Goal: Task Accomplishment & Management: Complete application form

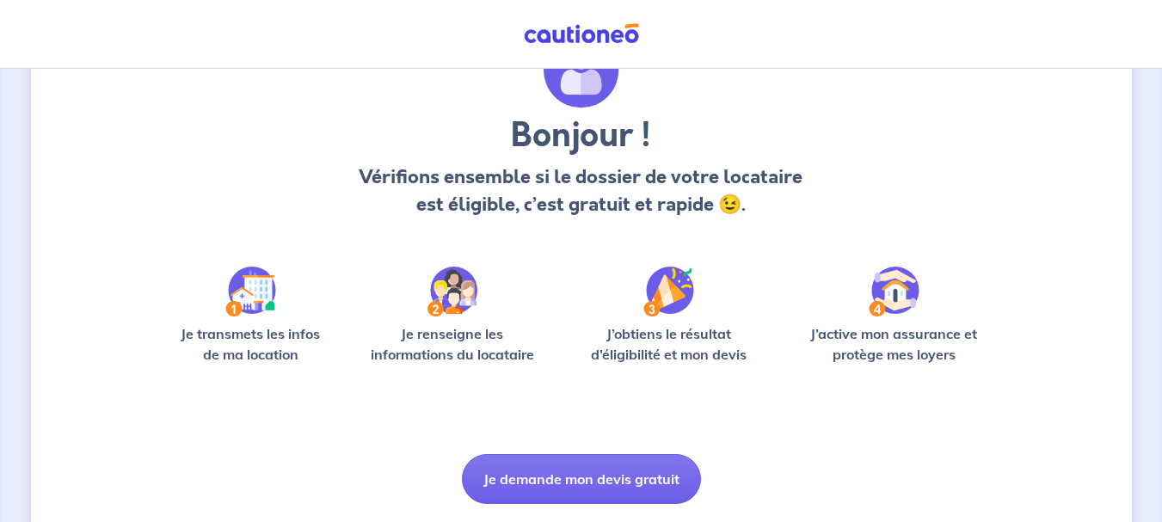
scroll to position [149, 0]
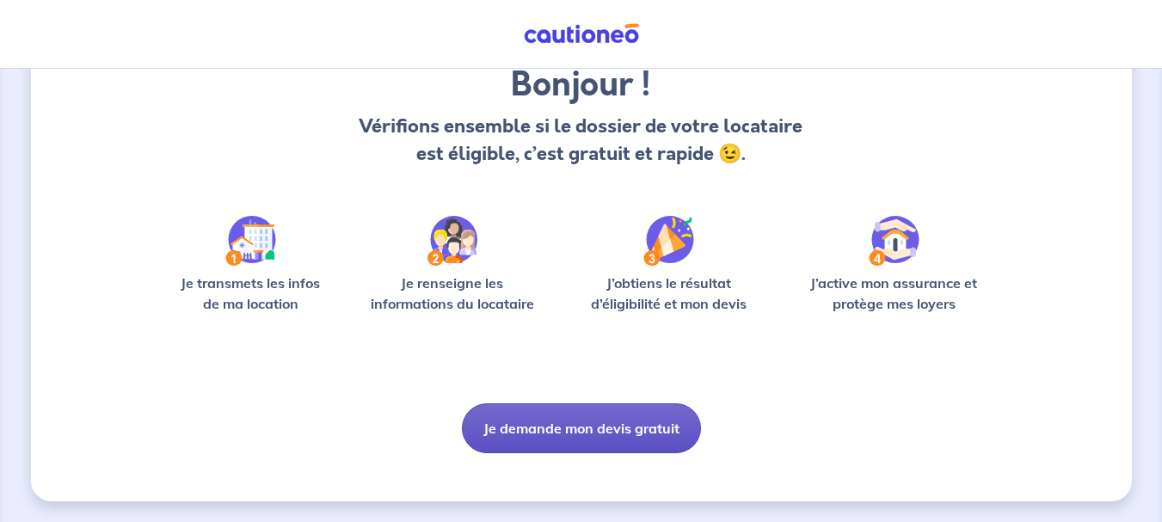
click at [551, 428] on button "Je demande mon devis gratuit" at bounding box center [581, 428] width 239 height 50
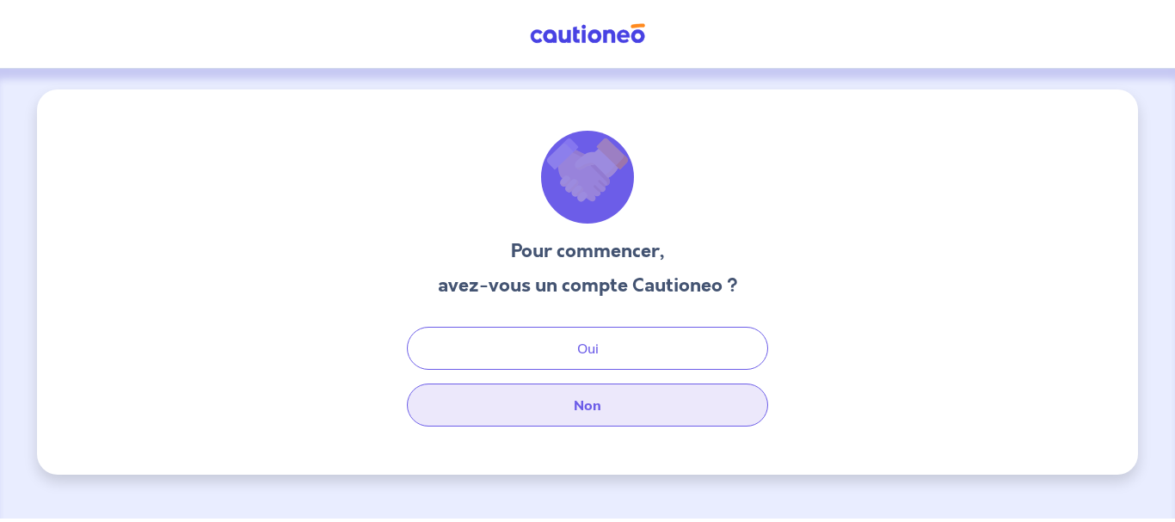
click at [556, 394] on button "Non" at bounding box center [587, 405] width 361 height 43
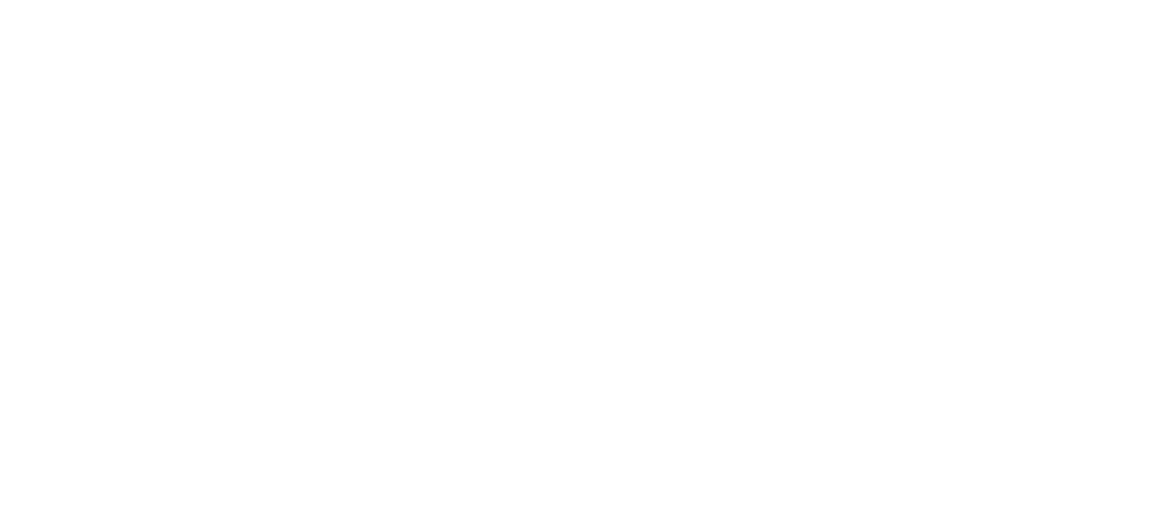
select select "FR"
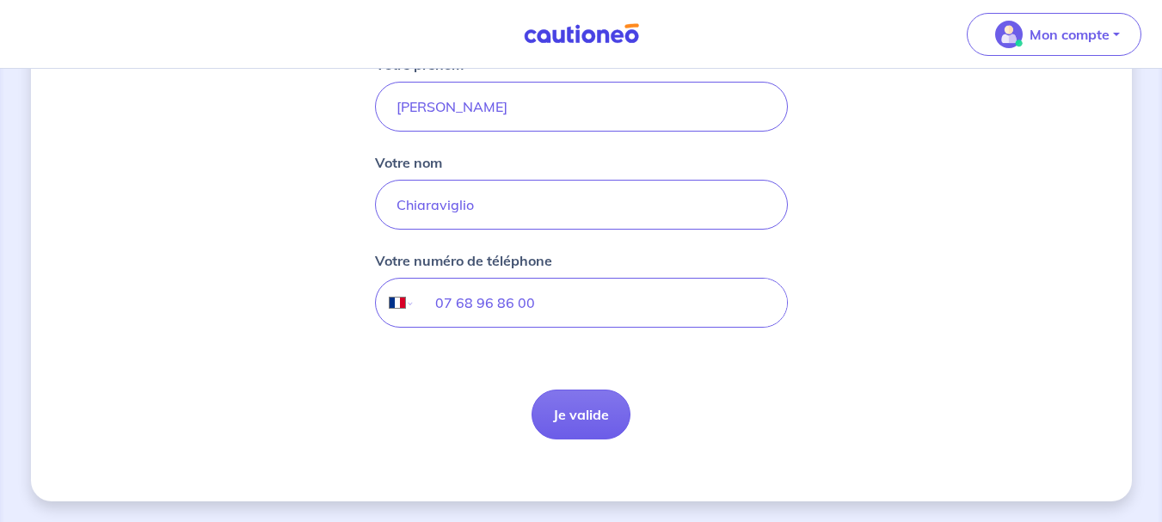
scroll to position [237, 0]
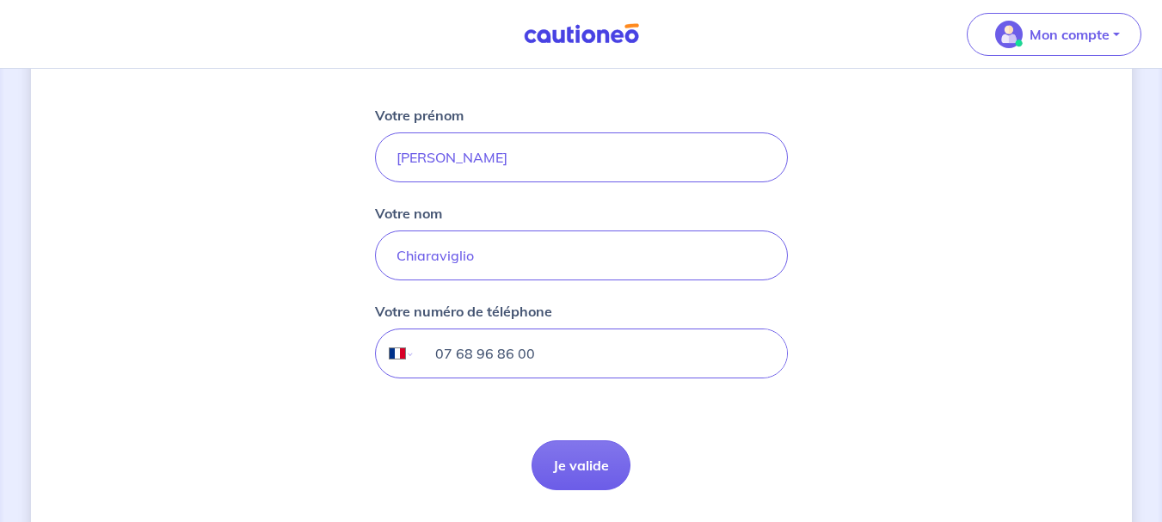
click at [558, 372] on input "07 68 96 86 00" at bounding box center [601, 353] width 372 height 48
drag, startPoint x: 558, startPoint y: 372, endPoint x: 365, endPoint y: 350, distance: 194.8
click at [365, 350] on div "Votre compte a bien été créé Faisons connaissance Votre prénom [PERSON_NAME] no…" at bounding box center [581, 202] width 1101 height 700
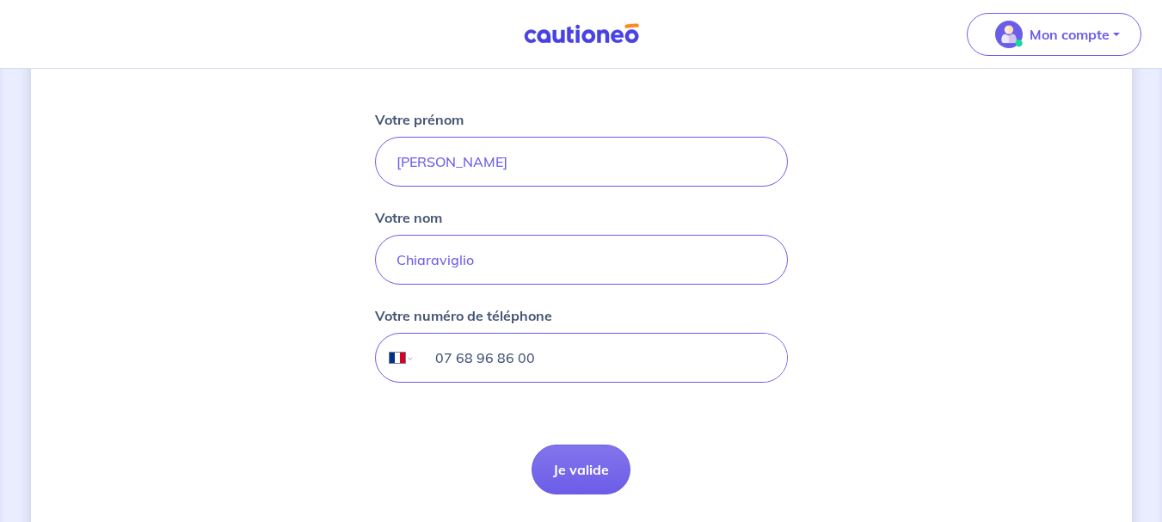
scroll to position [243, 0]
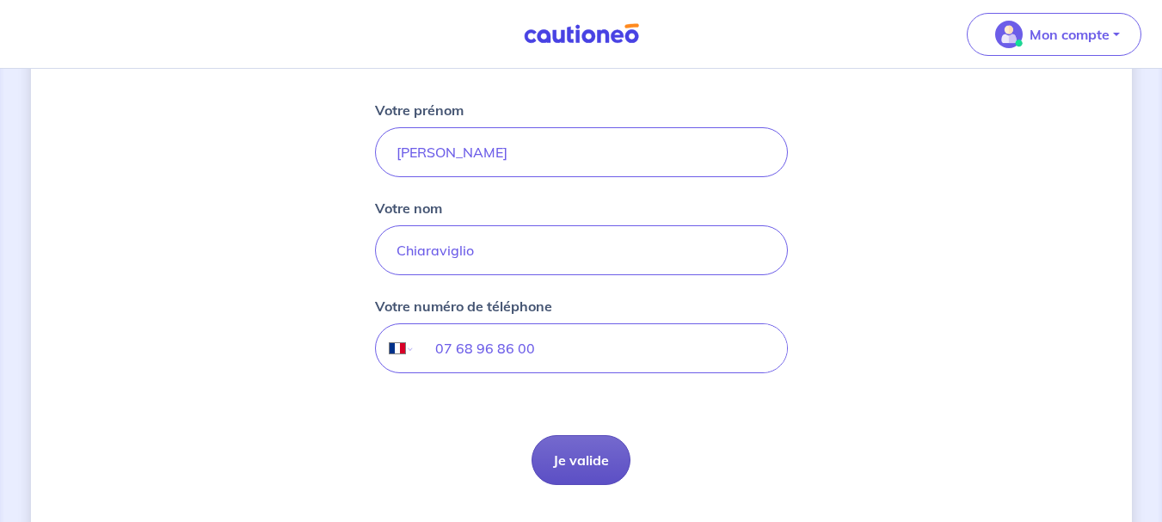
click at [565, 470] on button "Je valide" at bounding box center [581, 460] width 99 height 50
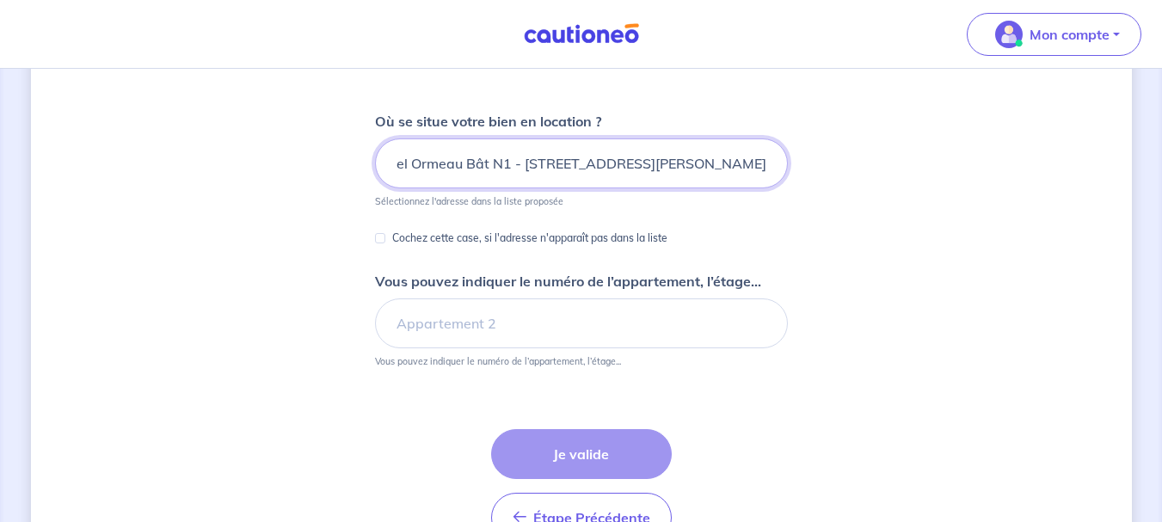
scroll to position [217, 0]
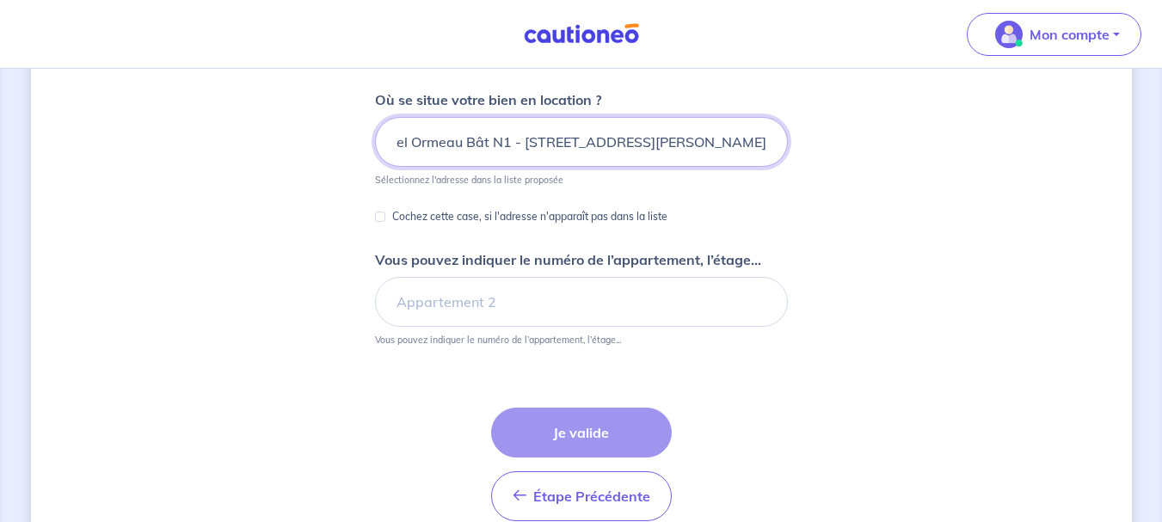
type input "Résidence Le Bel Ormeau Bât N1 - [STREET_ADDRESS][PERSON_NAME]"
click at [522, 224] on p "Cochez cette case, si l'adresse n'apparaît pas dans la liste" at bounding box center [529, 216] width 275 height 21
click at [385, 222] on input "Cochez cette case, si l'adresse n'apparaît pas dans la liste" at bounding box center [380, 217] width 10 height 10
checkbox input "true"
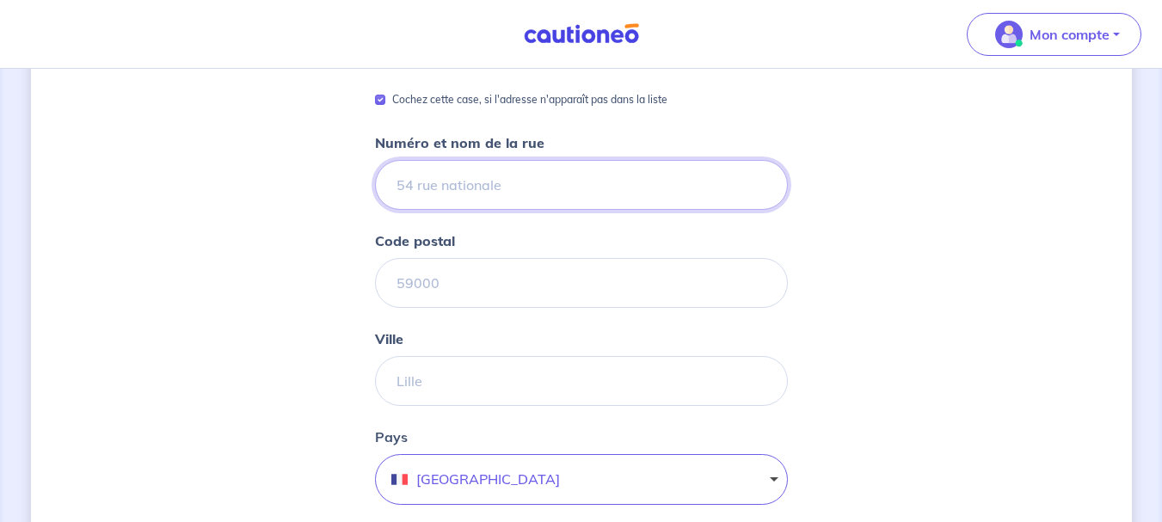
click at [500, 189] on input "Numéro et nom de la rue" at bounding box center [581, 185] width 413 height 50
type input "[STREET_ADDRESS][PERSON_NAME]"
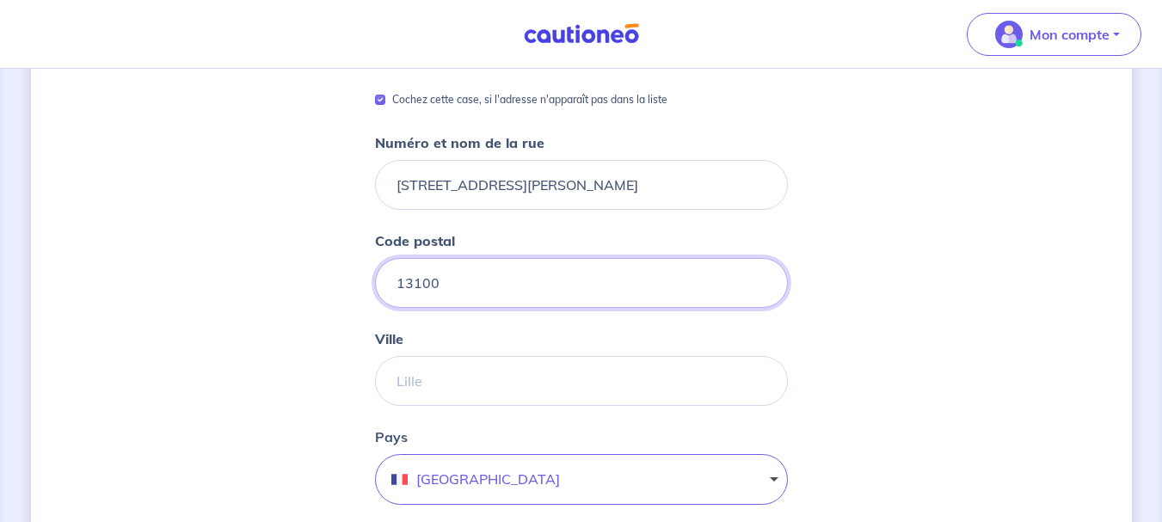
type input "13100"
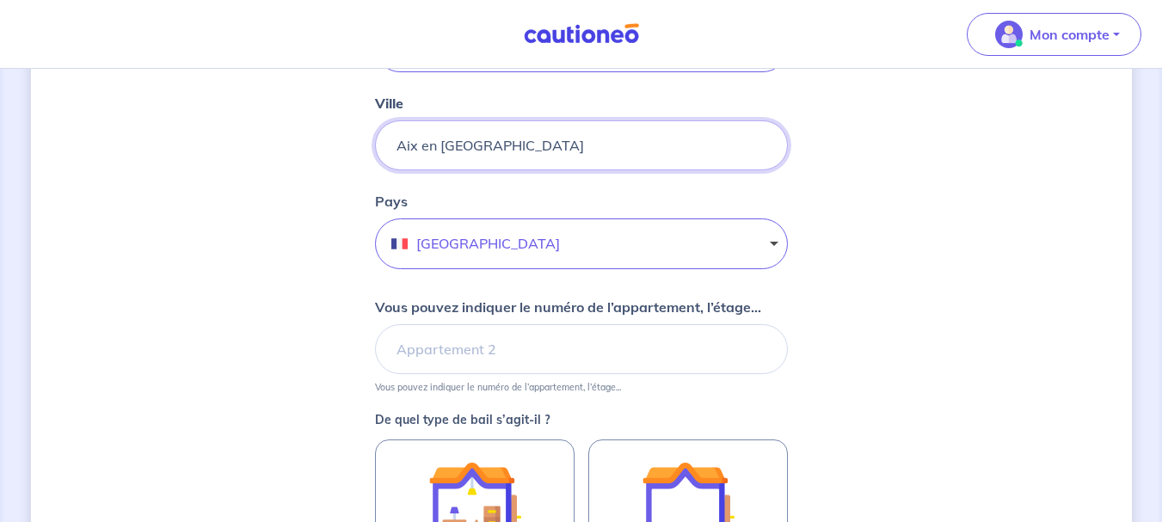
scroll to position [575, 0]
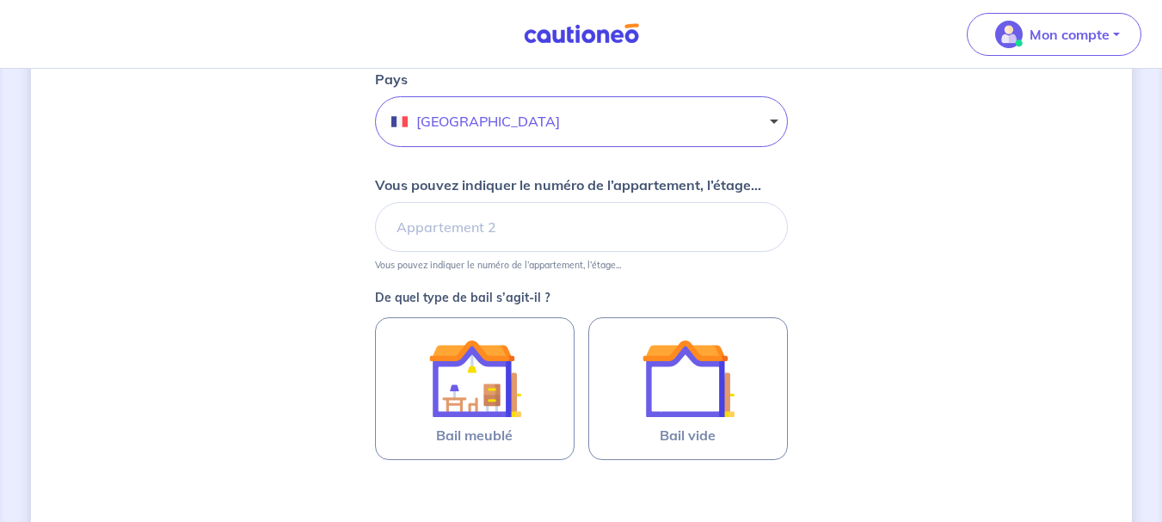
type input "Aix en [GEOGRAPHIC_DATA]"
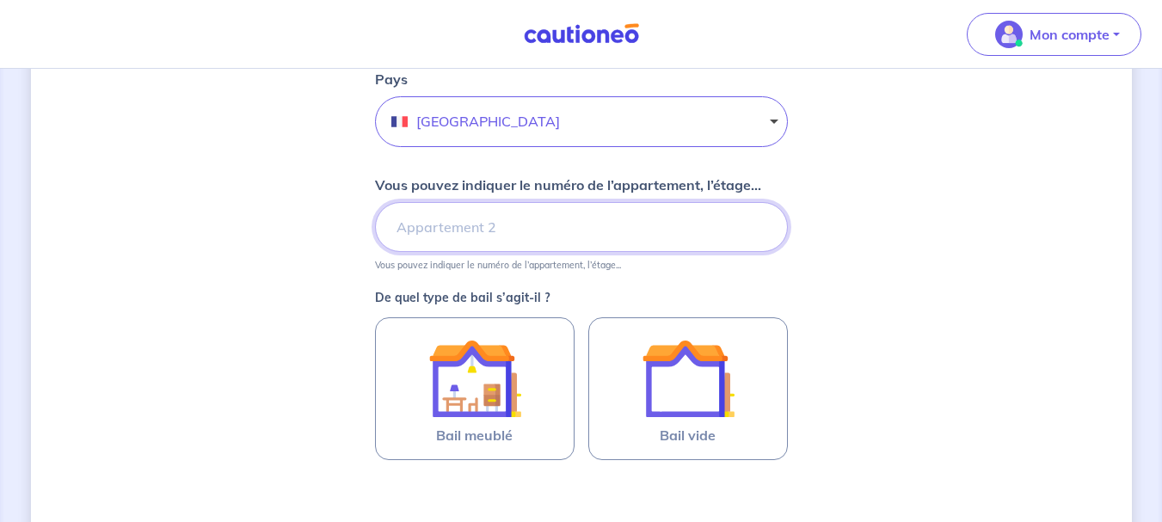
click at [582, 228] on input "Vous pouvez indiquer le numéro de l’appartement, l’étage..." at bounding box center [581, 227] width 413 height 50
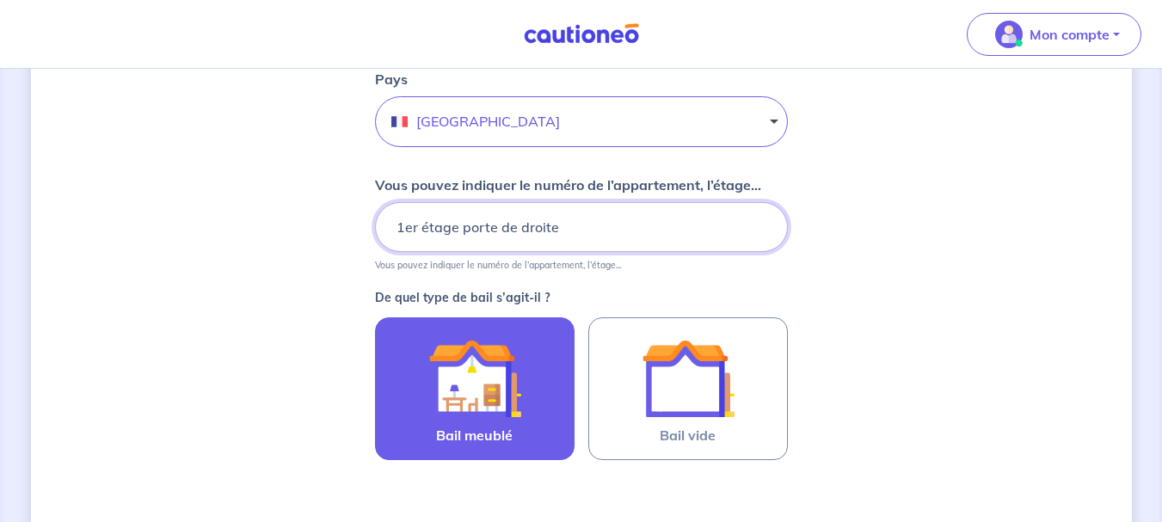
type input "1er étage porte de droite"
click at [504, 378] on img at bounding box center [474, 378] width 93 height 93
click at [0, 0] on input "Bail meublé" at bounding box center [0, 0] width 0 height 0
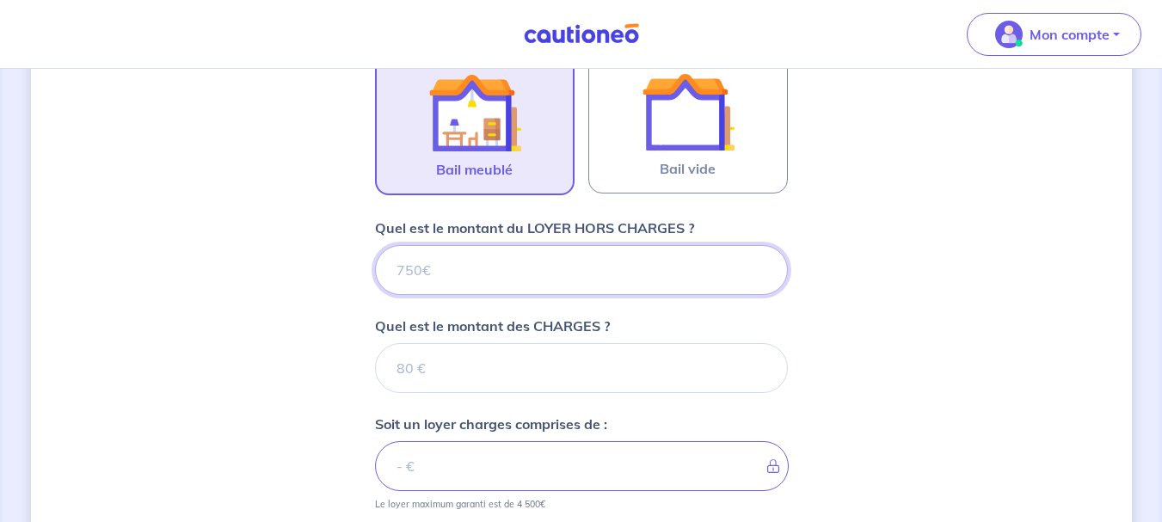
scroll to position [850, 0]
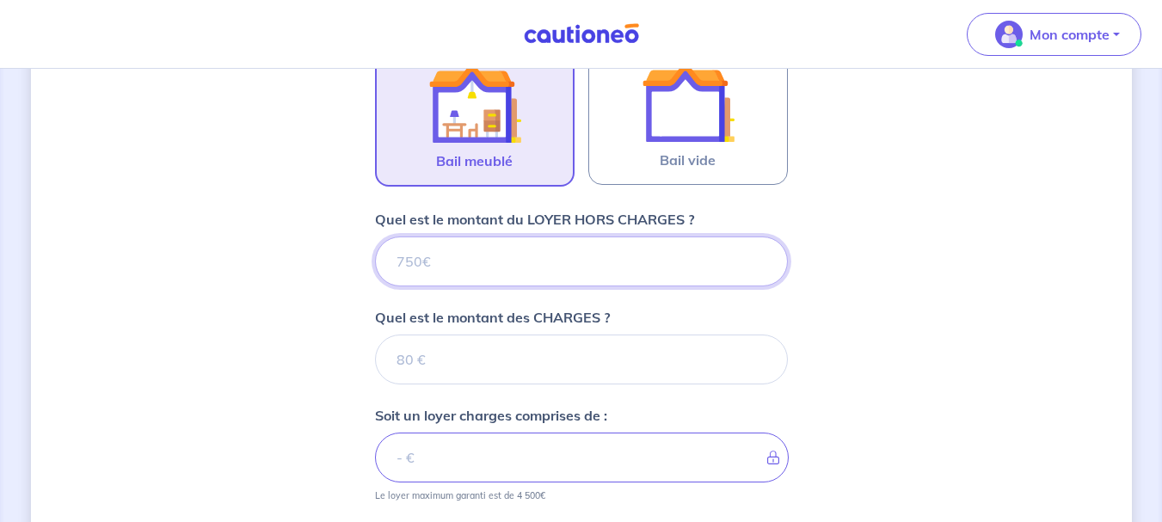
click at [654, 263] on input "Quel est le montant du LOYER HORS CHARGES ?" at bounding box center [581, 262] width 413 height 50
type input "8"
type input "850"
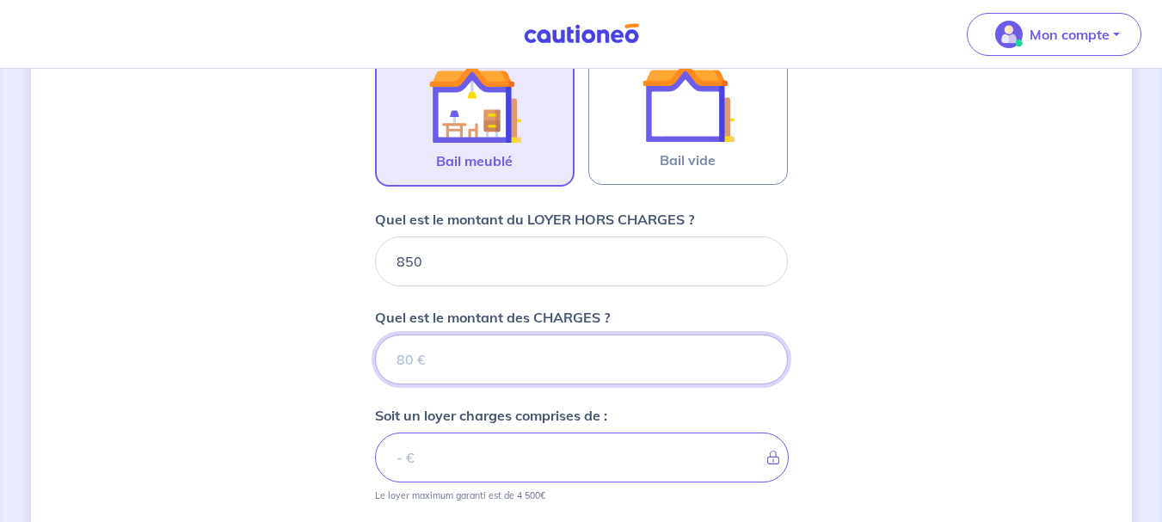
click at [535, 350] on input "Quel est le montant des CHARGES ?" at bounding box center [581, 360] width 413 height 50
type input "1"
type input "851"
type input "120"
type input "970"
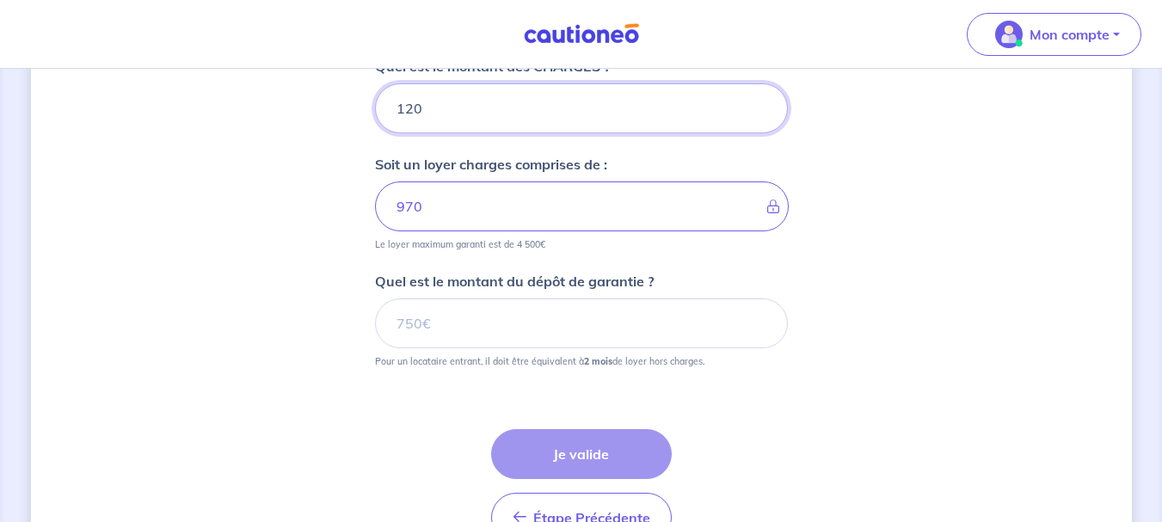
scroll to position [1195, 0]
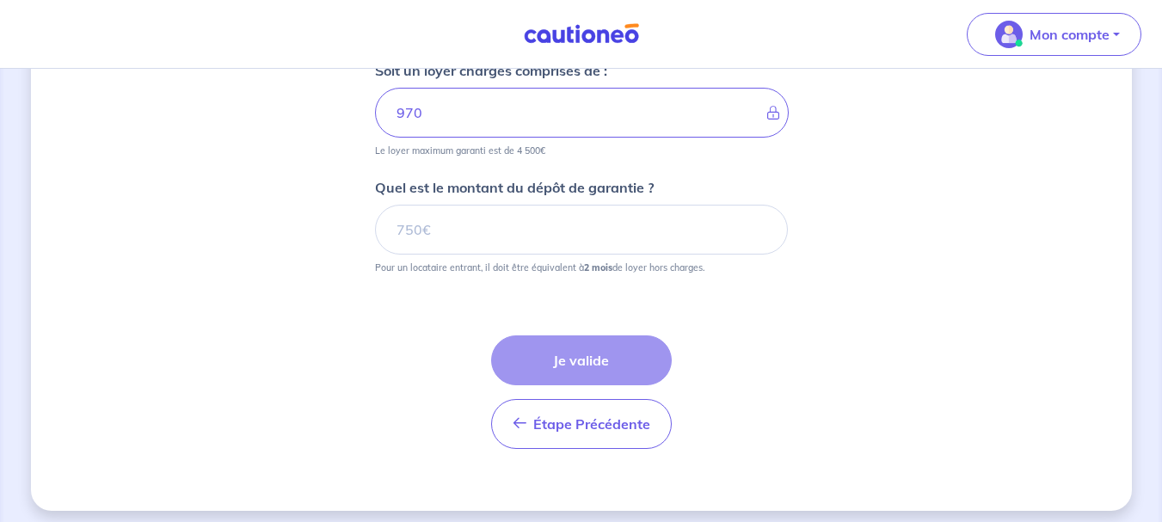
type input "120"
click at [488, 231] on input "Quel est le montant du dépôt de garantie ?" at bounding box center [581, 230] width 413 height 50
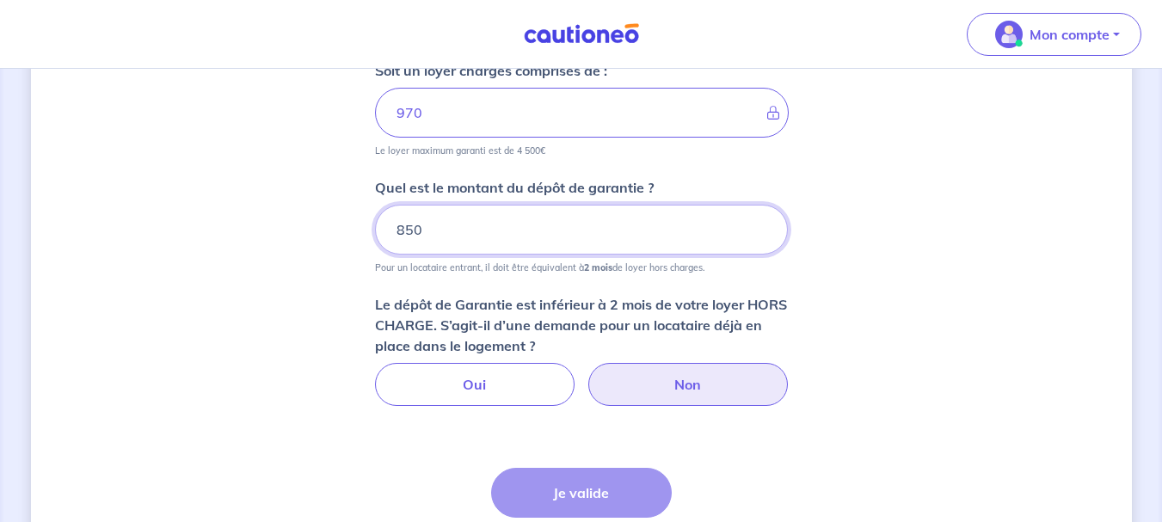
type input "850"
click at [632, 378] on label "Non" at bounding box center [688, 384] width 200 height 43
click at [587, 374] on input "Non" at bounding box center [581, 368] width 11 height 11
radio input "true"
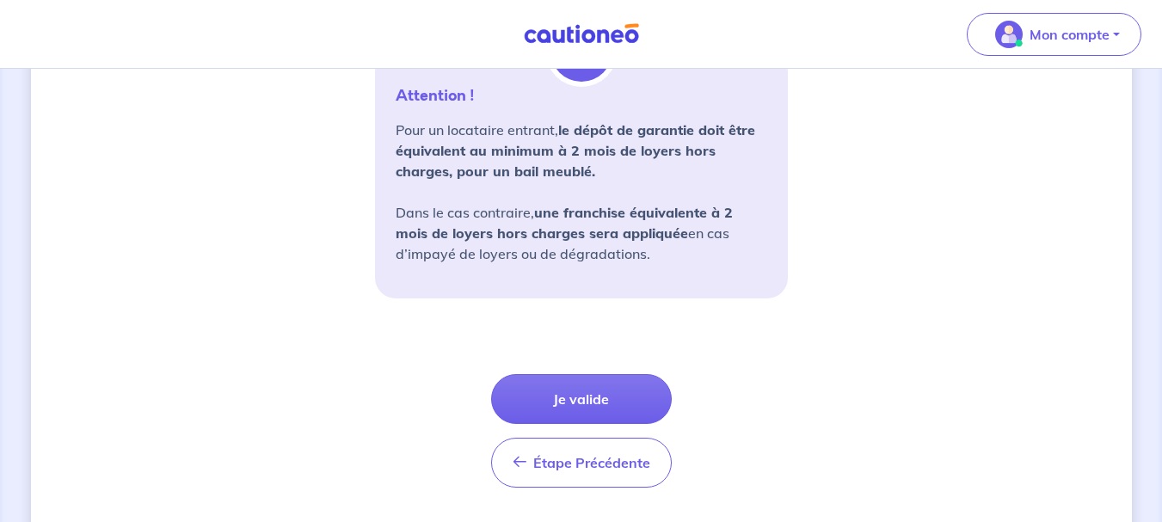
scroll to position [1623, 0]
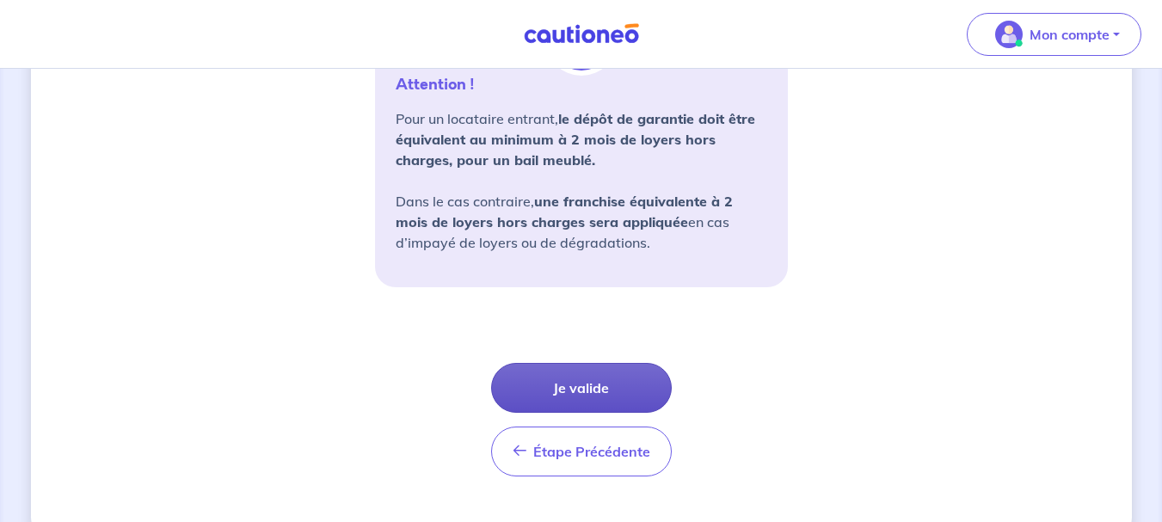
click at [569, 385] on button "Je valide" at bounding box center [581, 388] width 181 height 50
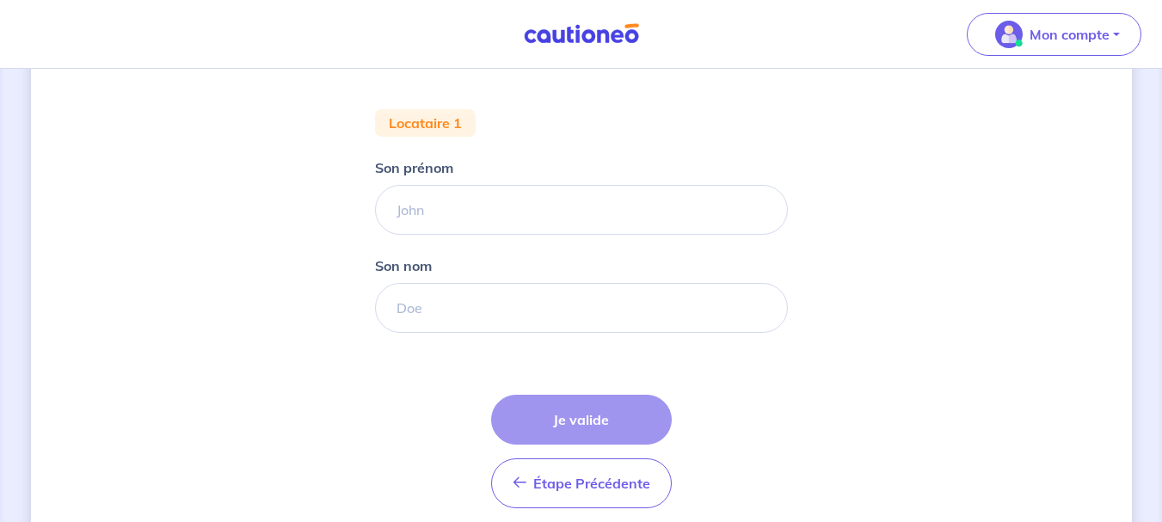
scroll to position [327, 0]
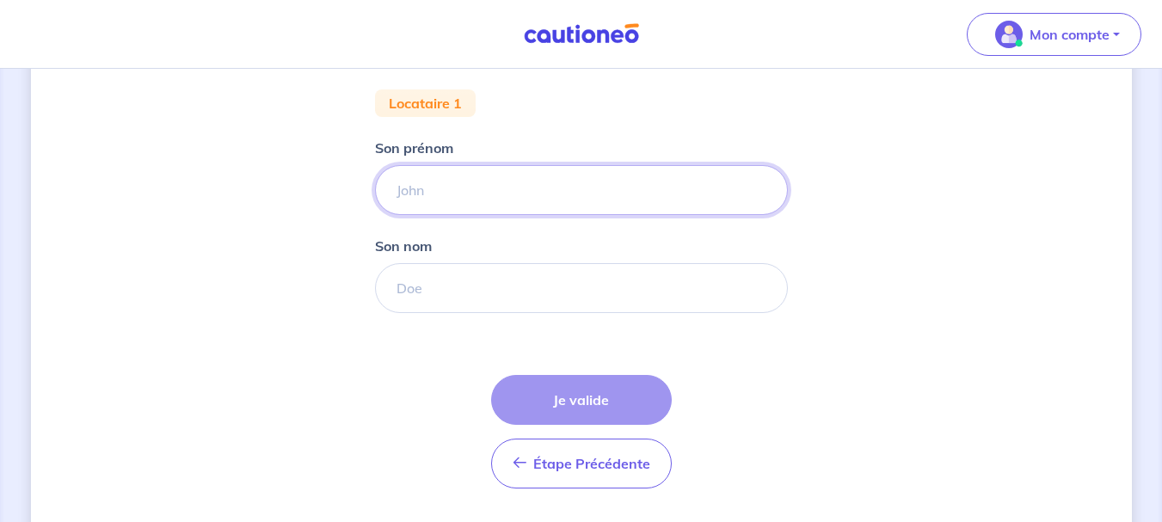
click at [497, 183] on input "Son prénom" at bounding box center [581, 190] width 413 height 50
type input "[PERSON_NAME]"
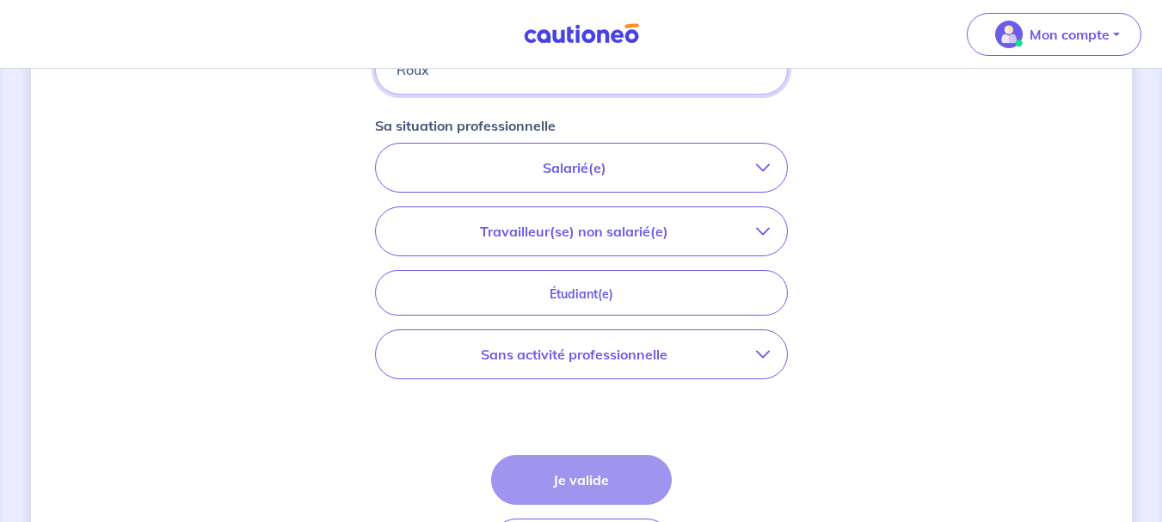
scroll to position [576, 0]
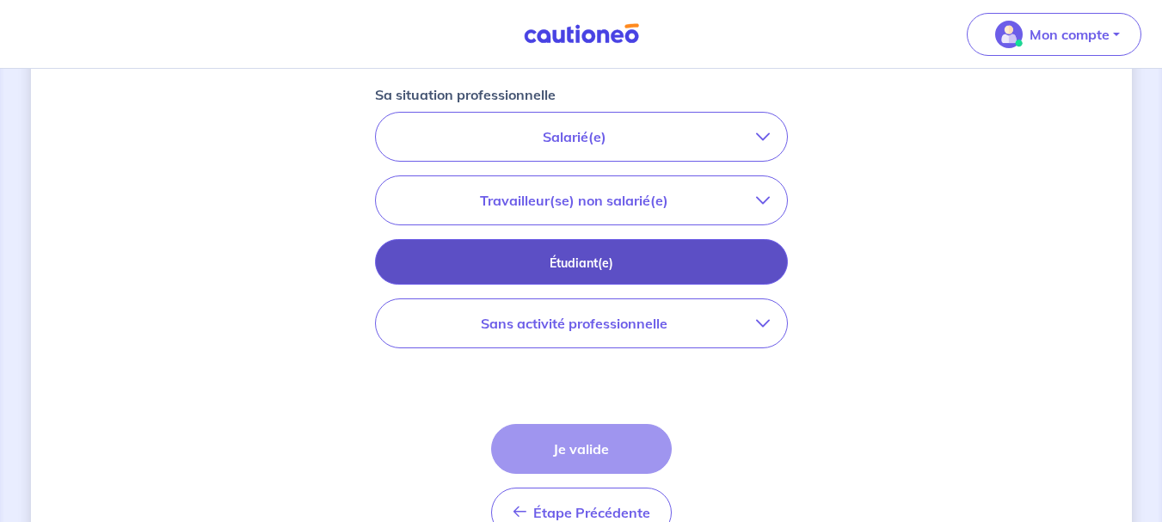
type input "Roux"
click at [646, 271] on p "Étudiant(e)" at bounding box center [582, 263] width 370 height 19
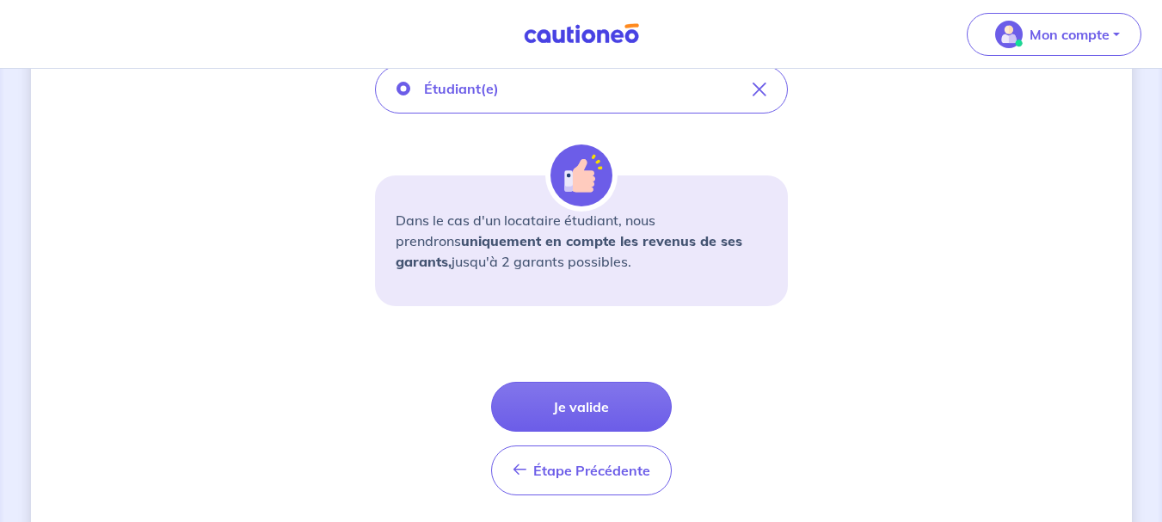
scroll to position [679, 0]
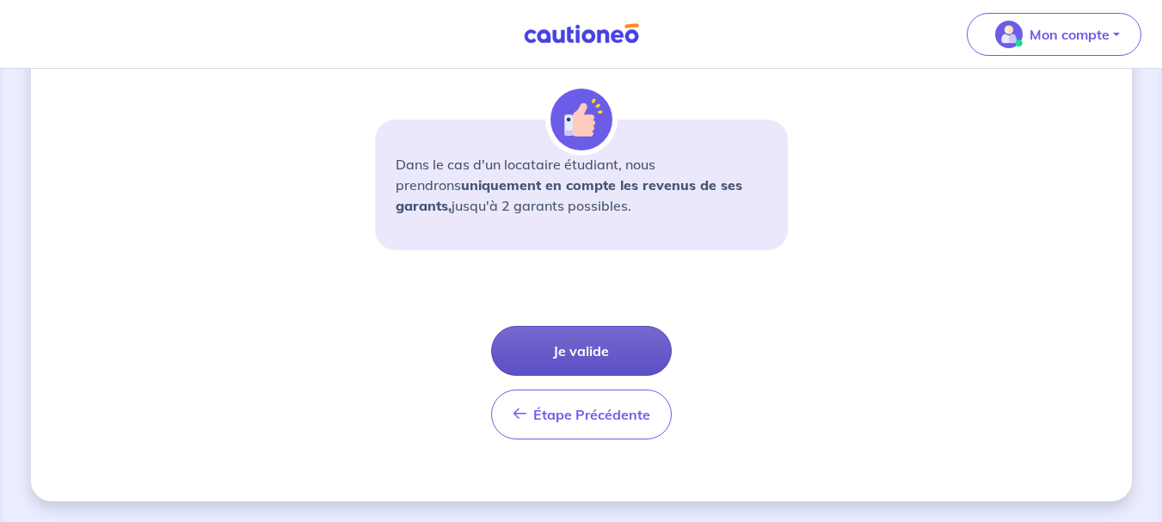
click at [552, 361] on button "Je valide" at bounding box center [581, 351] width 181 height 50
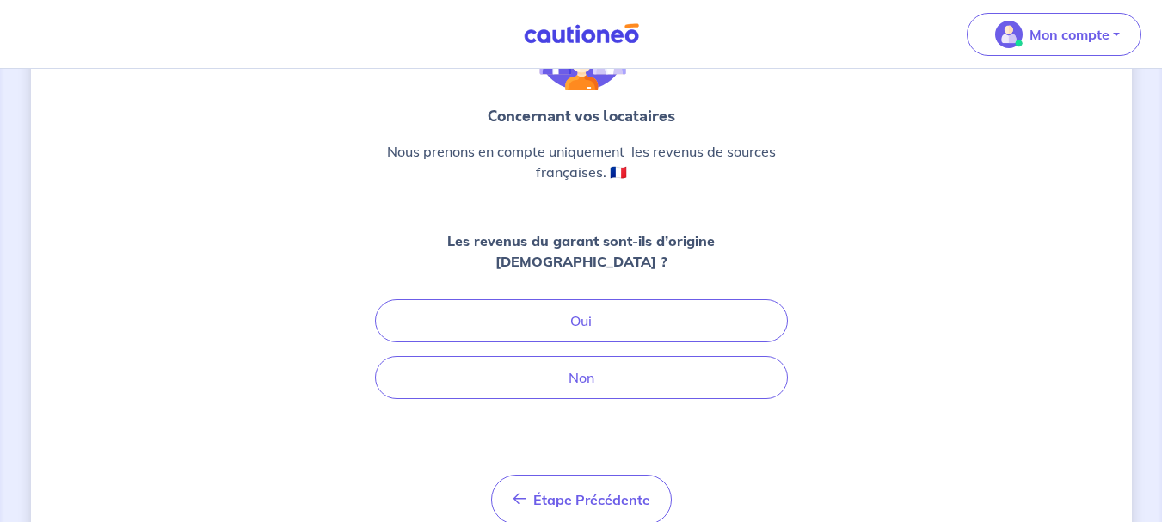
scroll to position [153, 0]
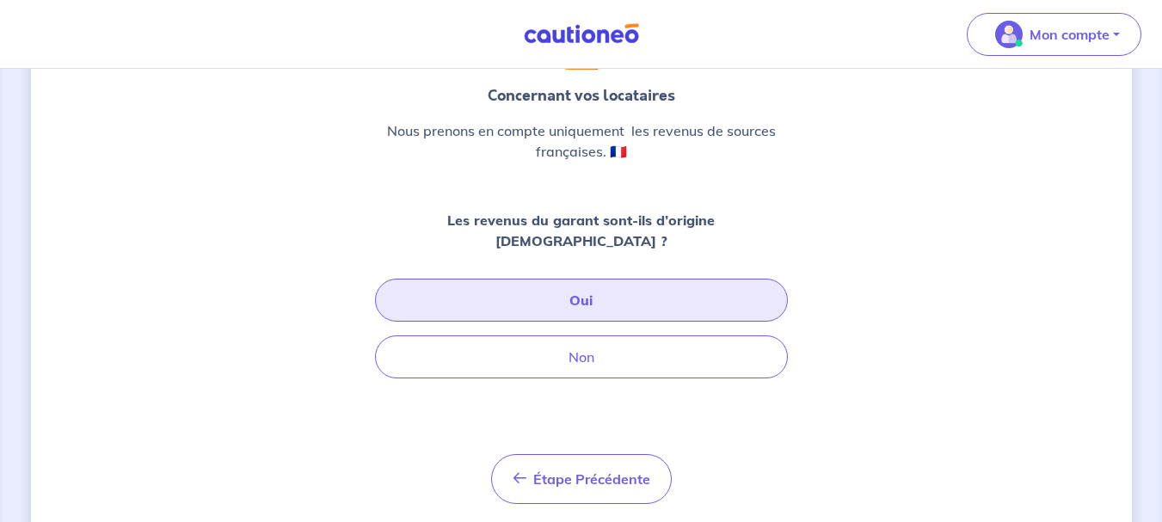
click at [574, 279] on button "Oui" at bounding box center [581, 300] width 413 height 43
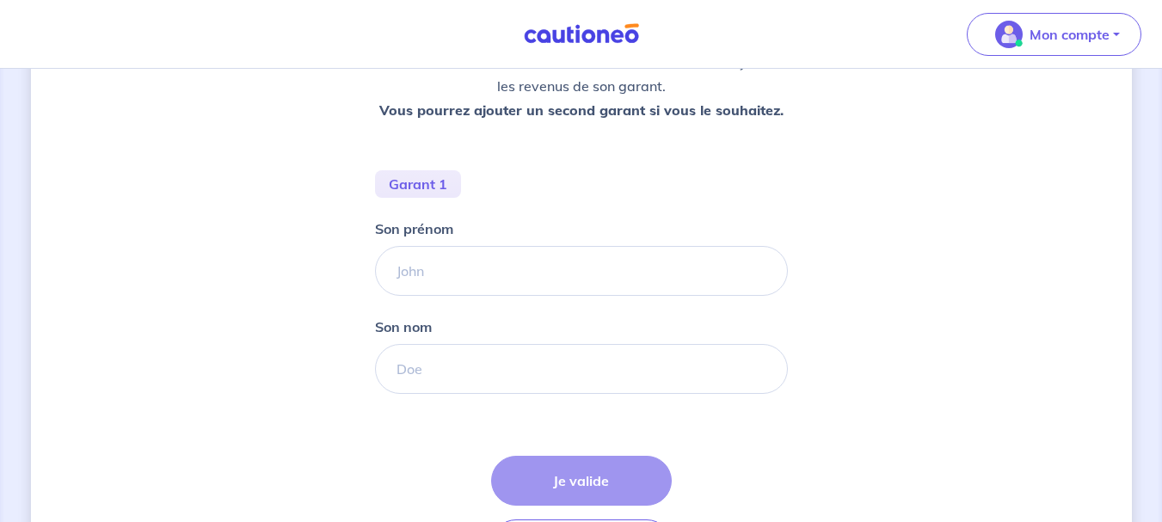
scroll to position [282, 0]
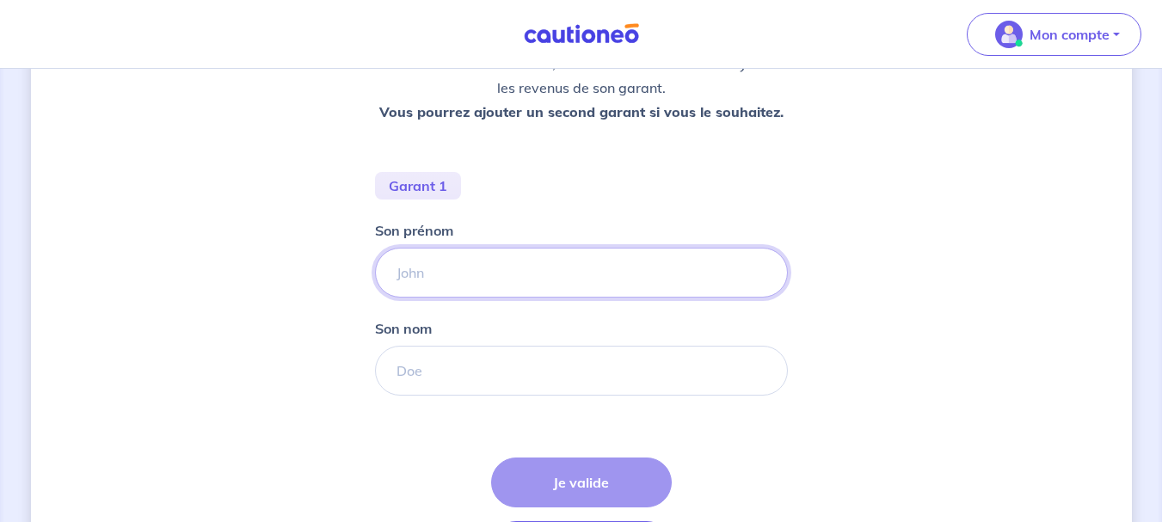
click at [457, 274] on input "Son prénom" at bounding box center [581, 273] width 413 height 50
type input "[PERSON_NAME]"
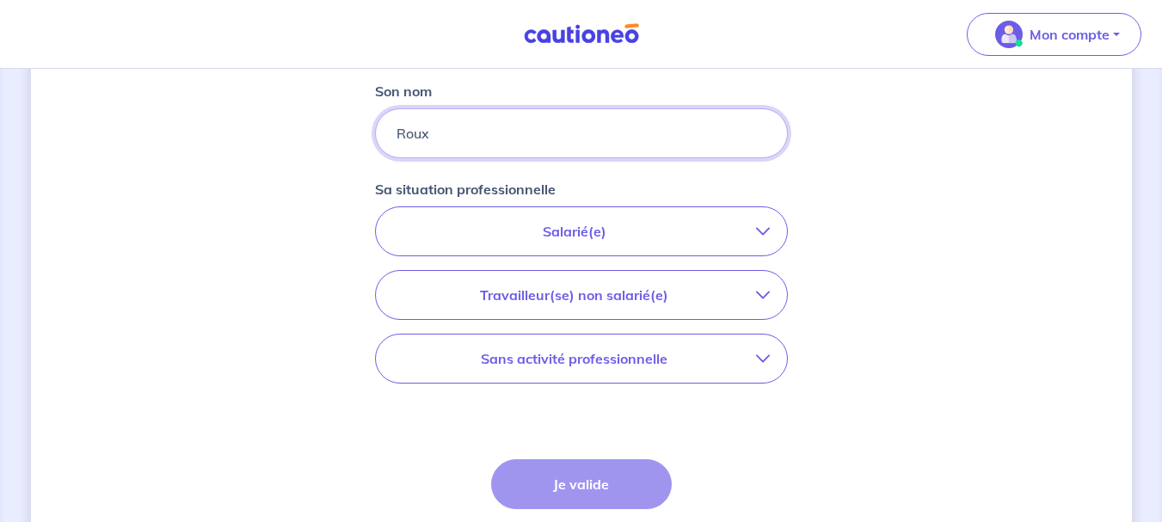
scroll to position [521, 0]
type input "Roux"
click at [546, 227] on p "Salarié(e)" at bounding box center [574, 229] width 363 height 21
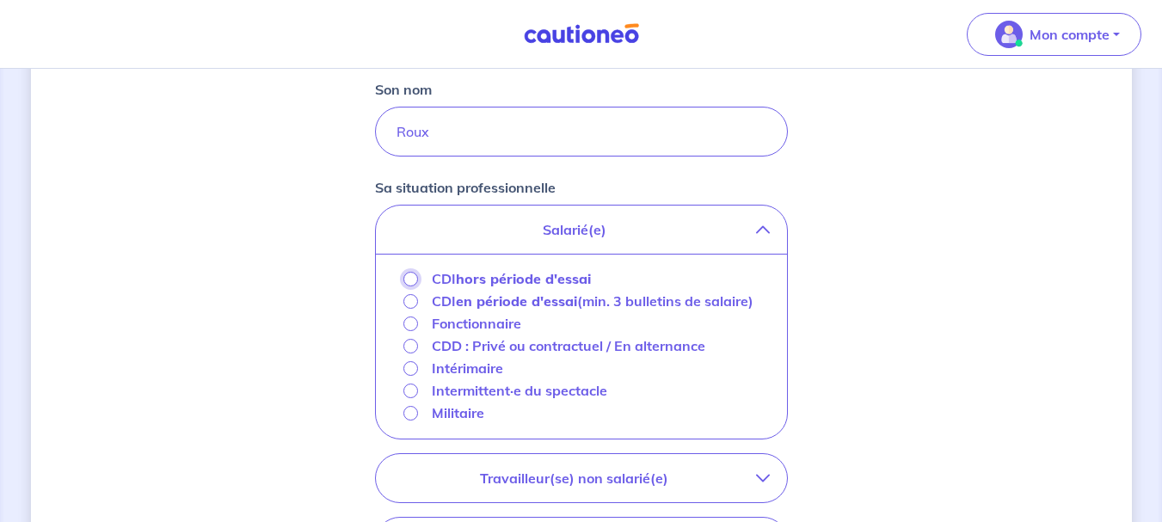
click at [410, 279] on input "CDI hors période d'essai" at bounding box center [410, 279] width 15 height 15
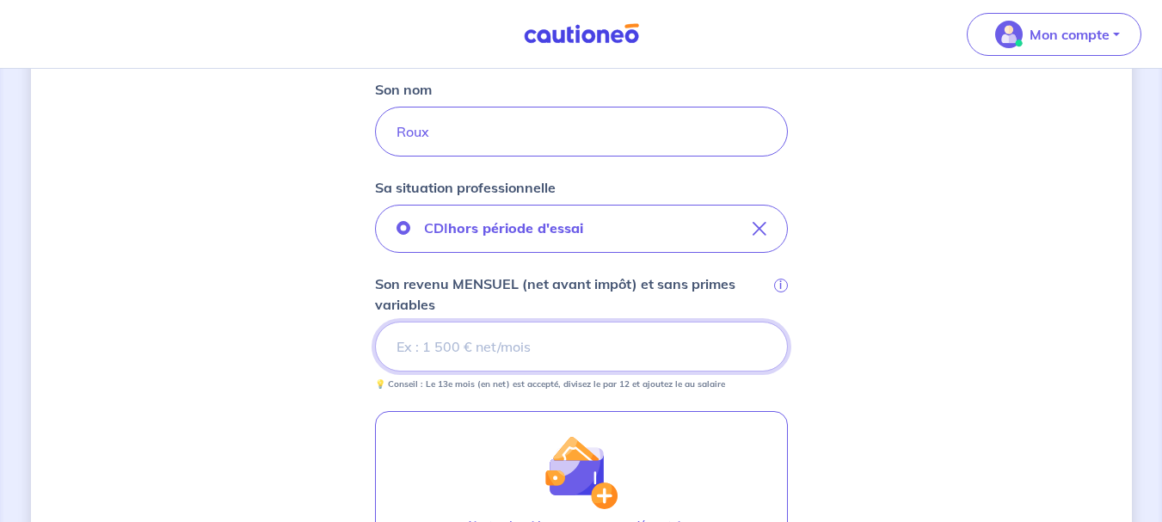
click at [448, 348] on input "Son revenu MENSUEL (net avant impôt) et sans primes variables i" at bounding box center [581, 347] width 413 height 50
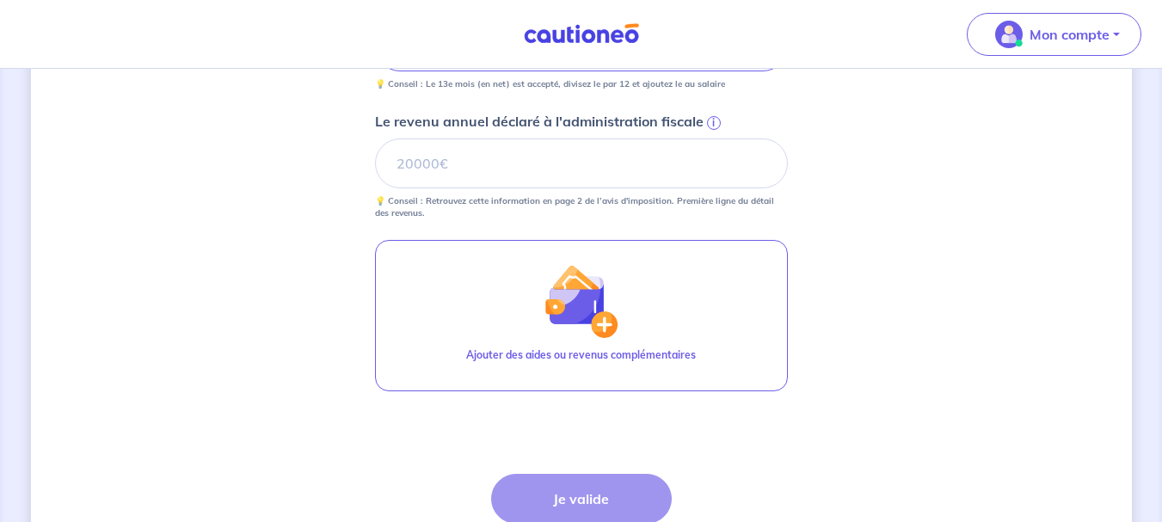
scroll to position [843, 0]
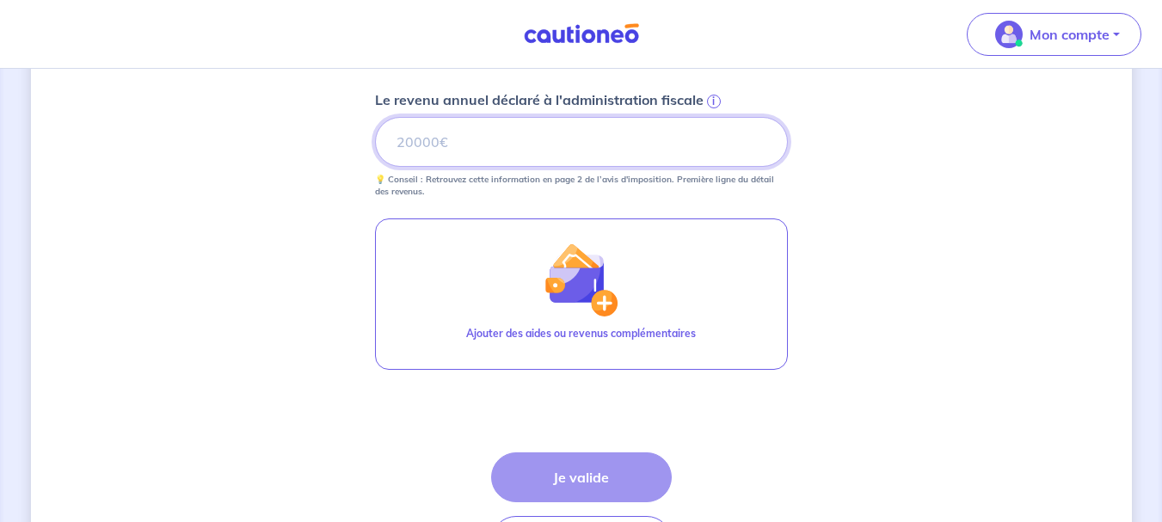
click at [498, 151] on input "Le revenu annuel déclaré à l'administration fiscale i" at bounding box center [581, 142] width 413 height 50
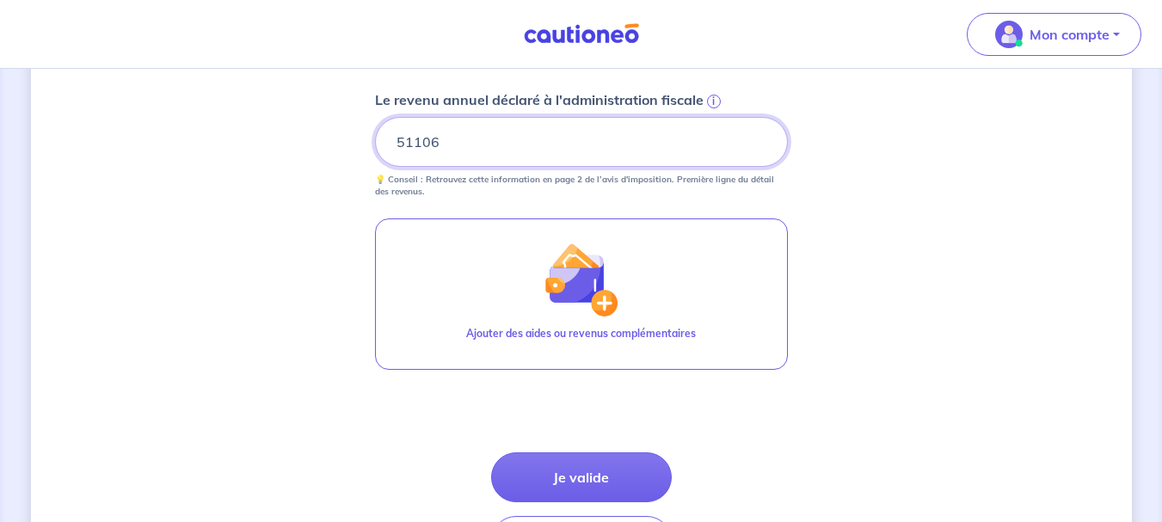
scroll to position [952, 0]
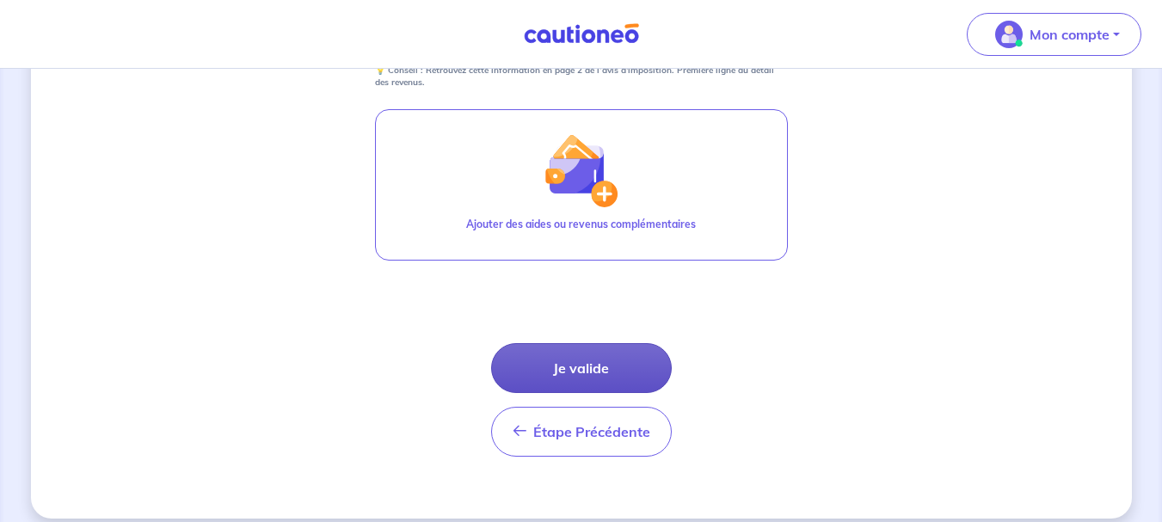
type input "51106"
click at [596, 359] on button "Je valide" at bounding box center [581, 368] width 181 height 50
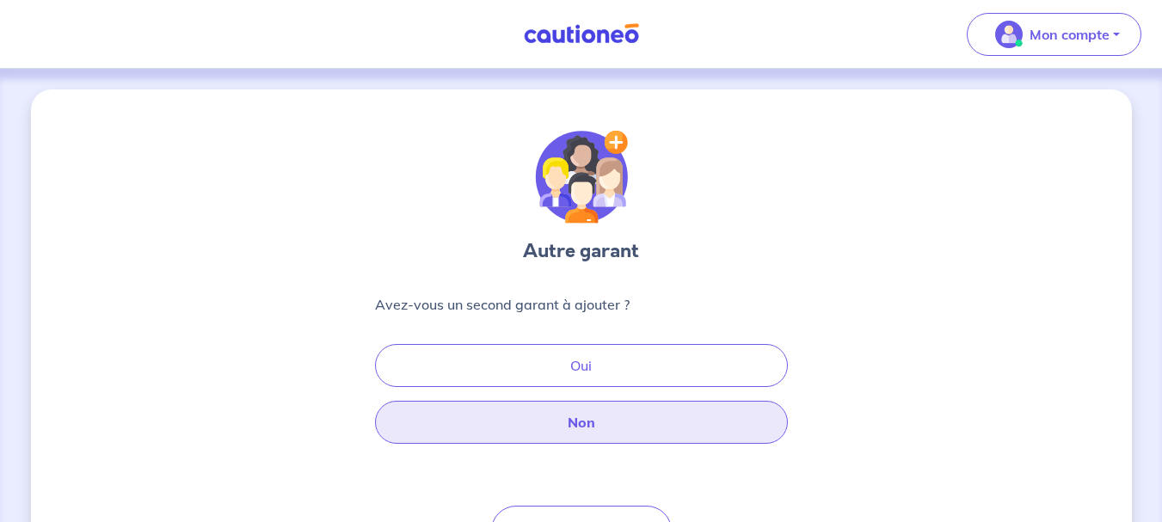
click at [575, 413] on button "Non" at bounding box center [581, 422] width 413 height 43
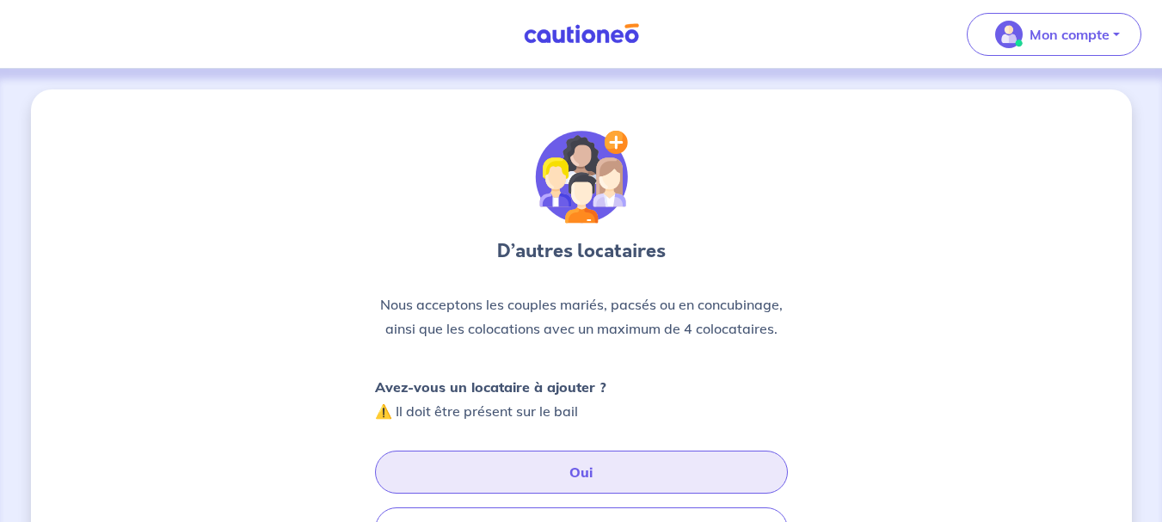
click at [569, 465] on button "Oui" at bounding box center [581, 472] width 413 height 43
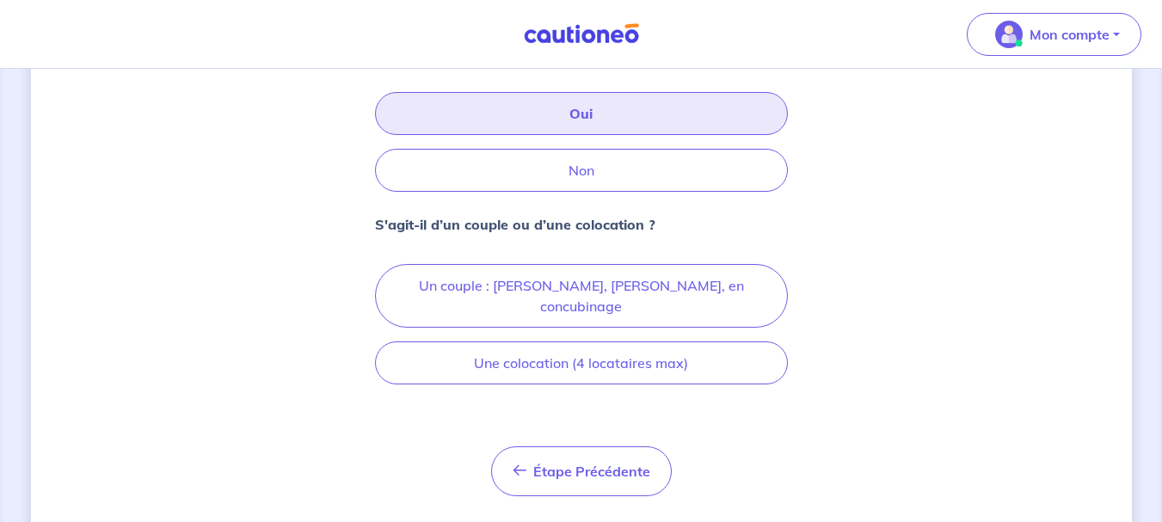
scroll to position [370, 0]
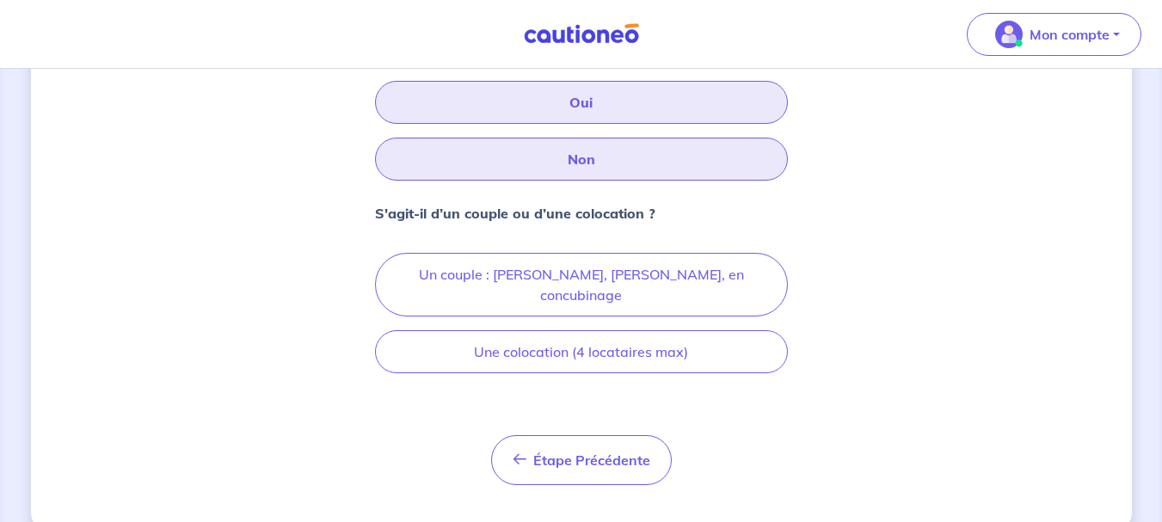
click at [557, 155] on button "Non" at bounding box center [581, 159] width 413 height 43
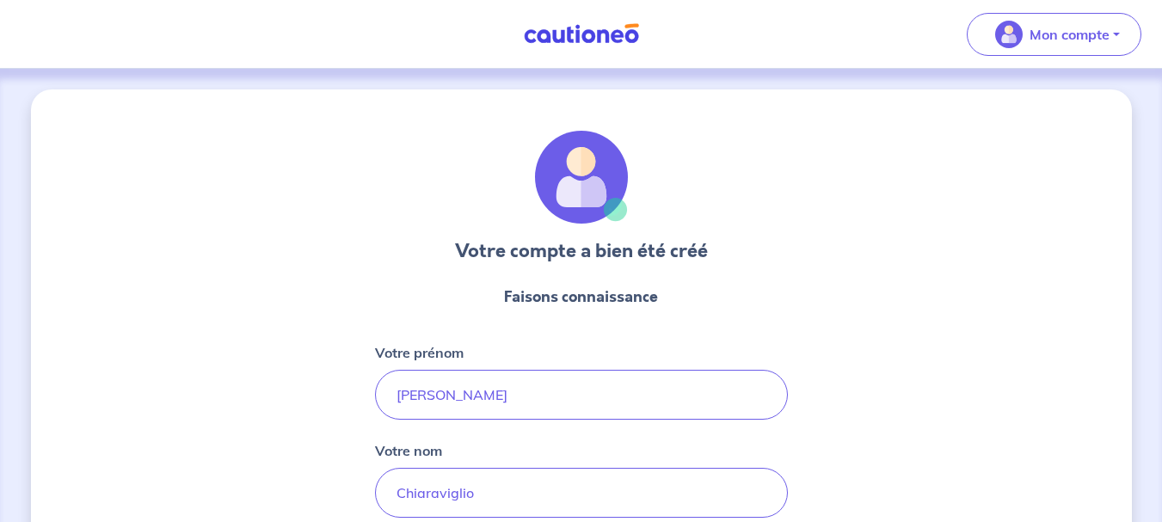
select select "FR"
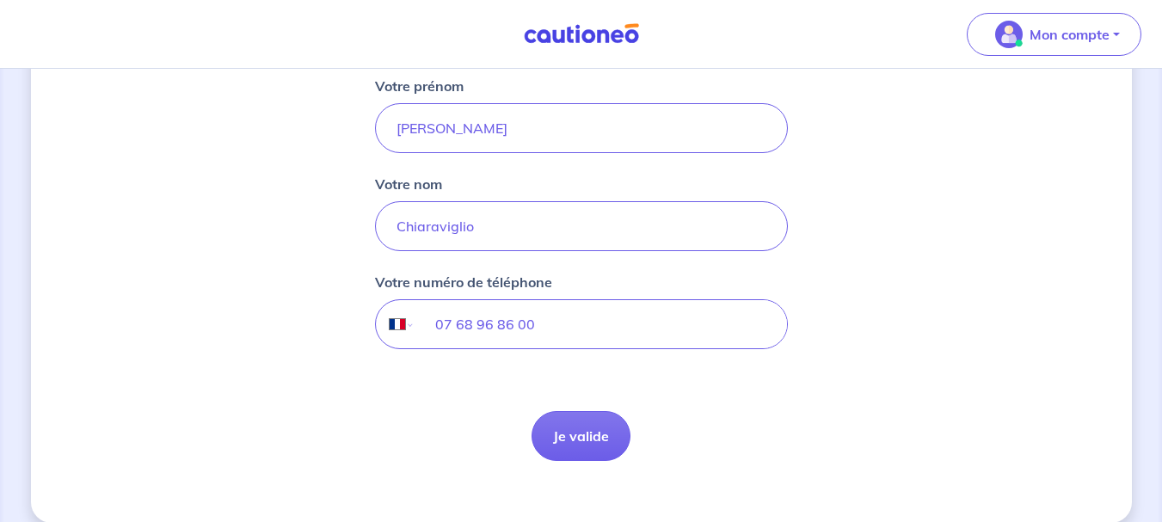
scroll to position [288, 0]
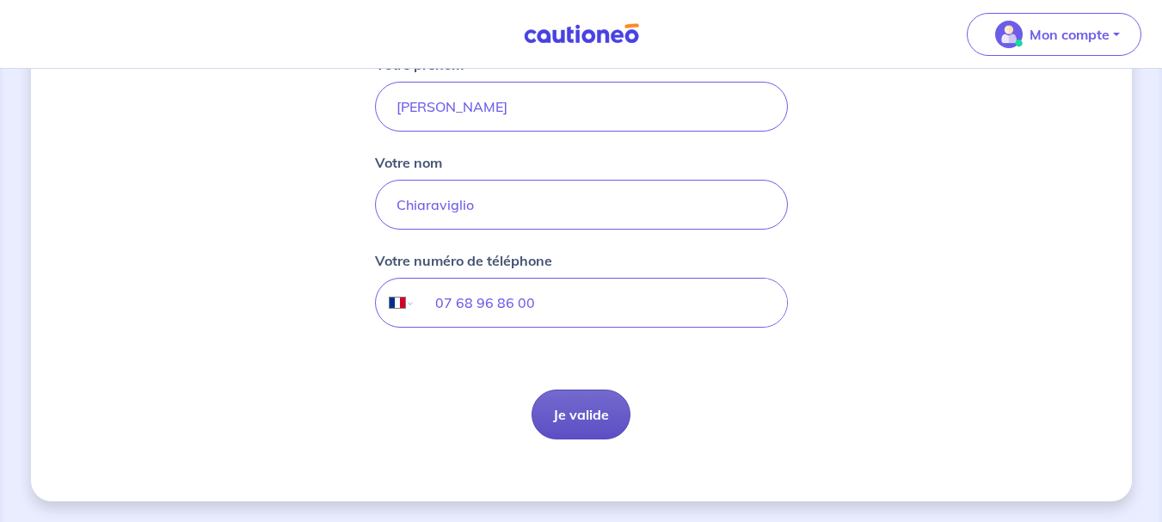
click at [554, 421] on button "Je valide" at bounding box center [581, 415] width 99 height 50
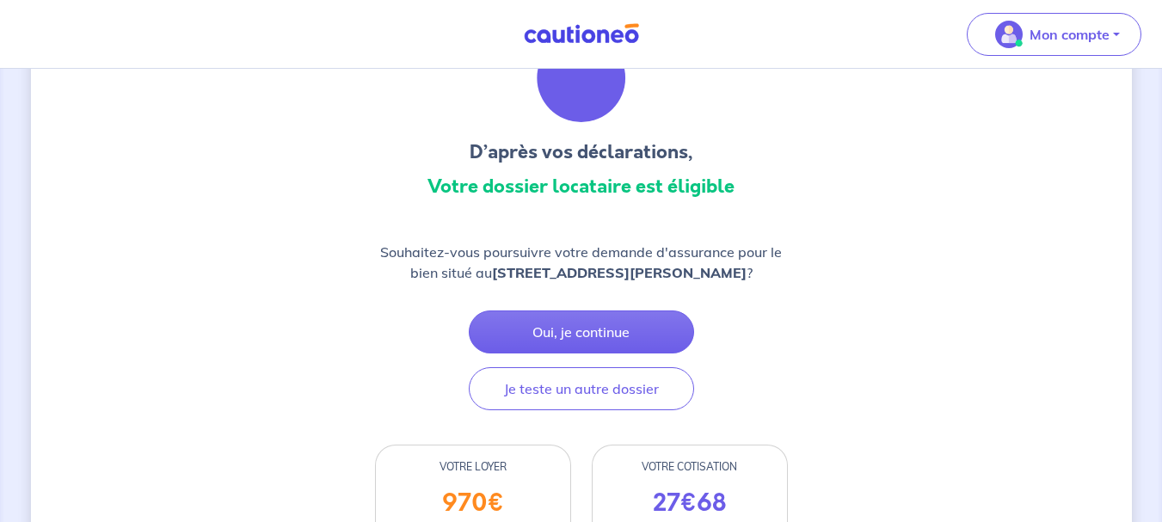
scroll to position [102, 0]
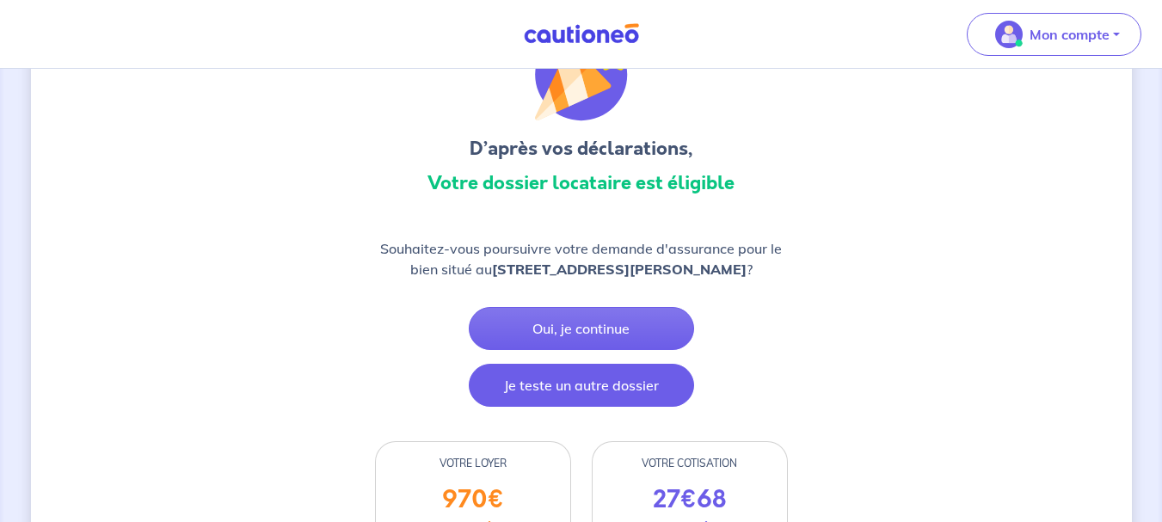
click at [530, 407] on button "Je teste un autre dossier" at bounding box center [581, 385] width 225 height 43
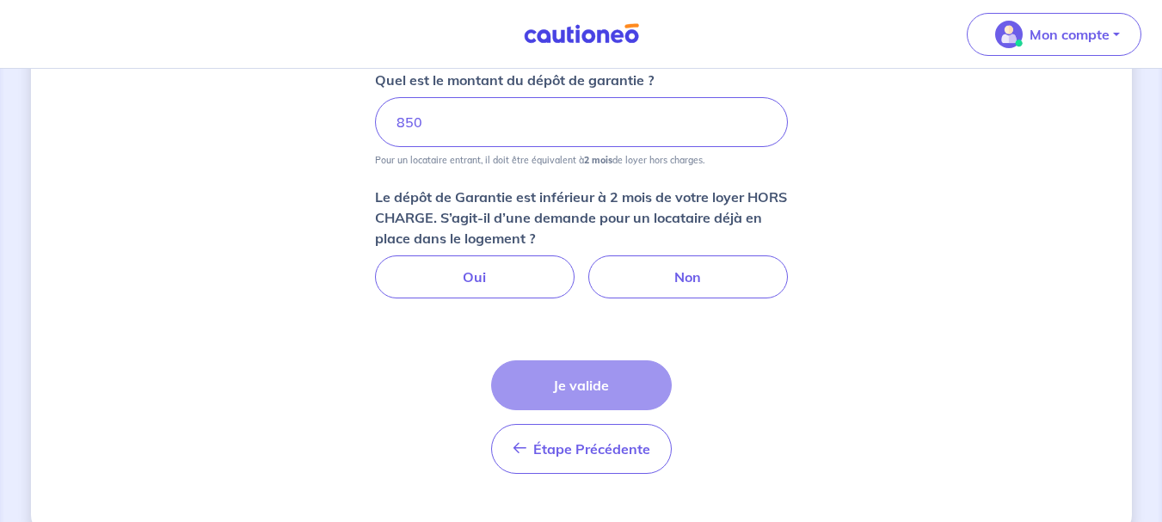
scroll to position [1054, 0]
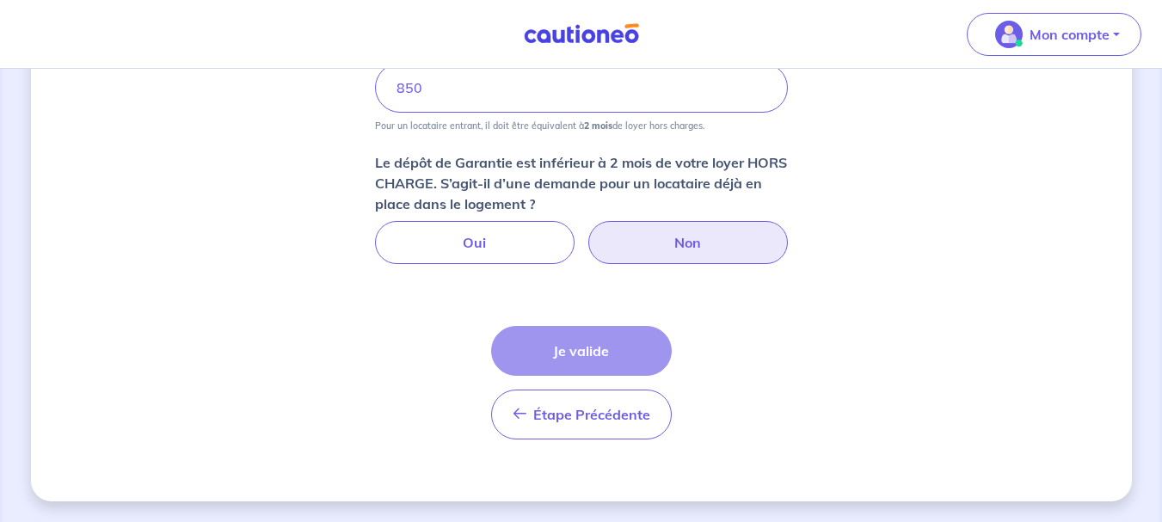
click at [649, 253] on label "Non" at bounding box center [688, 242] width 200 height 43
click at [587, 232] on input "Non" at bounding box center [581, 226] width 11 height 11
radio input "true"
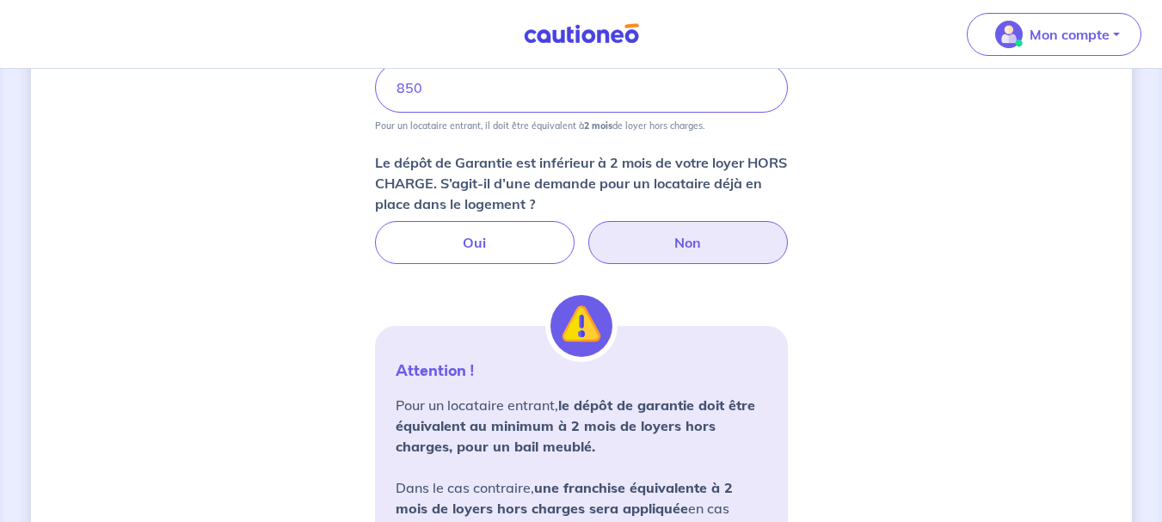
scroll to position [1377, 0]
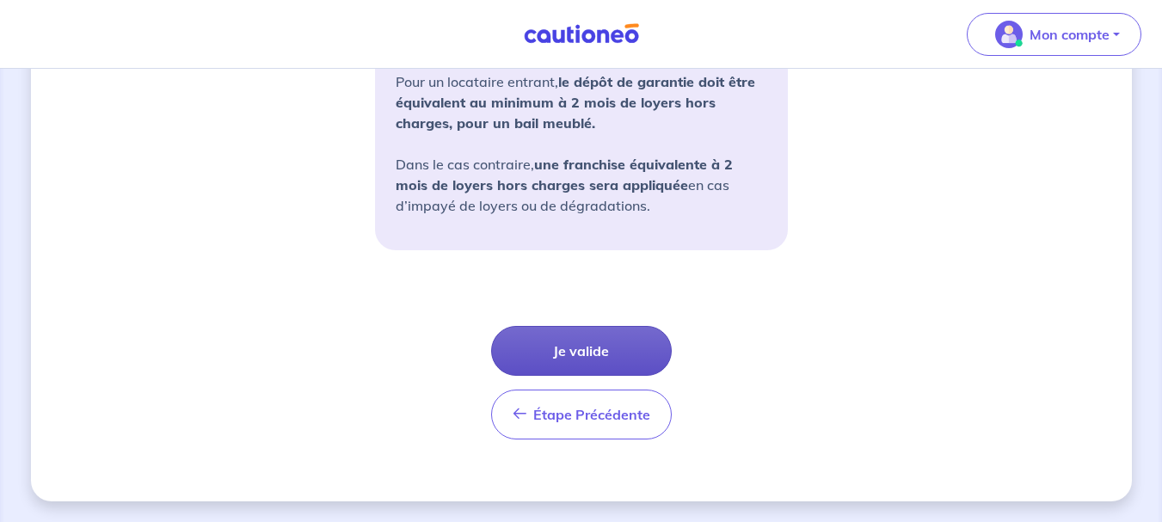
click at [597, 363] on button "Je valide" at bounding box center [581, 351] width 181 height 50
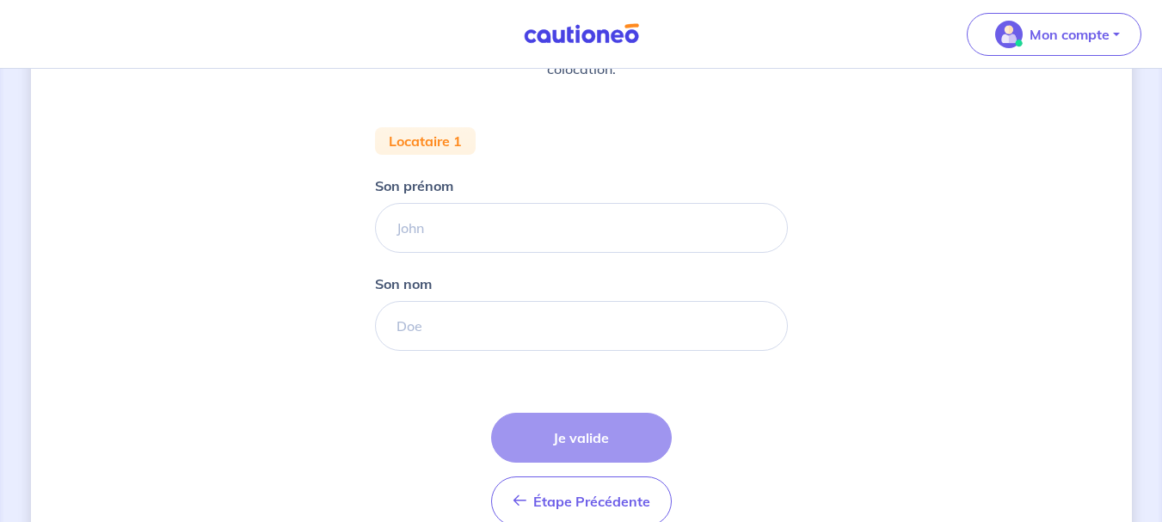
scroll to position [319, 0]
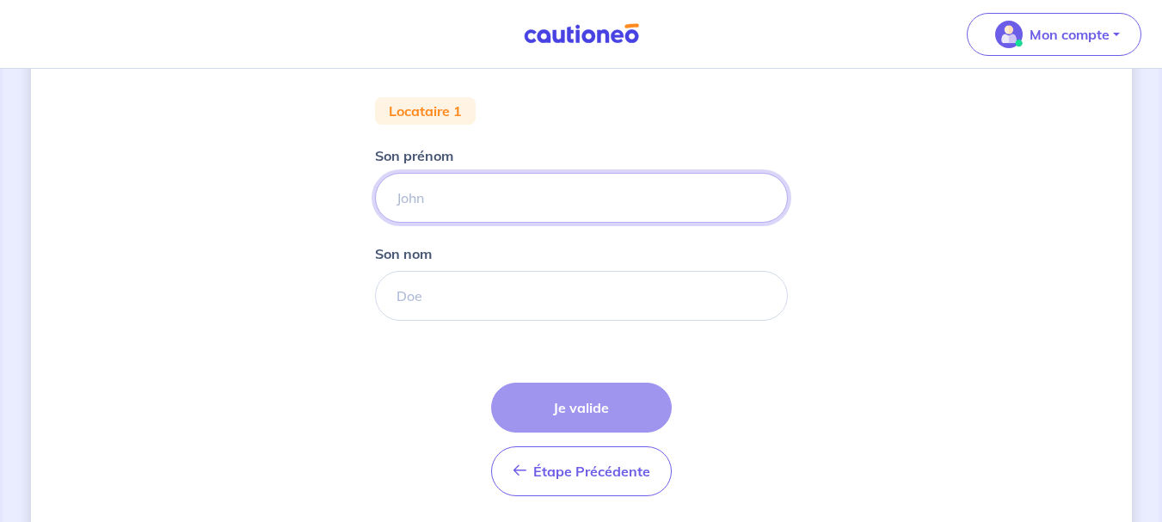
click at [459, 192] on input "Son prénom" at bounding box center [581, 198] width 413 height 50
type input "[PERSON_NAME]"
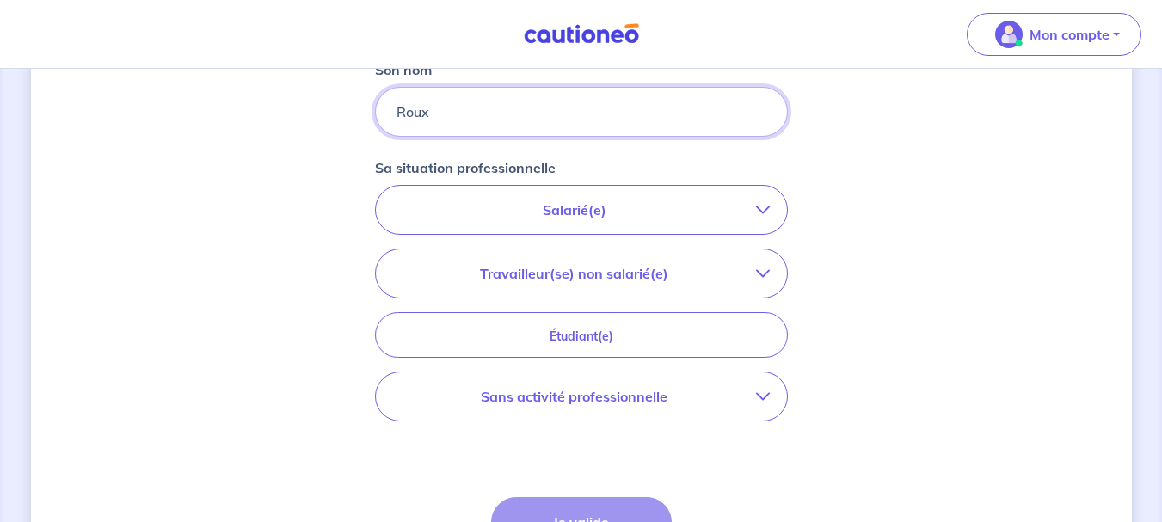
scroll to position [560, 0]
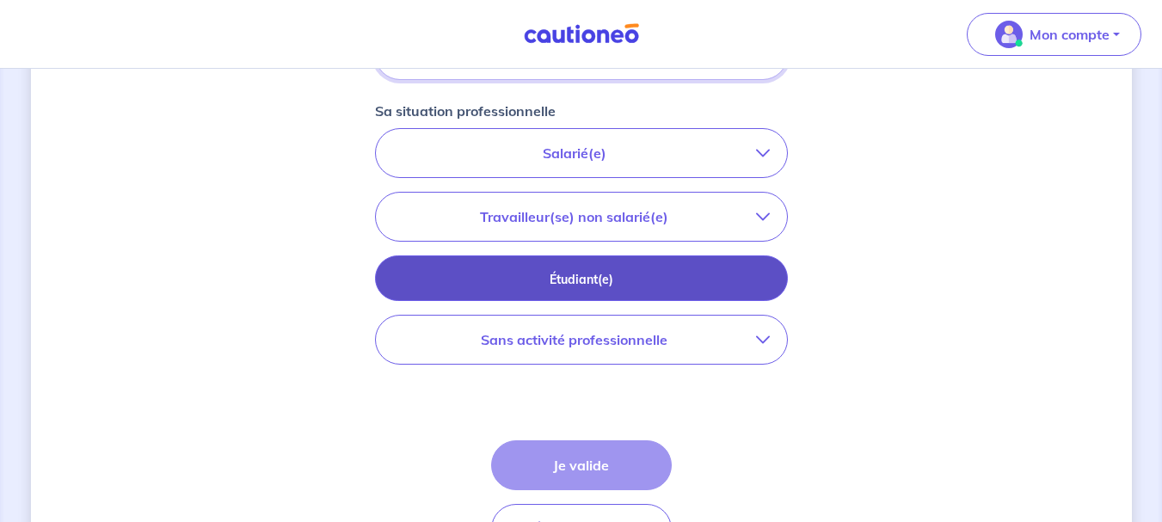
type input "Roux"
click at [623, 279] on p "Étudiant(e)" at bounding box center [582, 279] width 370 height 19
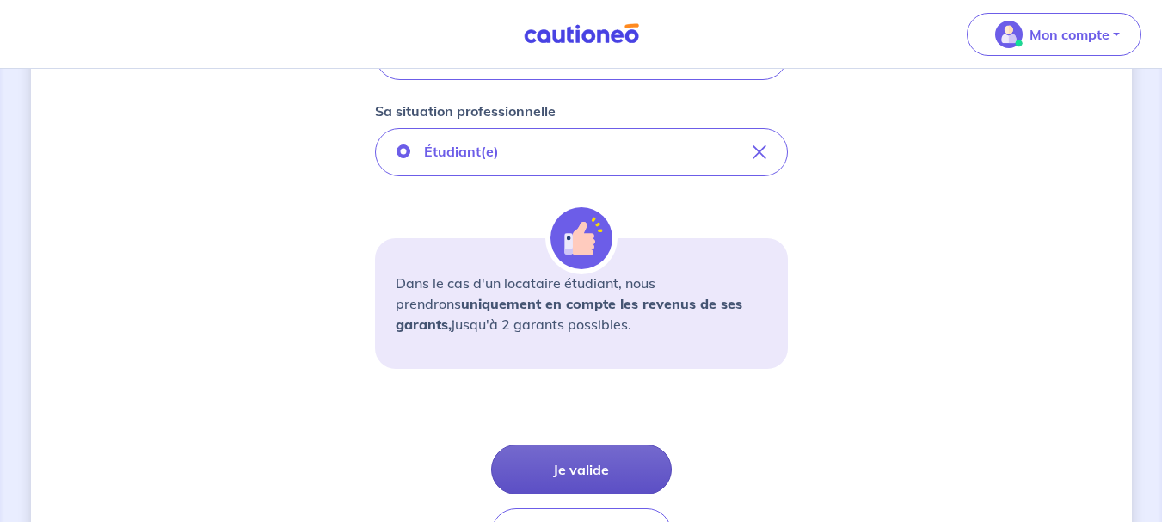
click at [575, 478] on button "Je valide" at bounding box center [581, 470] width 181 height 50
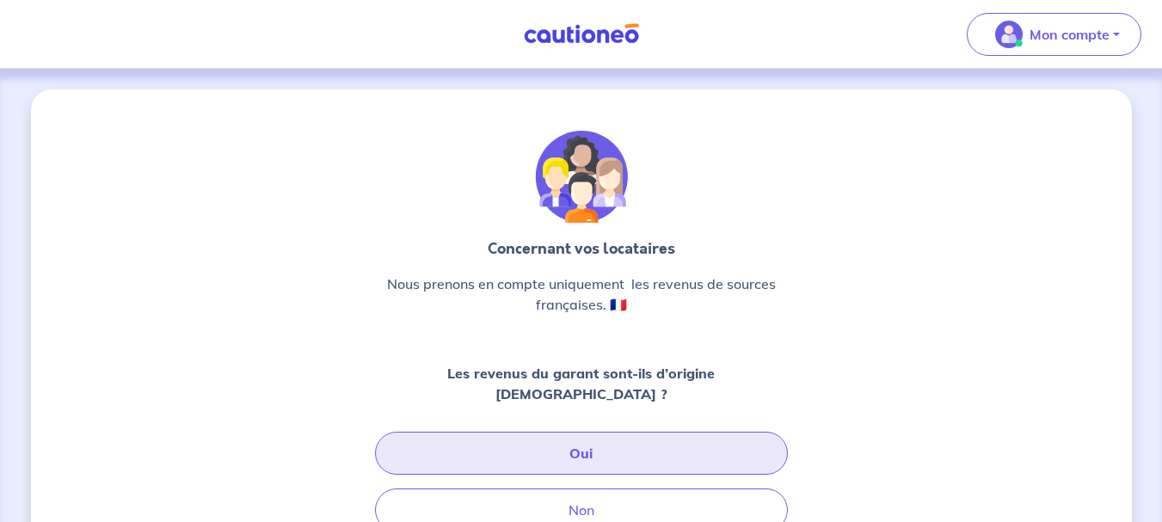
click at [583, 436] on button "Oui" at bounding box center [581, 453] width 413 height 43
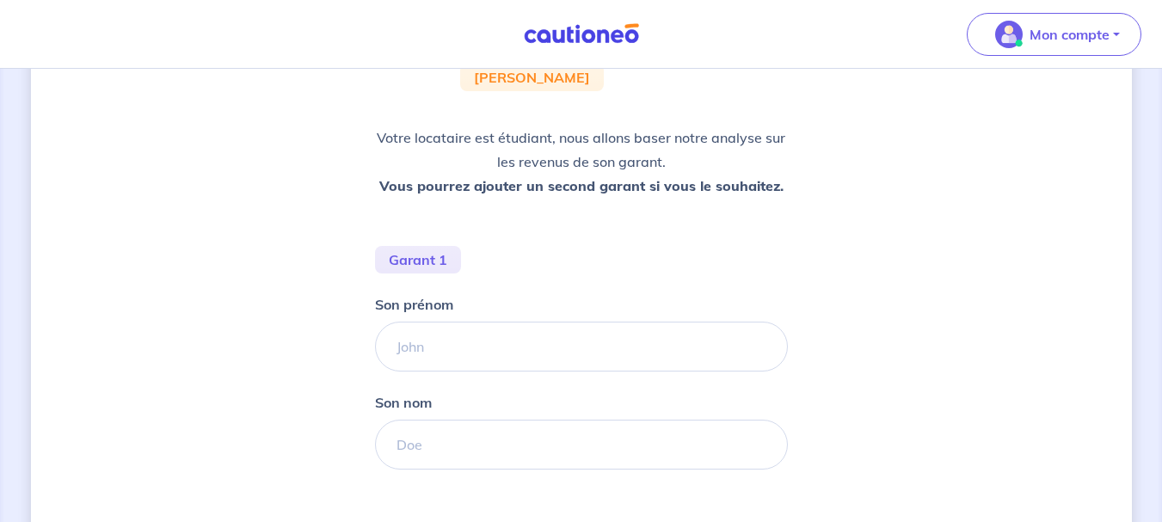
scroll to position [215, 0]
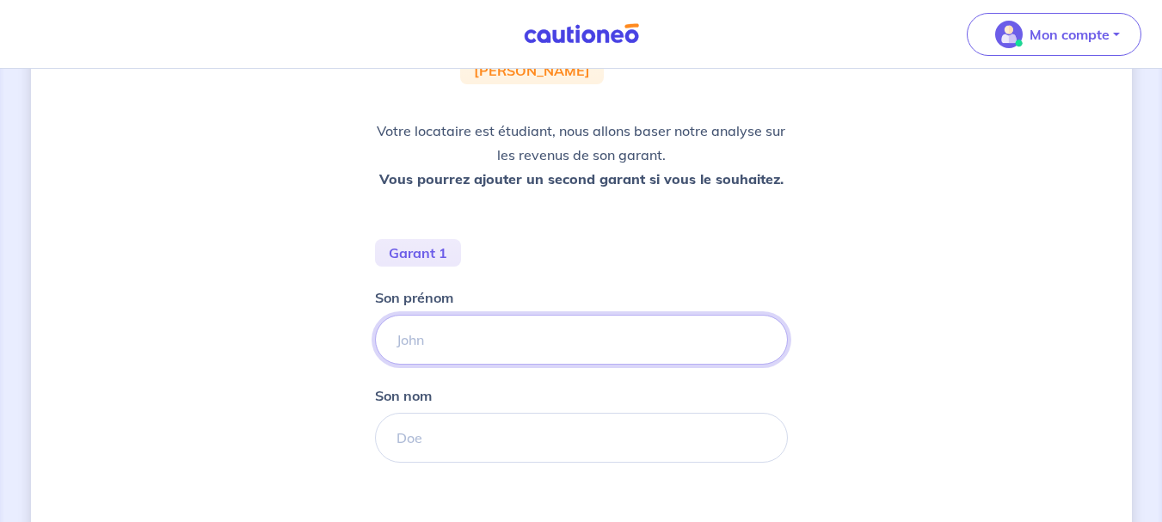
click at [499, 333] on input "Son prénom" at bounding box center [581, 340] width 413 height 50
type input "[PERSON_NAME]"
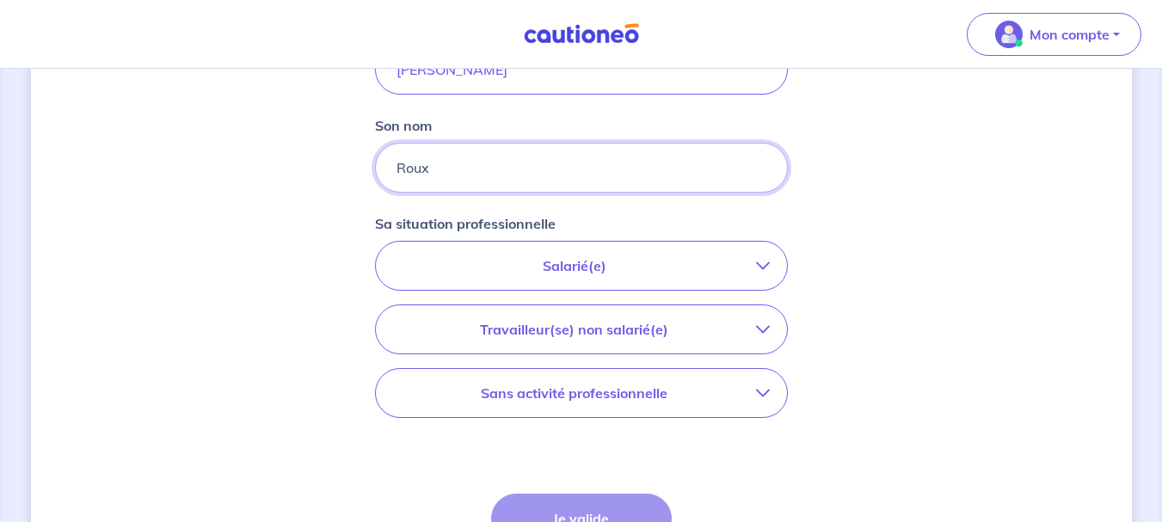
scroll to position [518, 0]
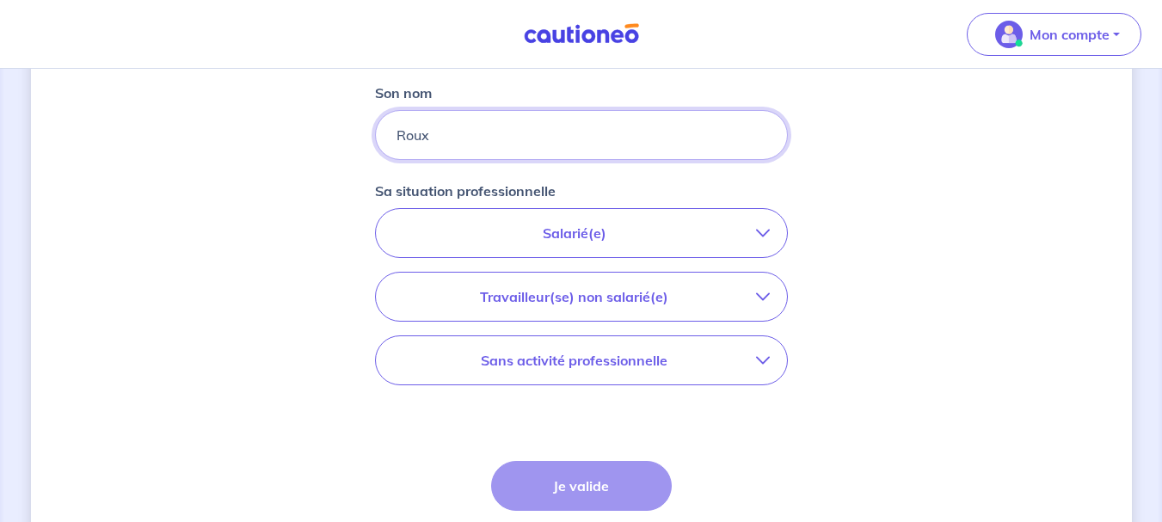
type input "Roux"
click at [578, 233] on p "Salarié(e)" at bounding box center [574, 233] width 363 height 21
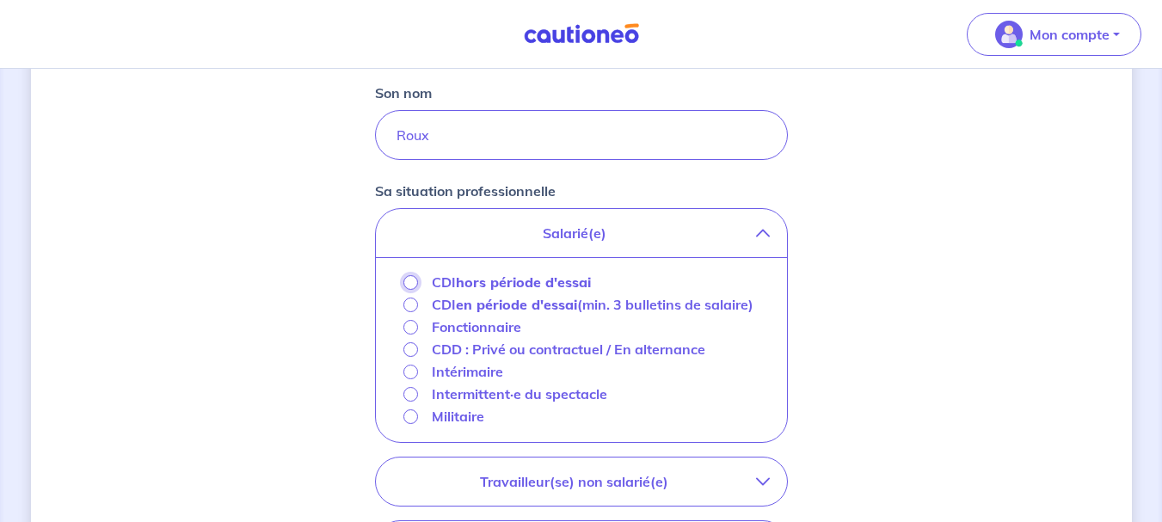
click at [409, 283] on input "CDI hors période d'essai" at bounding box center [410, 282] width 15 height 15
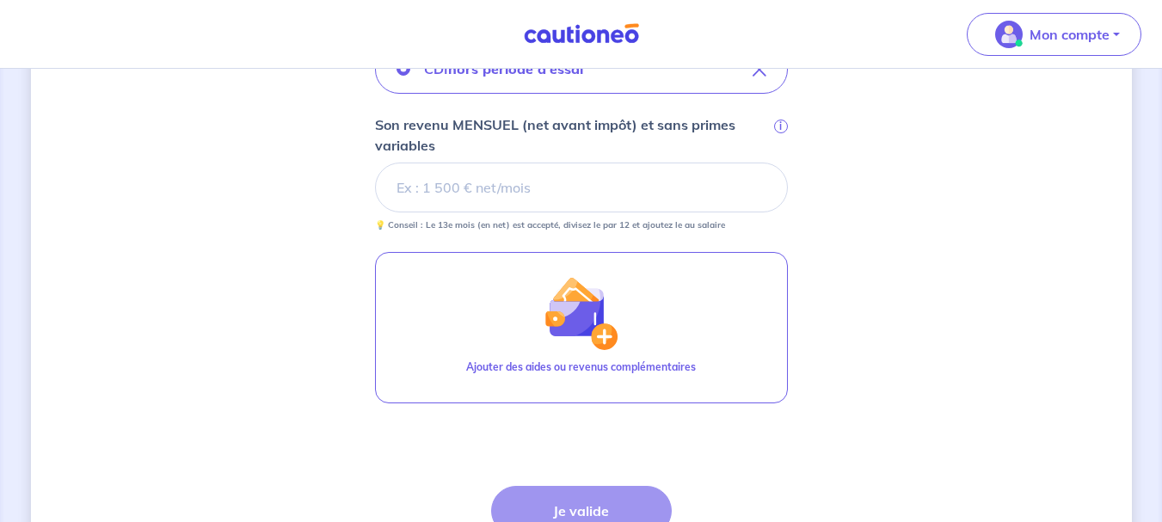
scroll to position [685, 0]
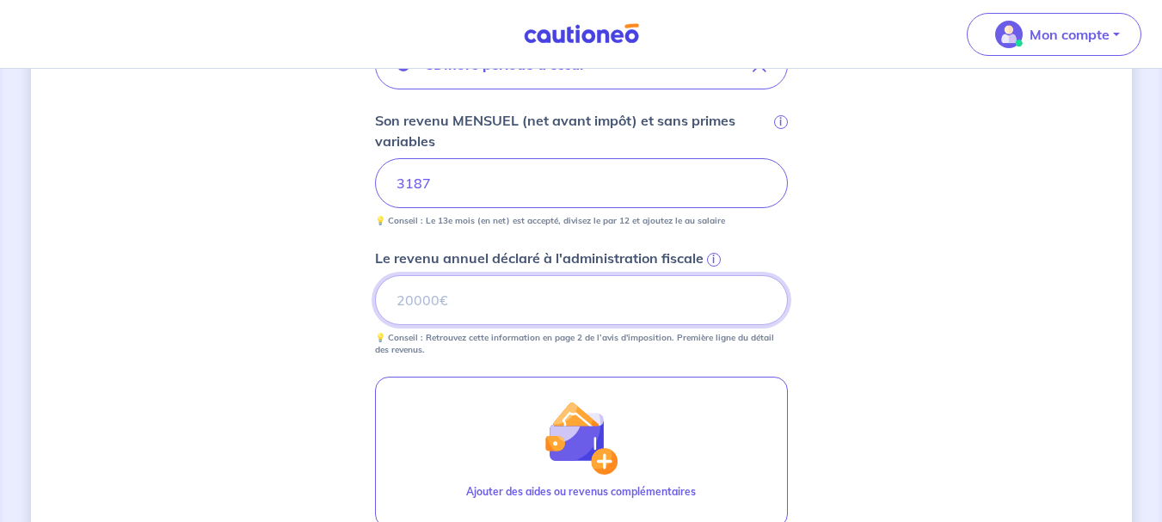
click at [515, 312] on input "Le revenu annuel déclaré à l'administration fiscale i" at bounding box center [581, 300] width 413 height 50
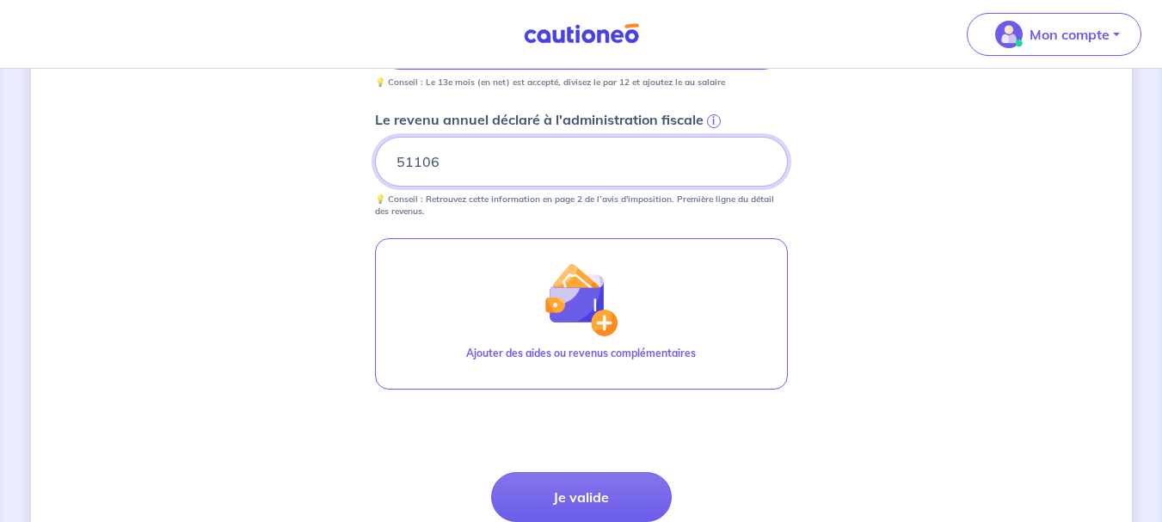
scroll to position [951, 0]
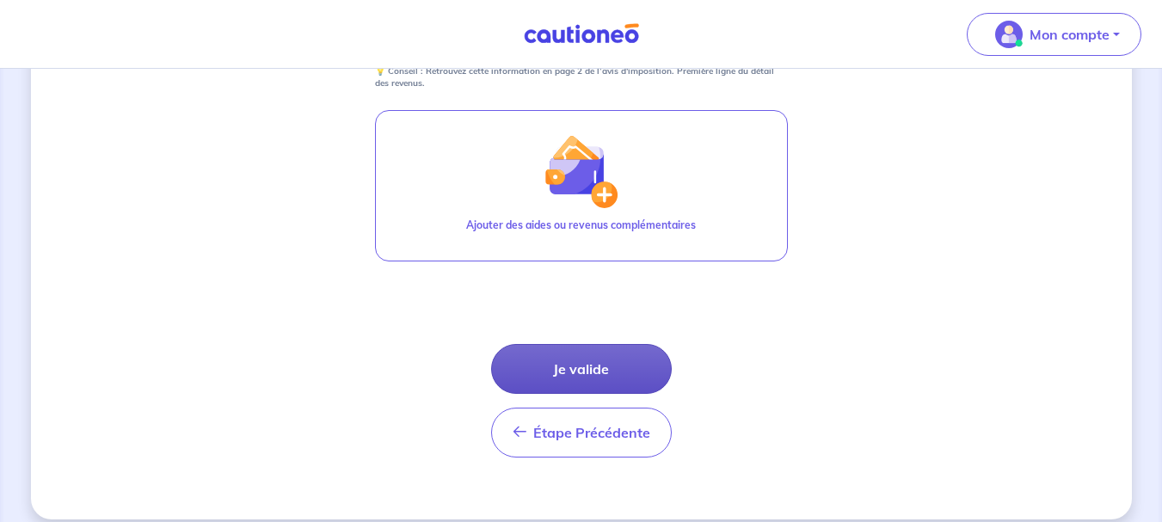
type input "51106"
click at [603, 372] on button "Je valide" at bounding box center [581, 369] width 181 height 50
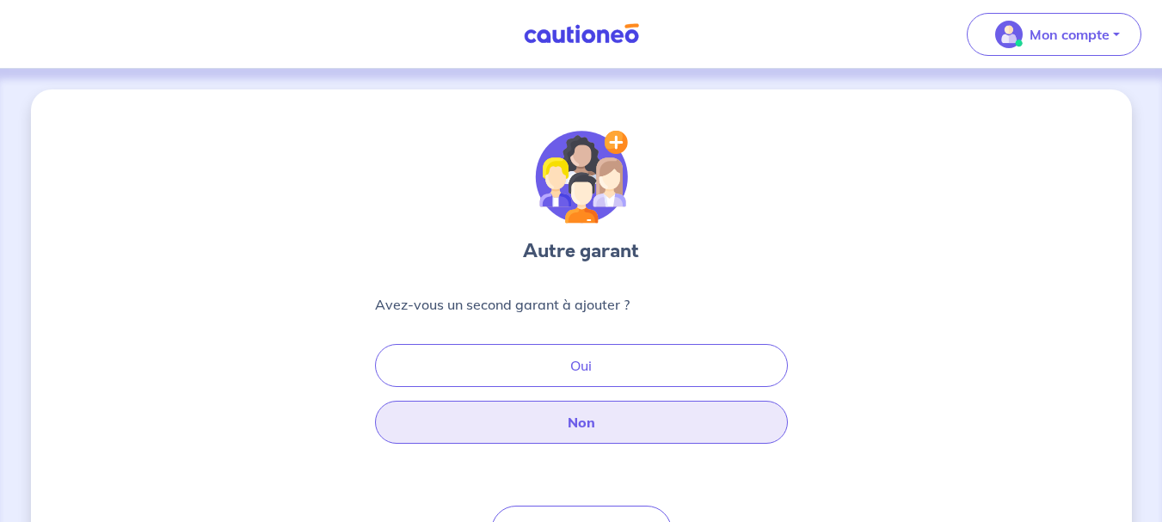
click at [590, 409] on button "Non" at bounding box center [581, 422] width 413 height 43
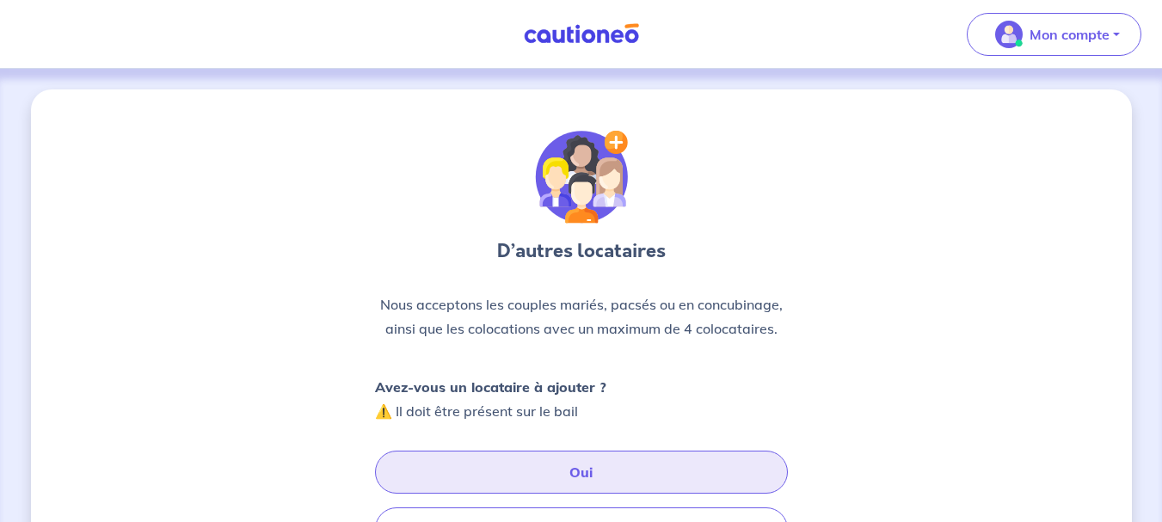
click at [563, 471] on button "Oui" at bounding box center [581, 472] width 413 height 43
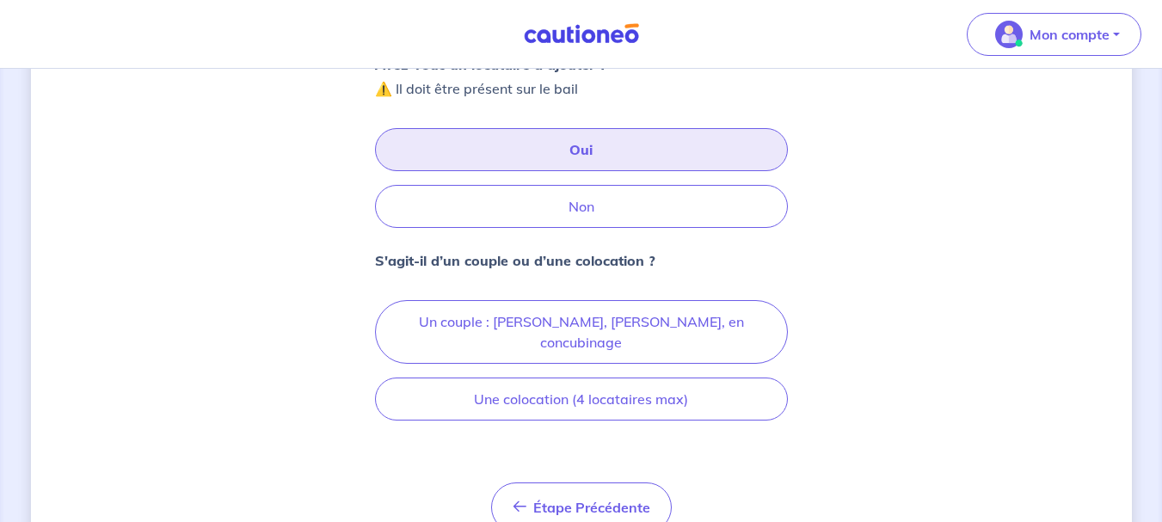
scroll to position [381, 0]
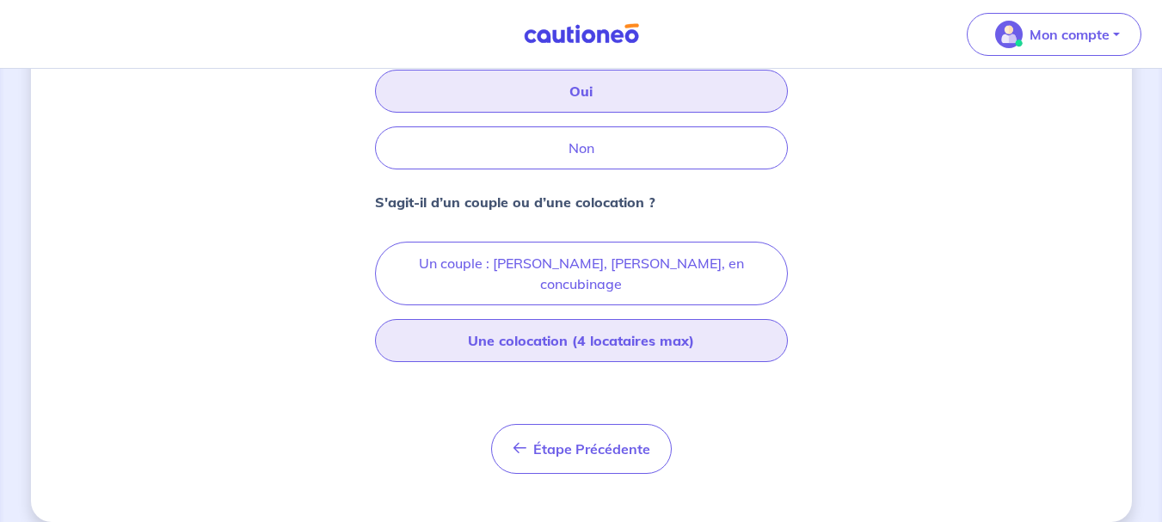
click at [619, 327] on button "Une colocation (4 locataires max)" at bounding box center [581, 340] width 413 height 43
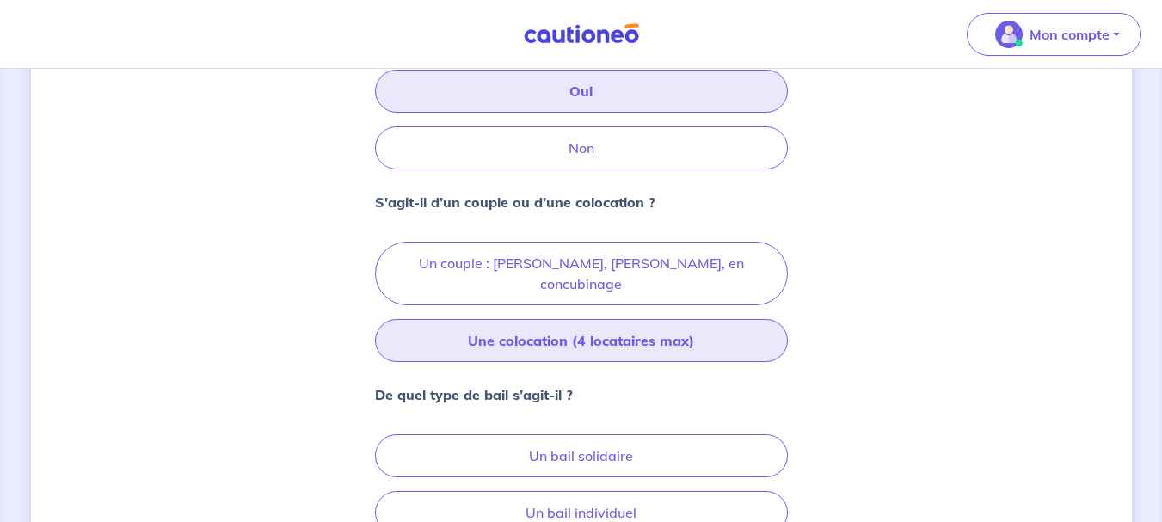
scroll to position [553, 0]
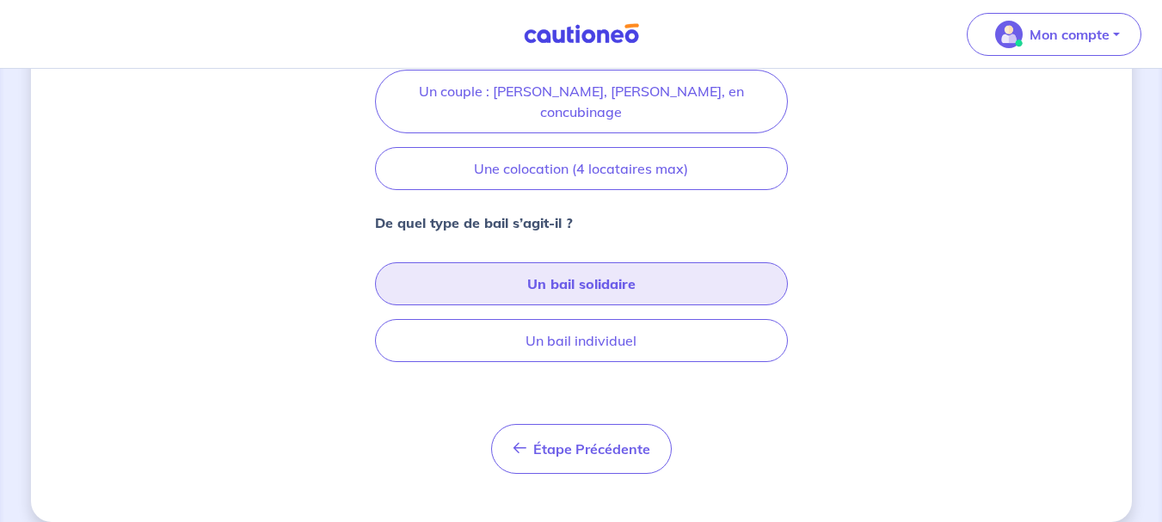
click at [687, 268] on button "Un bail solidaire" at bounding box center [581, 283] width 413 height 43
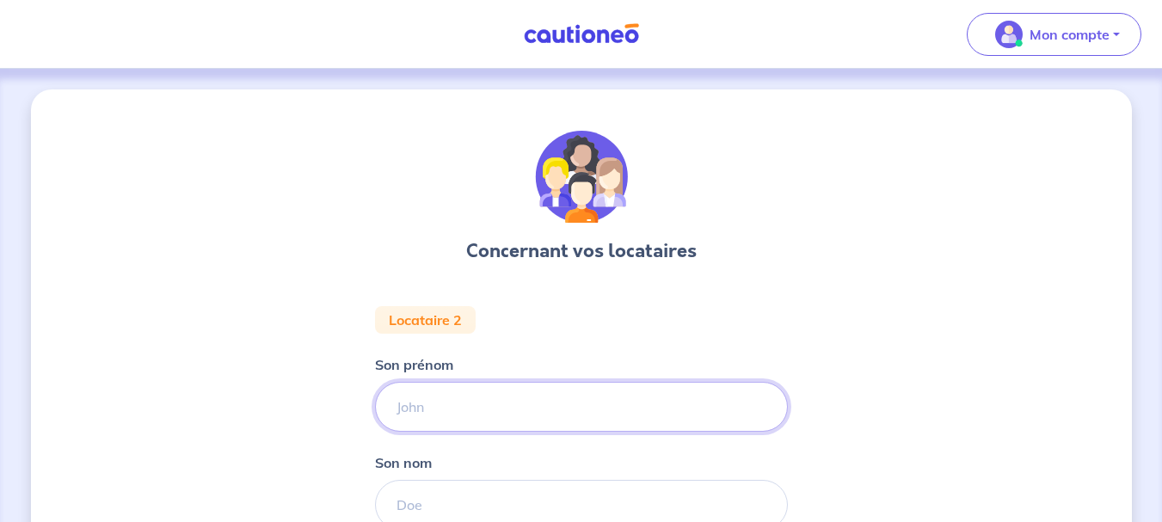
click at [514, 403] on input "Son prénom" at bounding box center [581, 407] width 413 height 50
type input "Ness"
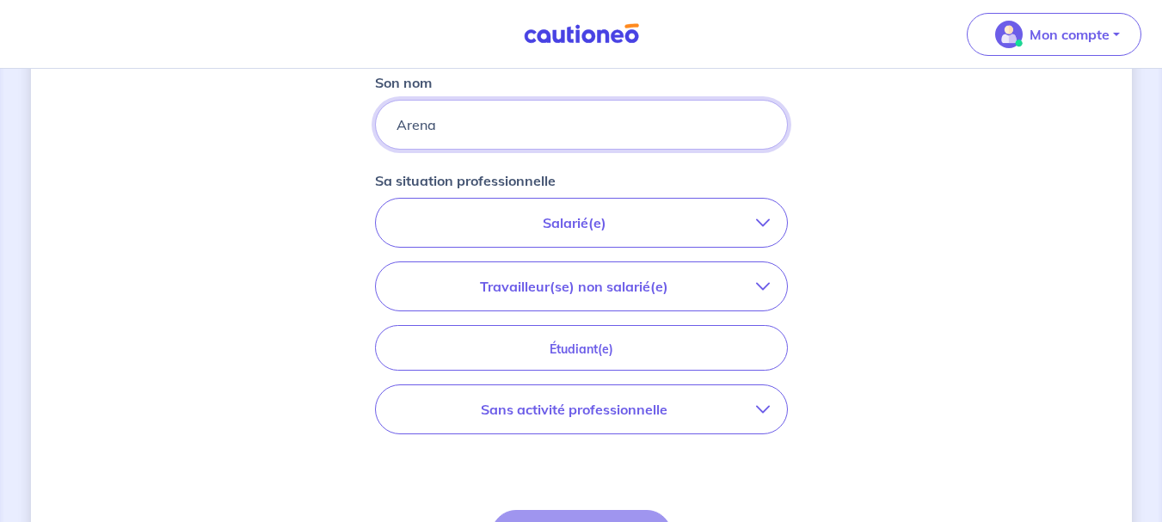
scroll to position [401, 0]
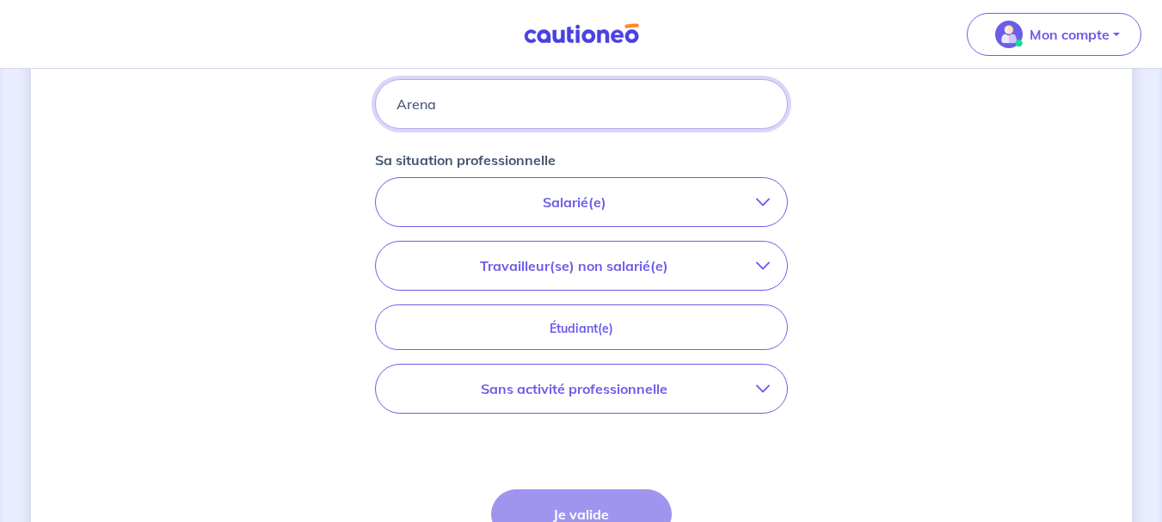
type input "Arena"
click at [590, 190] on button "Salarié(e)" at bounding box center [581, 202] width 411 height 48
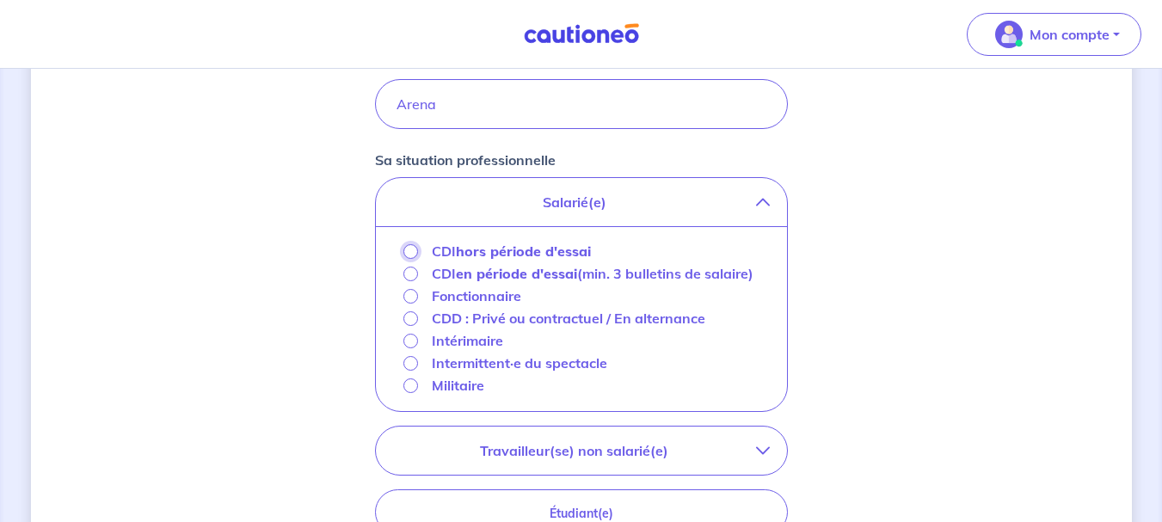
click at [412, 253] on input "CDI hors période d'essai" at bounding box center [410, 251] width 15 height 15
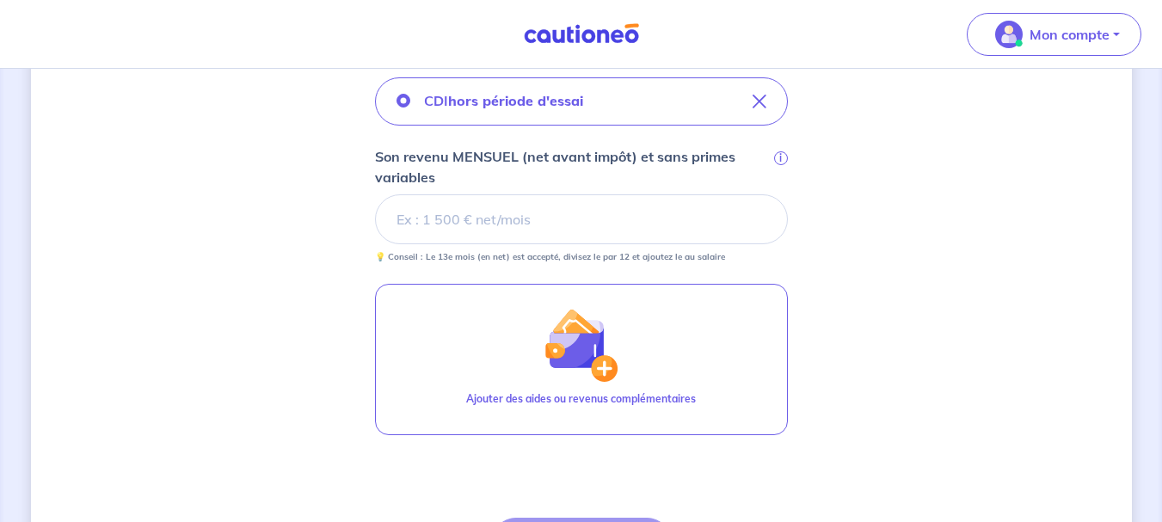
scroll to position [531, 0]
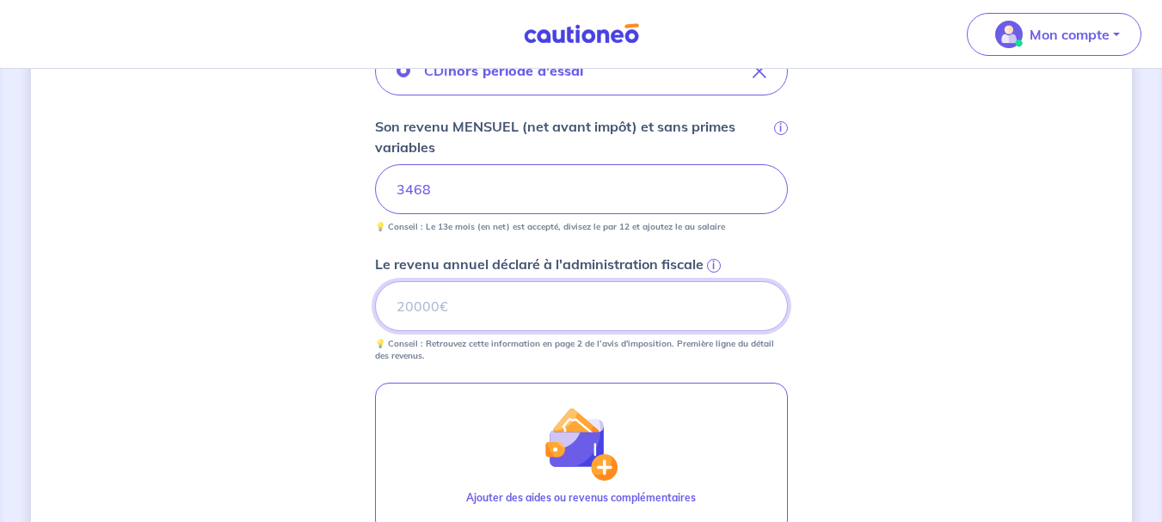
click at [477, 296] on input "Le revenu annuel déclaré à l'administration fiscale i" at bounding box center [581, 306] width 413 height 50
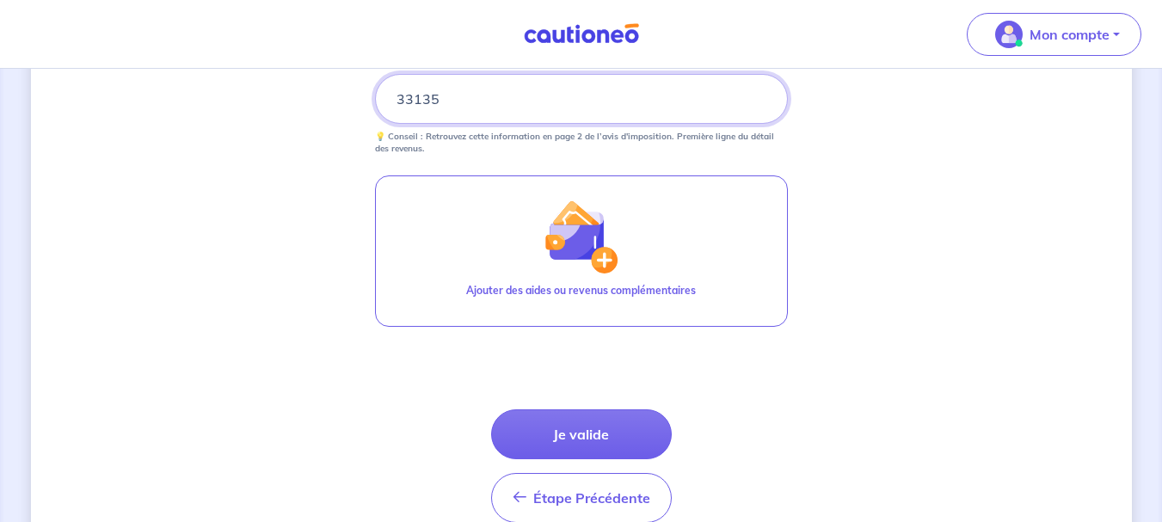
scroll to position [822, 0]
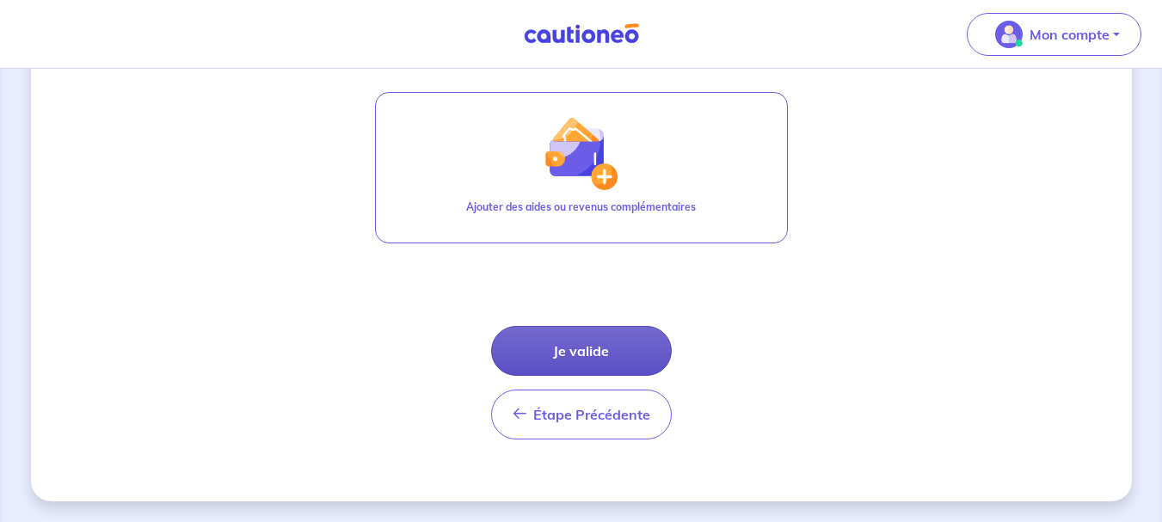
type input "33135"
click at [574, 347] on button "Je valide" at bounding box center [581, 351] width 181 height 50
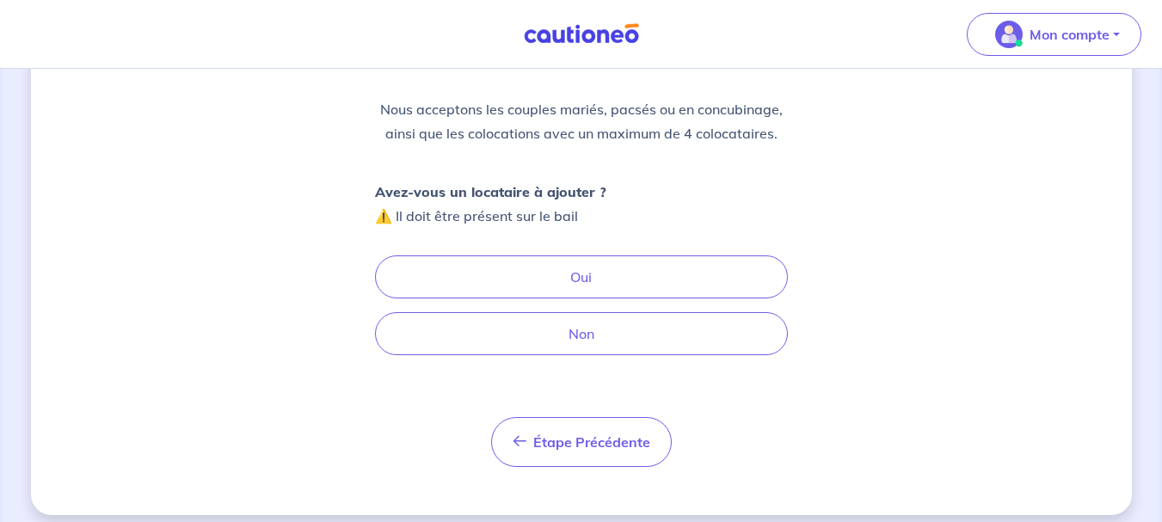
scroll to position [209, 0]
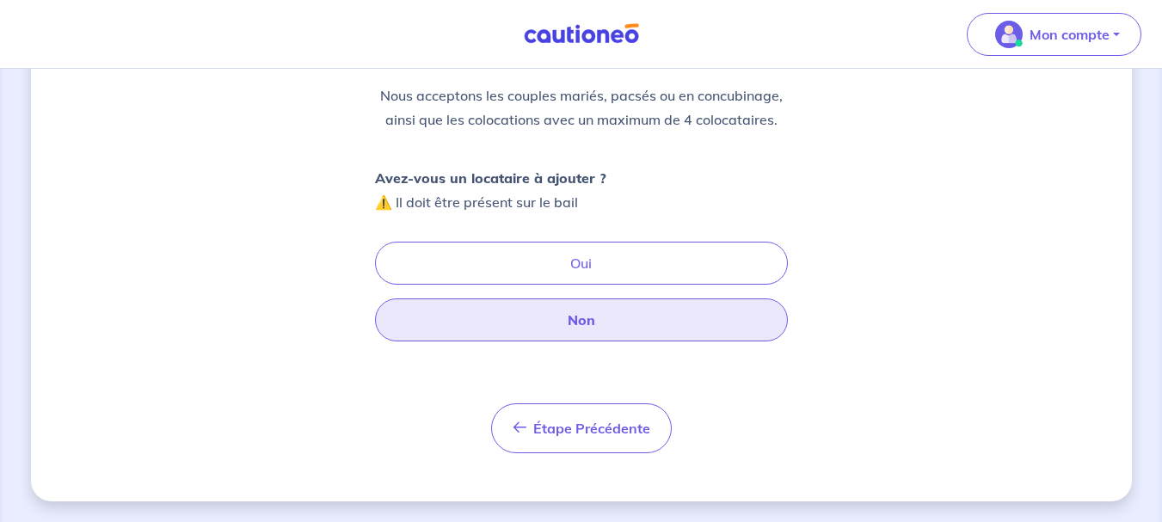
click at [697, 316] on button "Non" at bounding box center [581, 320] width 413 height 43
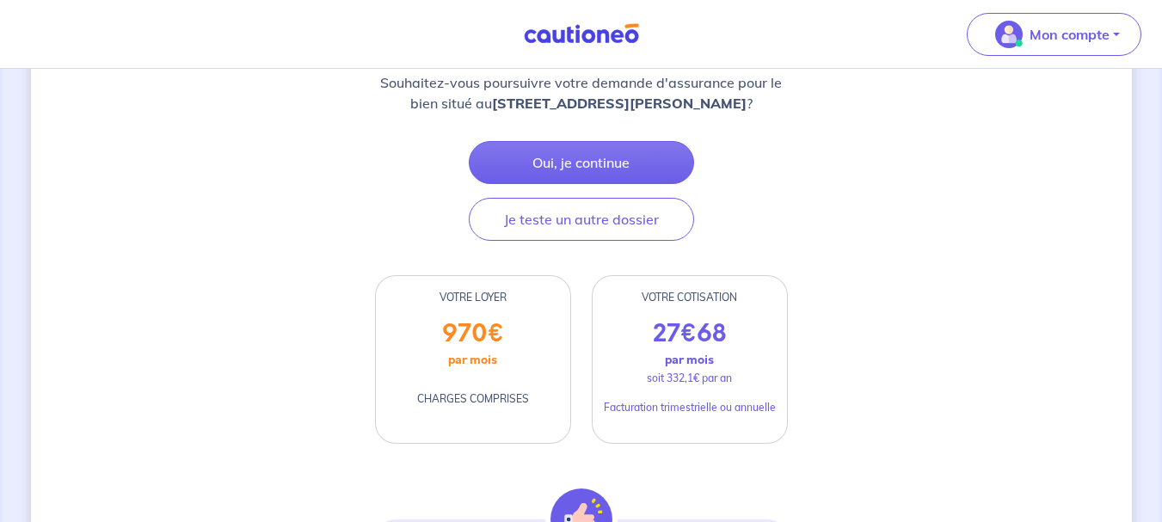
scroll to position [313, 0]
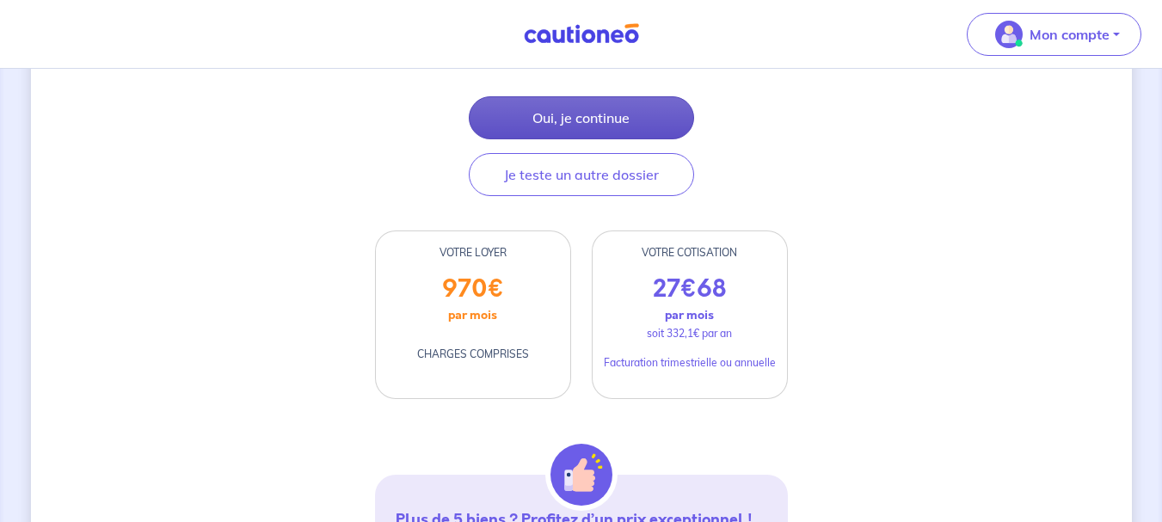
click at [643, 139] on button "Oui, je continue" at bounding box center [581, 117] width 225 height 43
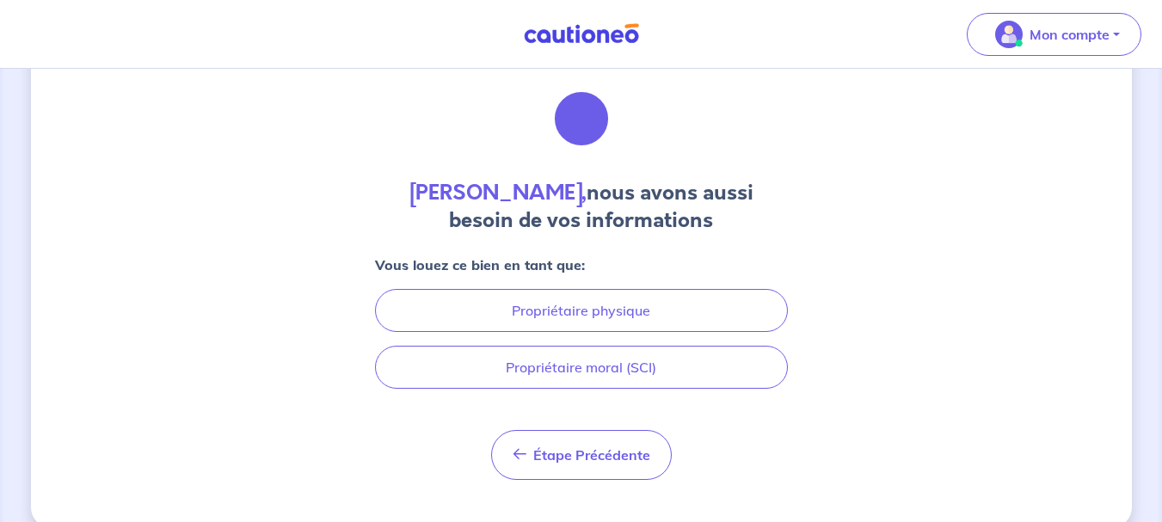
scroll to position [85, 0]
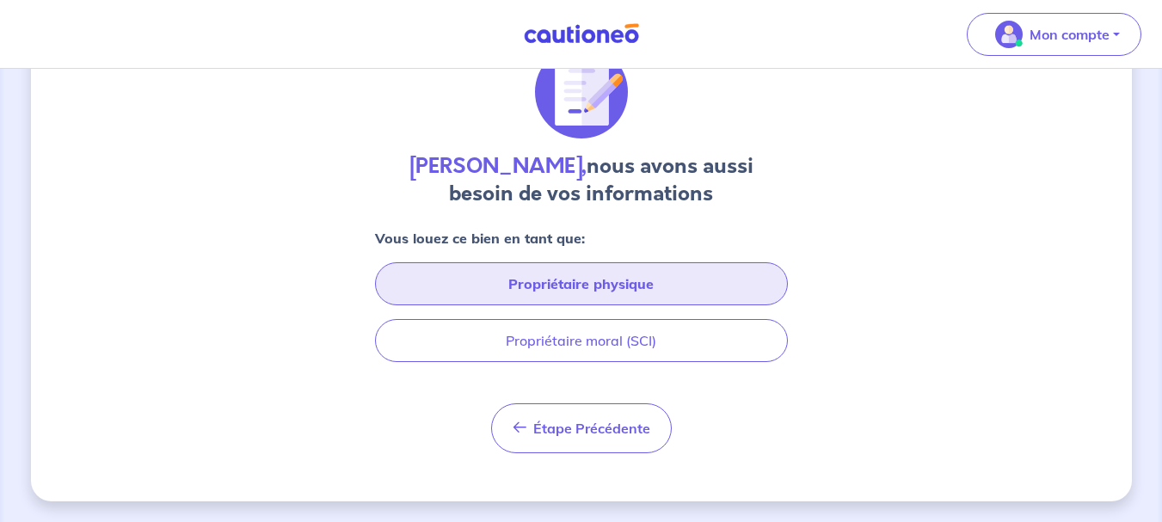
click at [672, 275] on button "Propriétaire physique" at bounding box center [581, 283] width 413 height 43
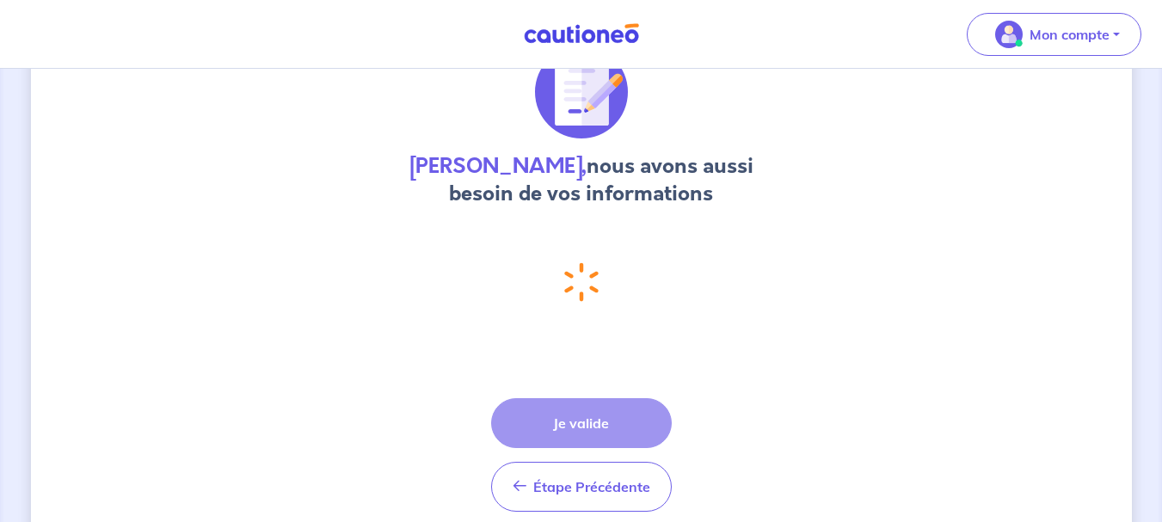
select select "FR"
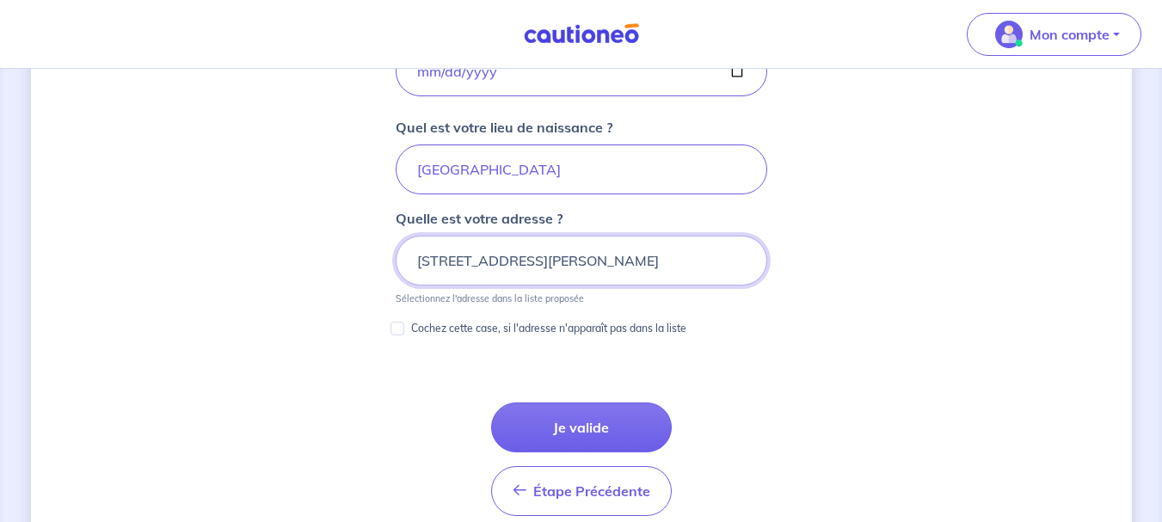
scroll to position [0, 0]
drag, startPoint x: 508, startPoint y: 270, endPoint x: 327, endPoint y: 262, distance: 181.7
click at [327, 262] on div "Tony Chiaraviglio, nous avons aussi besoin de vos informations Vous louez ce bi…" at bounding box center [581, 45] width 1101 height 1604
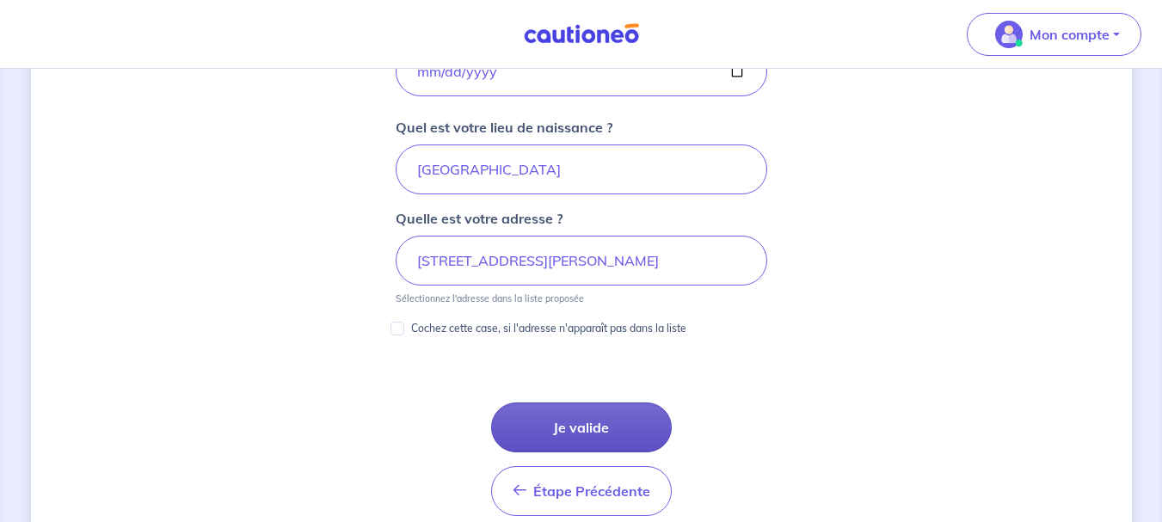
click at [533, 422] on button "Je valide" at bounding box center [581, 428] width 181 height 50
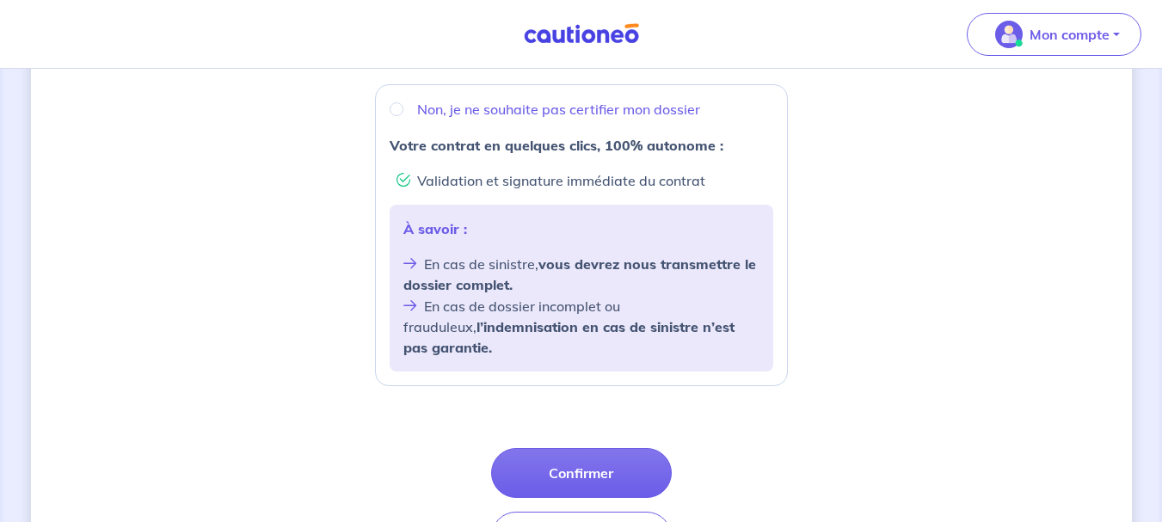
scroll to position [765, 0]
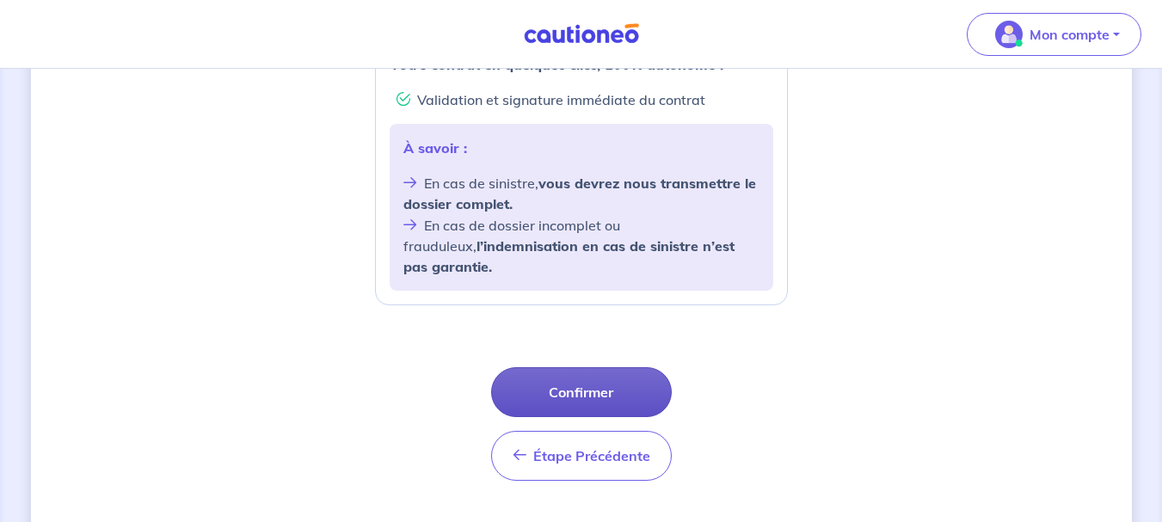
click at [613, 367] on button "Confirmer" at bounding box center [581, 392] width 181 height 50
click at [586, 367] on button "Confirmer" at bounding box center [581, 392] width 181 height 50
click at [569, 367] on button "Confirmer" at bounding box center [581, 392] width 181 height 50
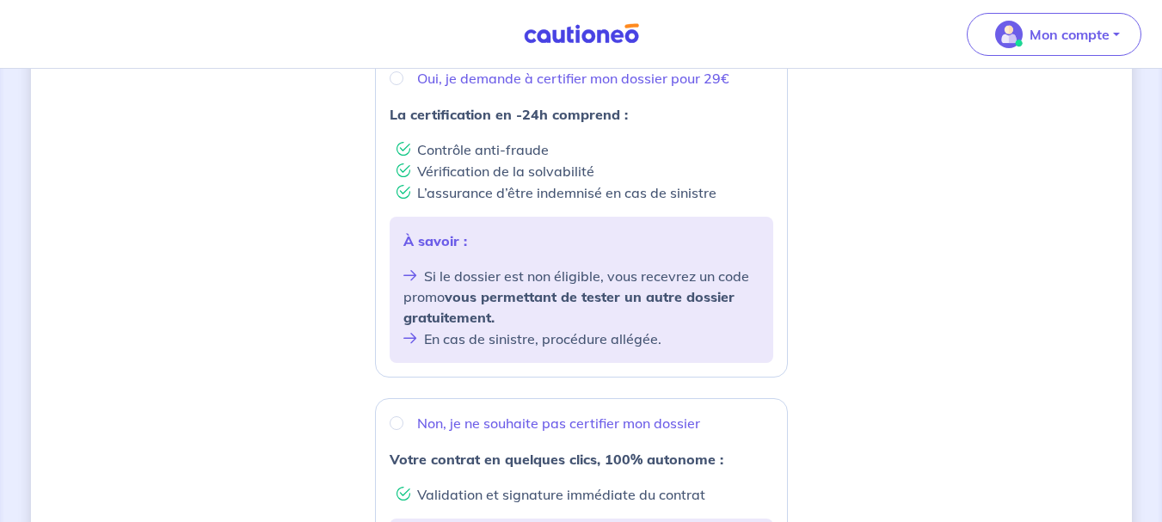
scroll to position [478, 0]
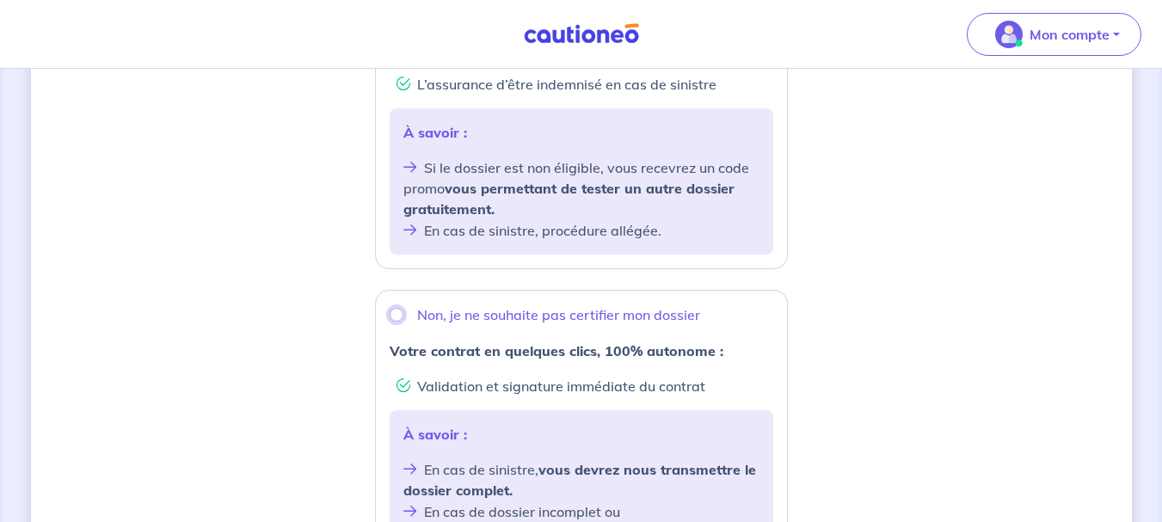
click at [391, 308] on input "Non, je ne souhaite pas certifier mon dossier" at bounding box center [397, 315] width 14 height 14
radio input "true"
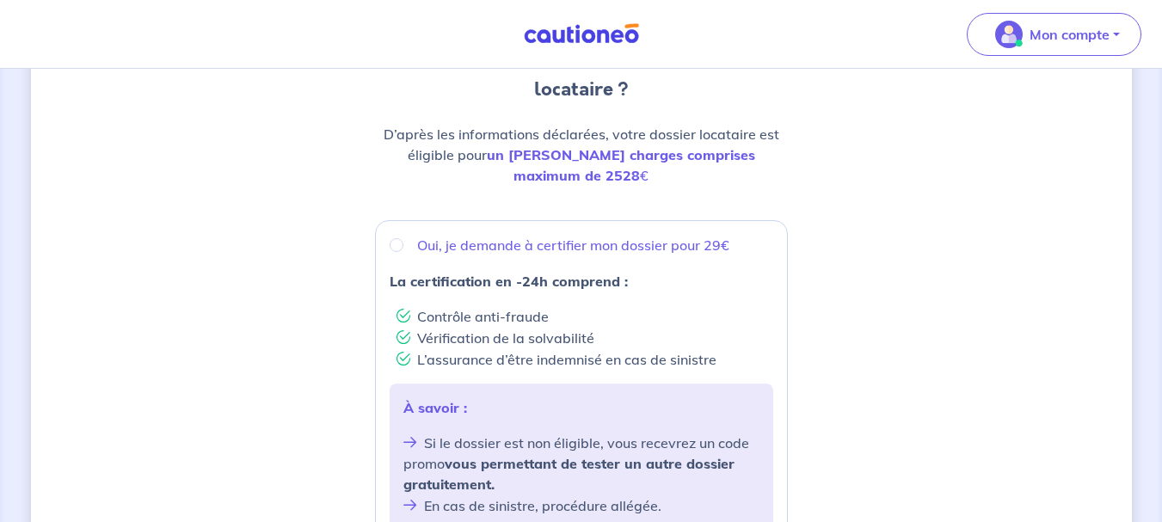
scroll to position [199, 0]
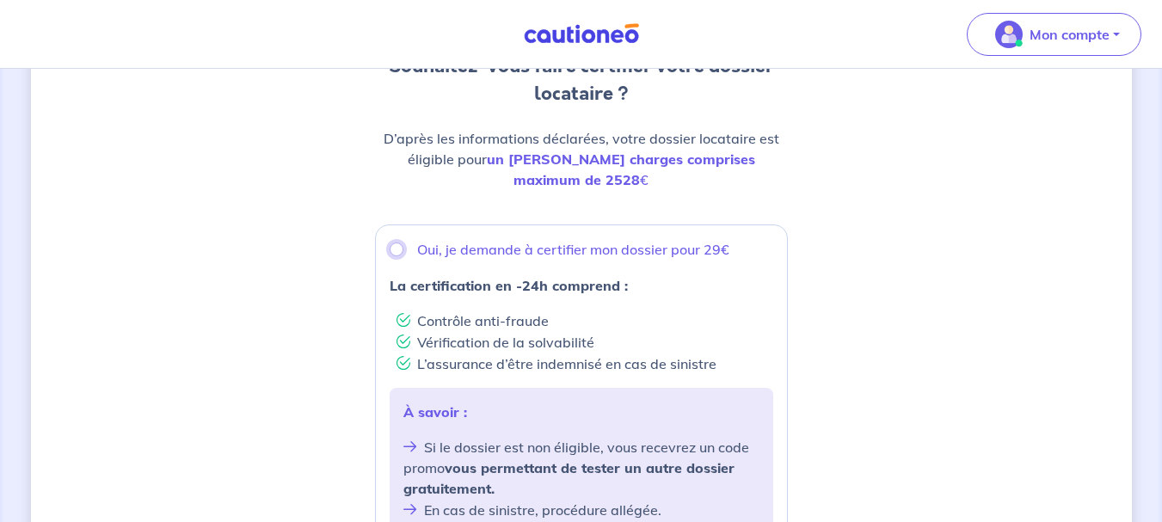
click at [397, 243] on input "Oui, je demande à certifier mon dossier pour 29€" at bounding box center [397, 250] width 14 height 14
radio input "true"
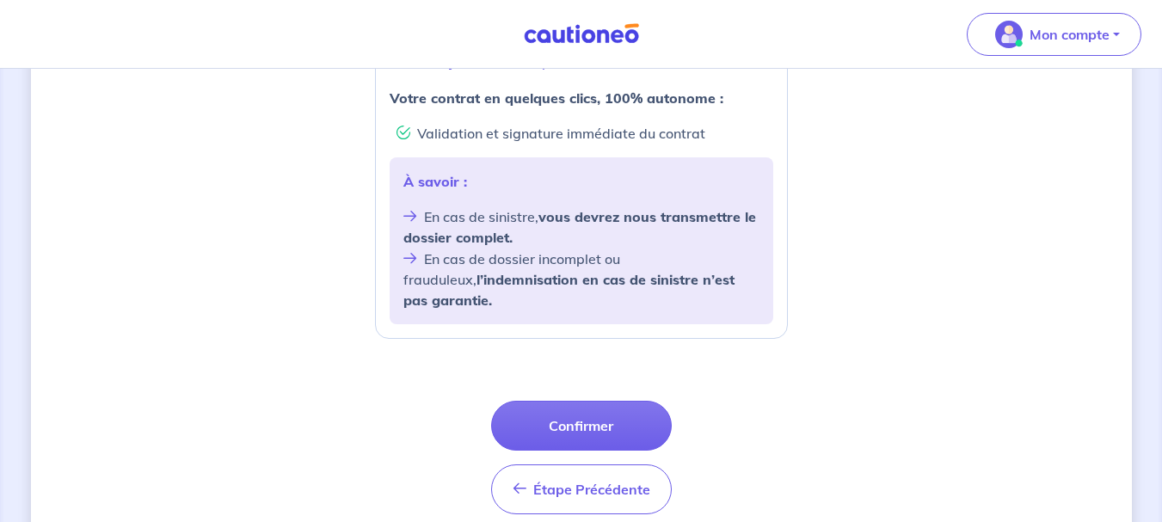
scroll to position [765, 0]
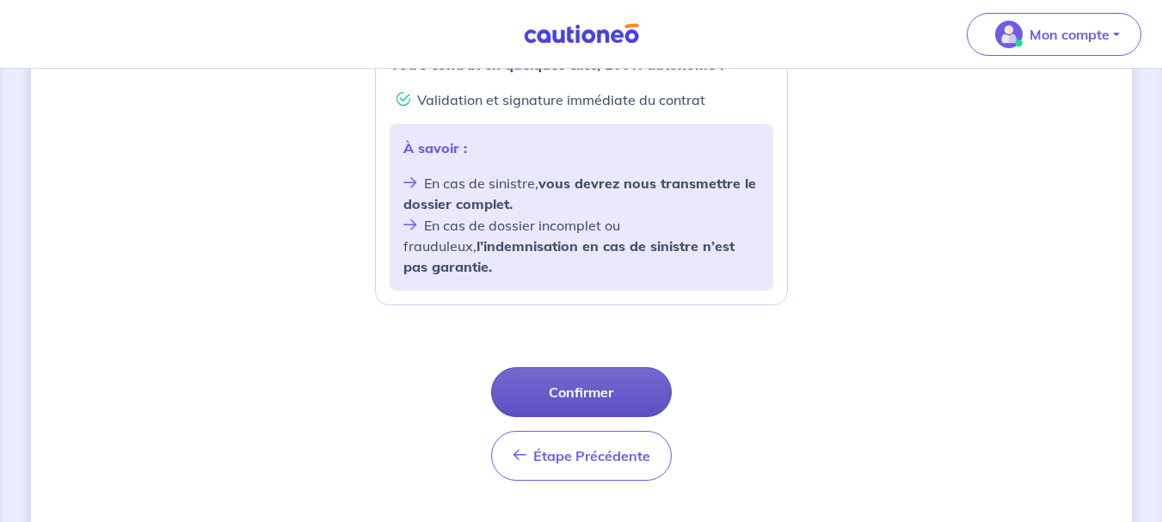
click at [616, 367] on button "Confirmer" at bounding box center [581, 392] width 181 height 50
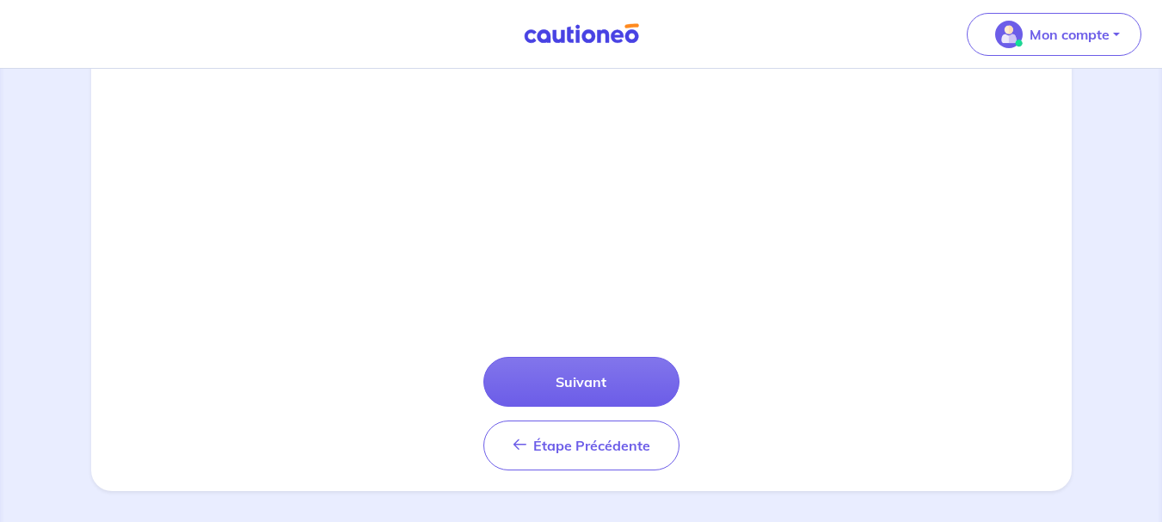
scroll to position [646, 0]
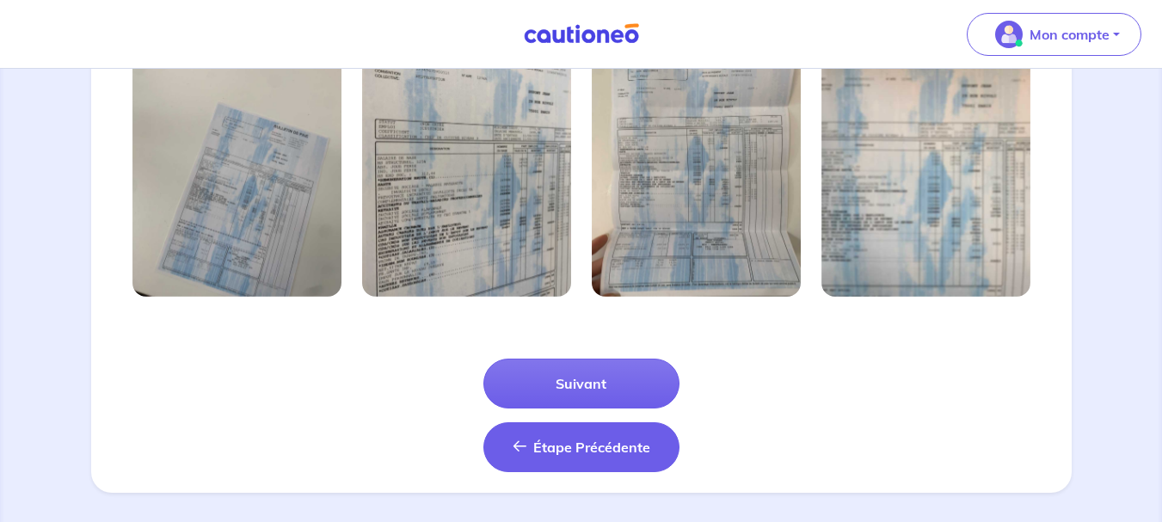
click at [619, 460] on button "Étape Précédente Précédent" at bounding box center [581, 447] width 196 height 50
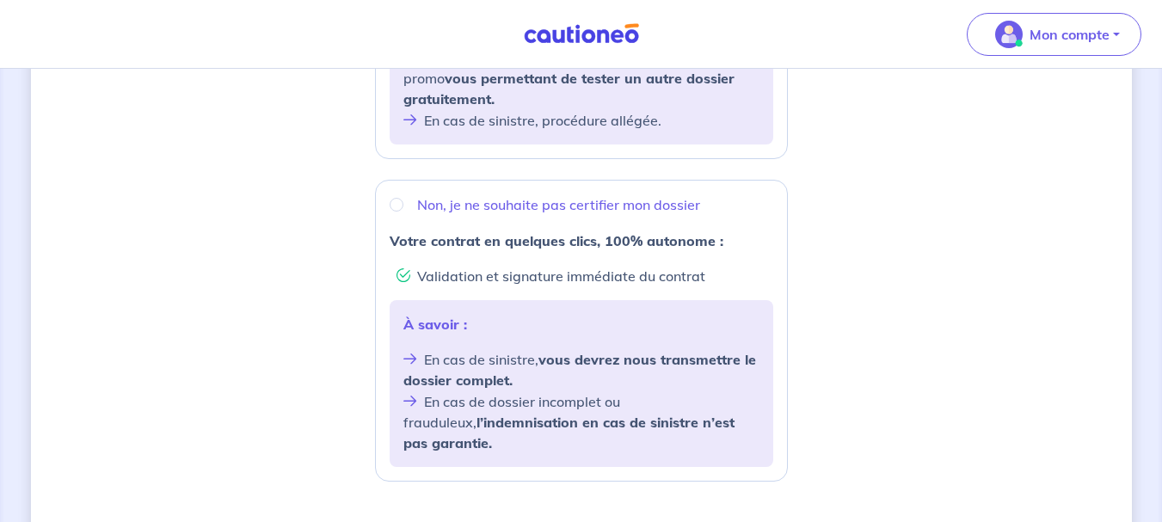
scroll to position [546, 0]
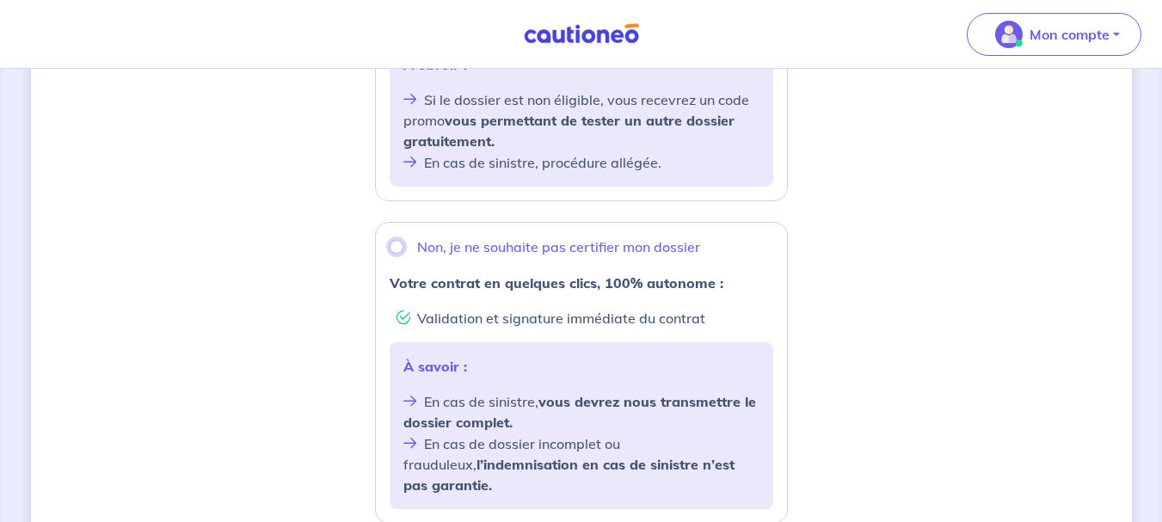
click at [396, 240] on input "Non, je ne souhaite pas certifier mon dossier" at bounding box center [397, 247] width 14 height 14
radio input "true"
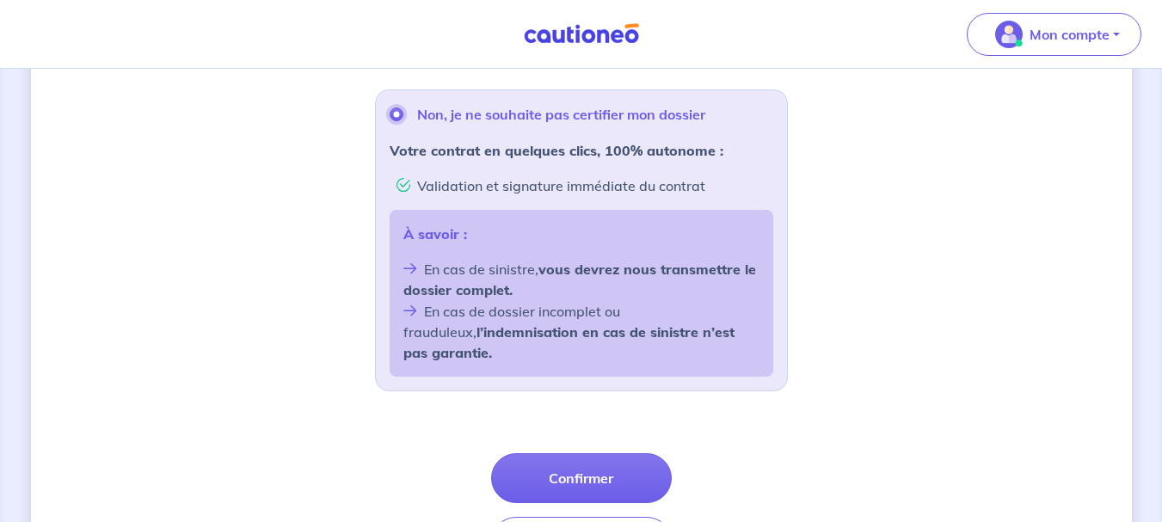
scroll to position [765, 0]
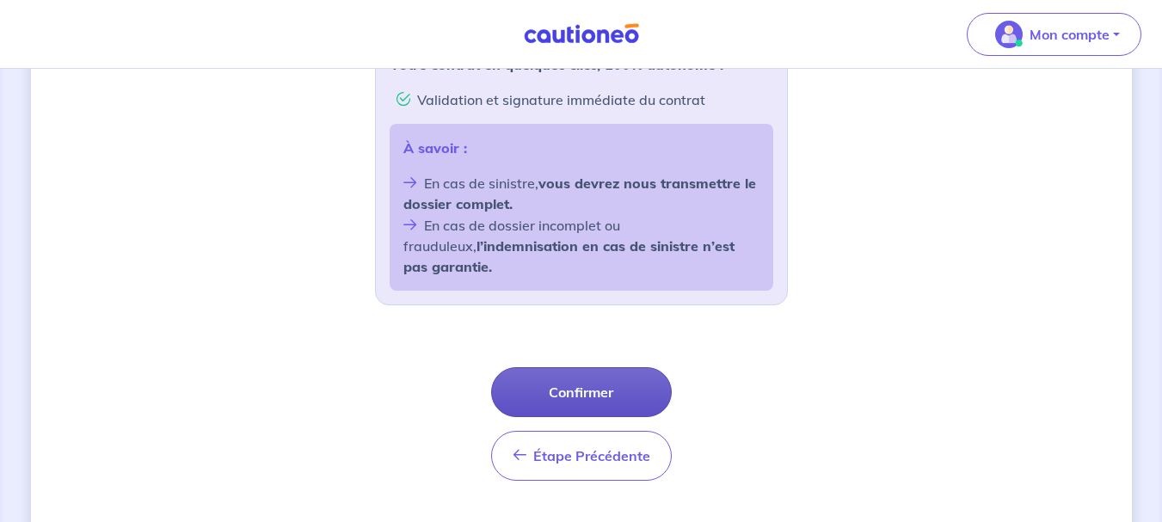
click at [634, 367] on button "Confirmer" at bounding box center [581, 392] width 181 height 50
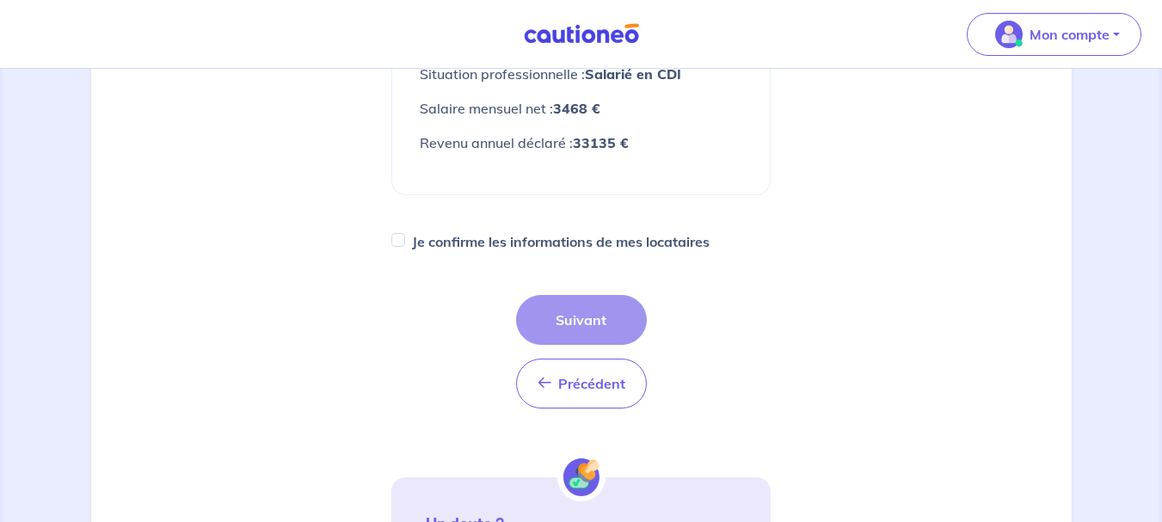
scroll to position [694, 0]
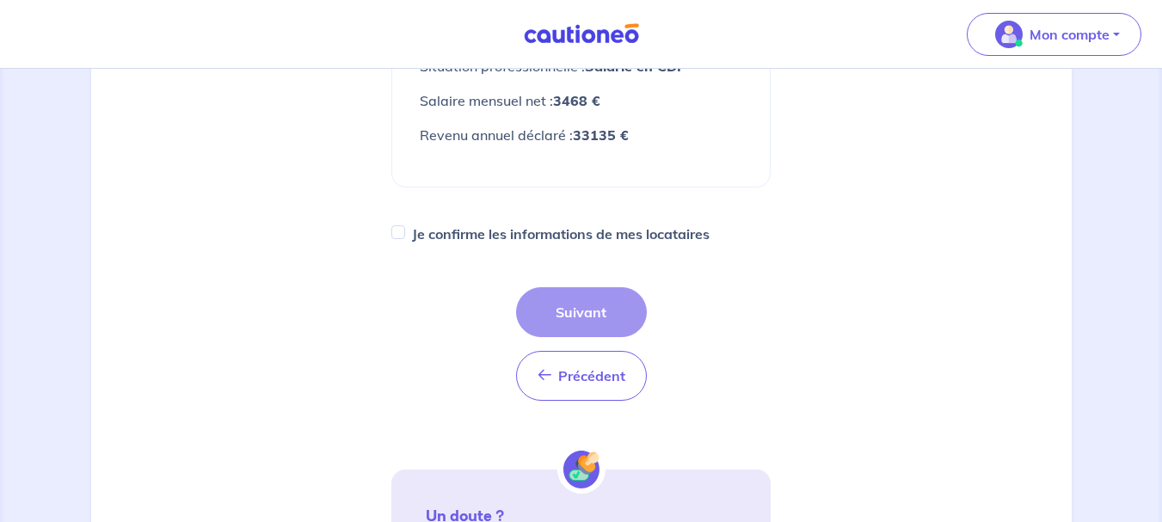
click at [539, 225] on label "Je confirme les informations de mes locataires" at bounding box center [561, 234] width 298 height 24
click at [405, 225] on input "Je confirme les informations de mes locataires" at bounding box center [398, 232] width 14 height 14
checkbox input "true"
click at [589, 287] on button "Suivant" at bounding box center [581, 312] width 131 height 50
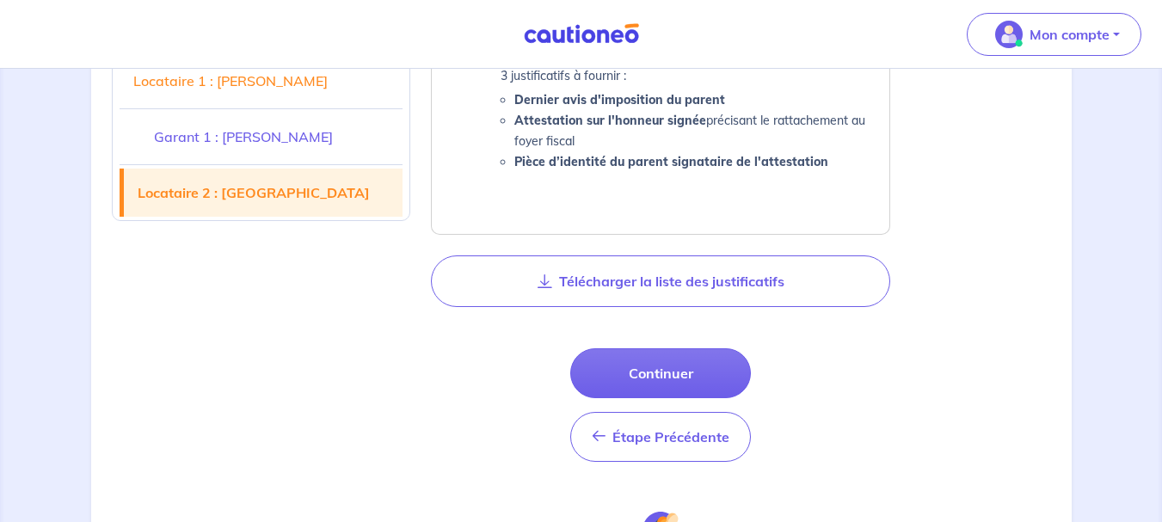
scroll to position [2216, 0]
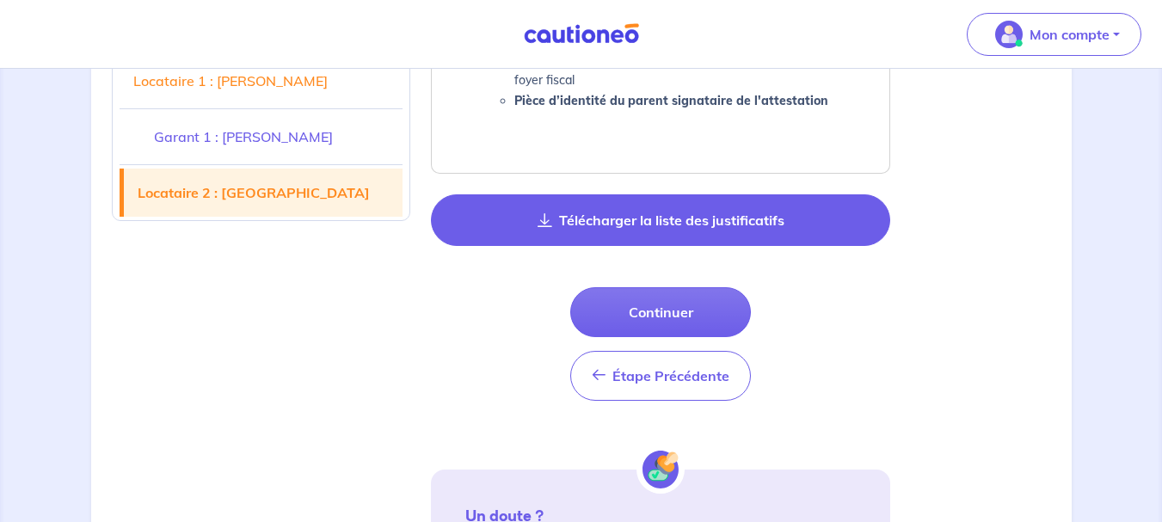
click at [666, 216] on button "Télécharger la liste des justificatifs" at bounding box center [660, 220] width 459 height 52
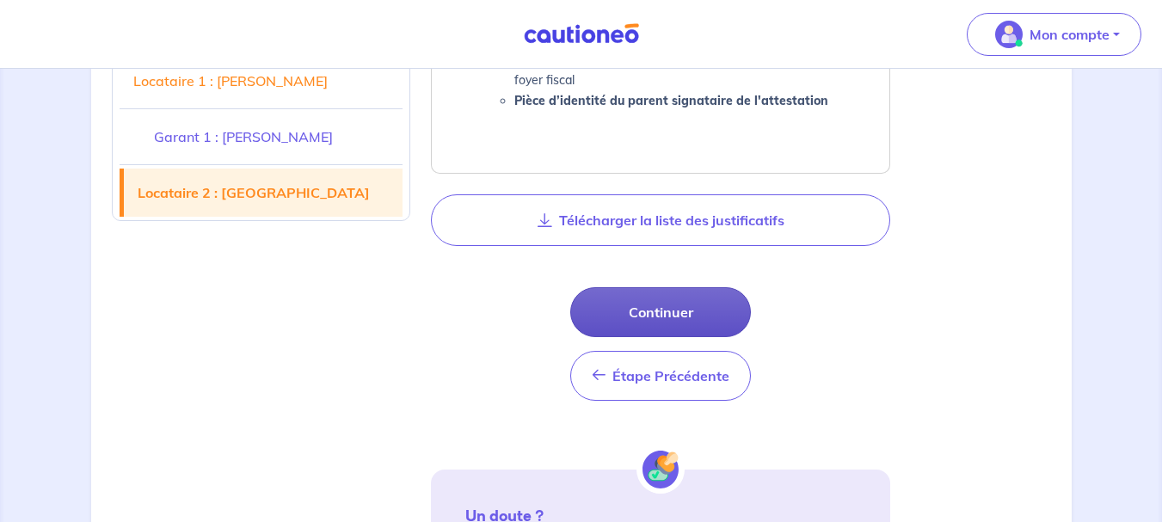
click at [628, 318] on button "Continuer" at bounding box center [660, 312] width 181 height 50
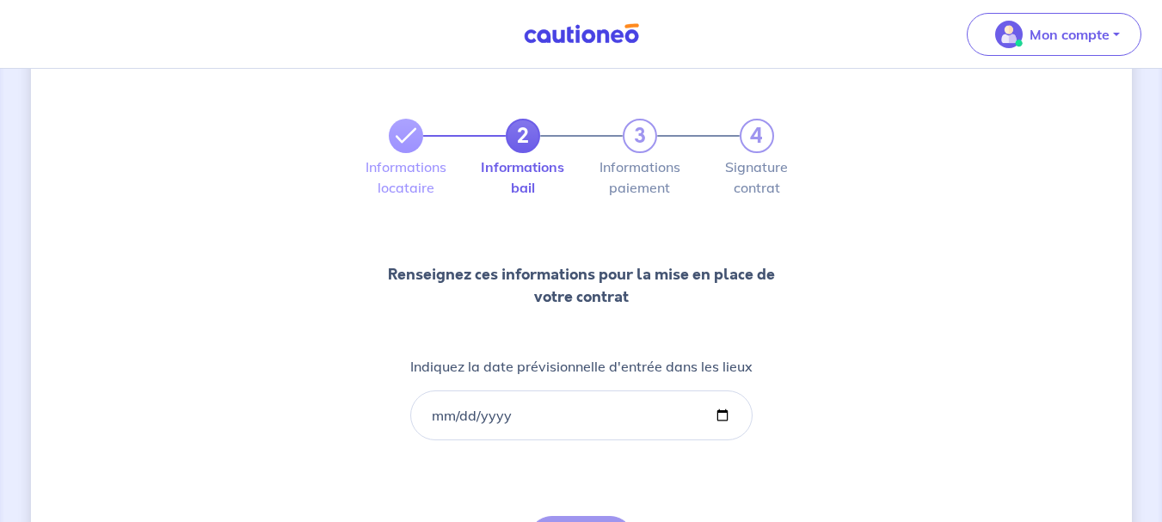
scroll to position [166, 0]
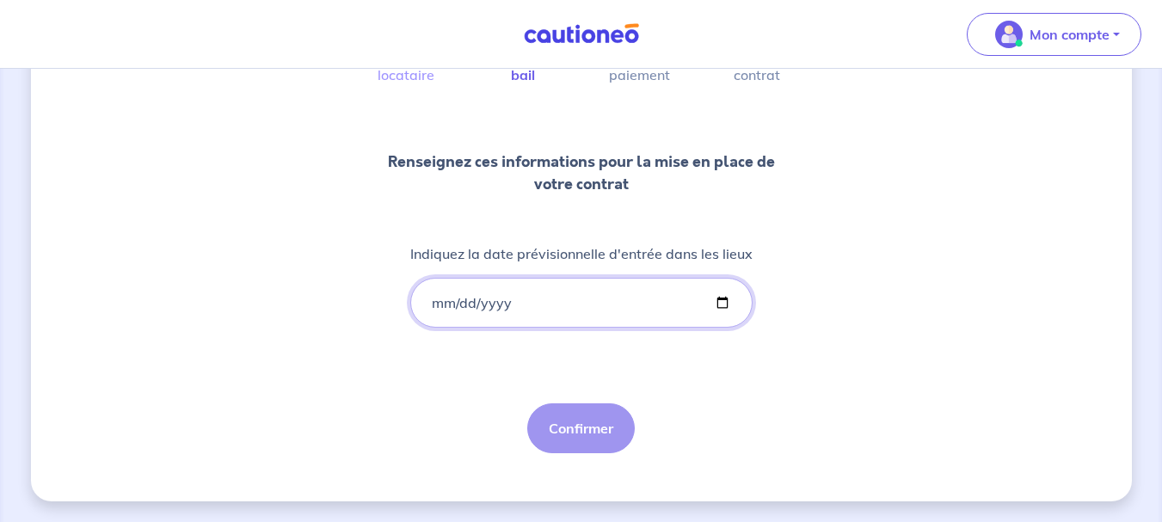
click at [435, 305] on input "Indiquez la date prévisionnelle d'entrée dans les lieux" at bounding box center [581, 303] width 342 height 50
click at [723, 300] on input "Indiquez la date prévisionnelle d'entrée dans les lieux" at bounding box center [581, 303] width 342 height 50
type input "2025-09-01"
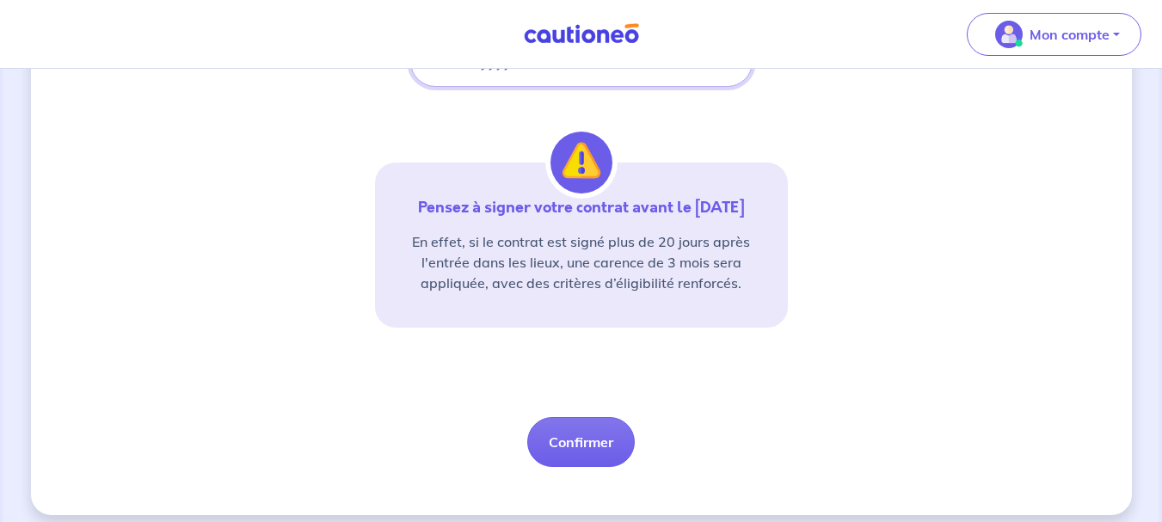
scroll to position [410, 0]
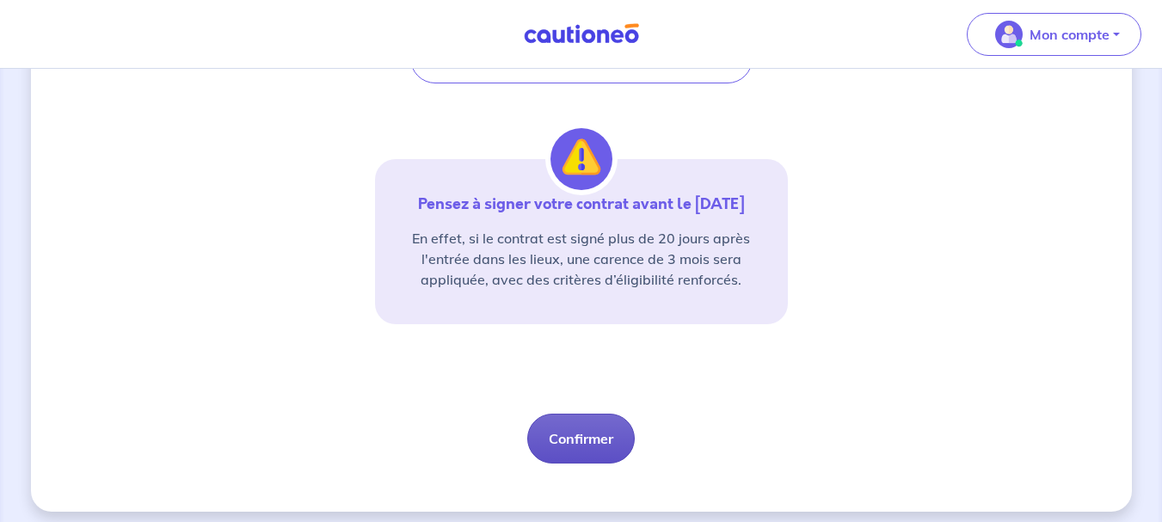
click at [588, 433] on button "Confirmer" at bounding box center [581, 439] width 108 height 50
select select "FR"
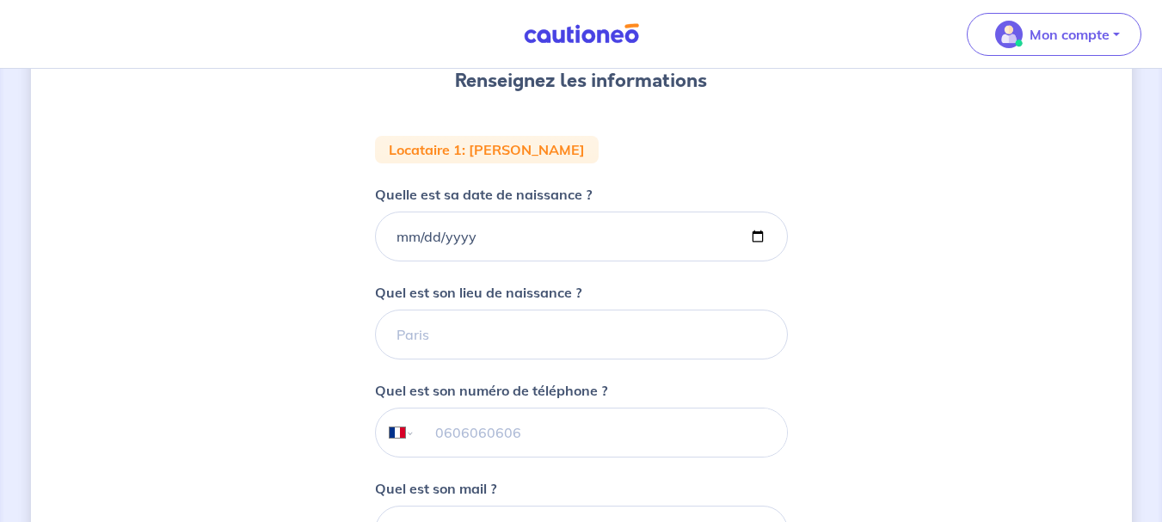
scroll to position [243, 0]
